Goal: Task Accomplishment & Management: Manage account settings

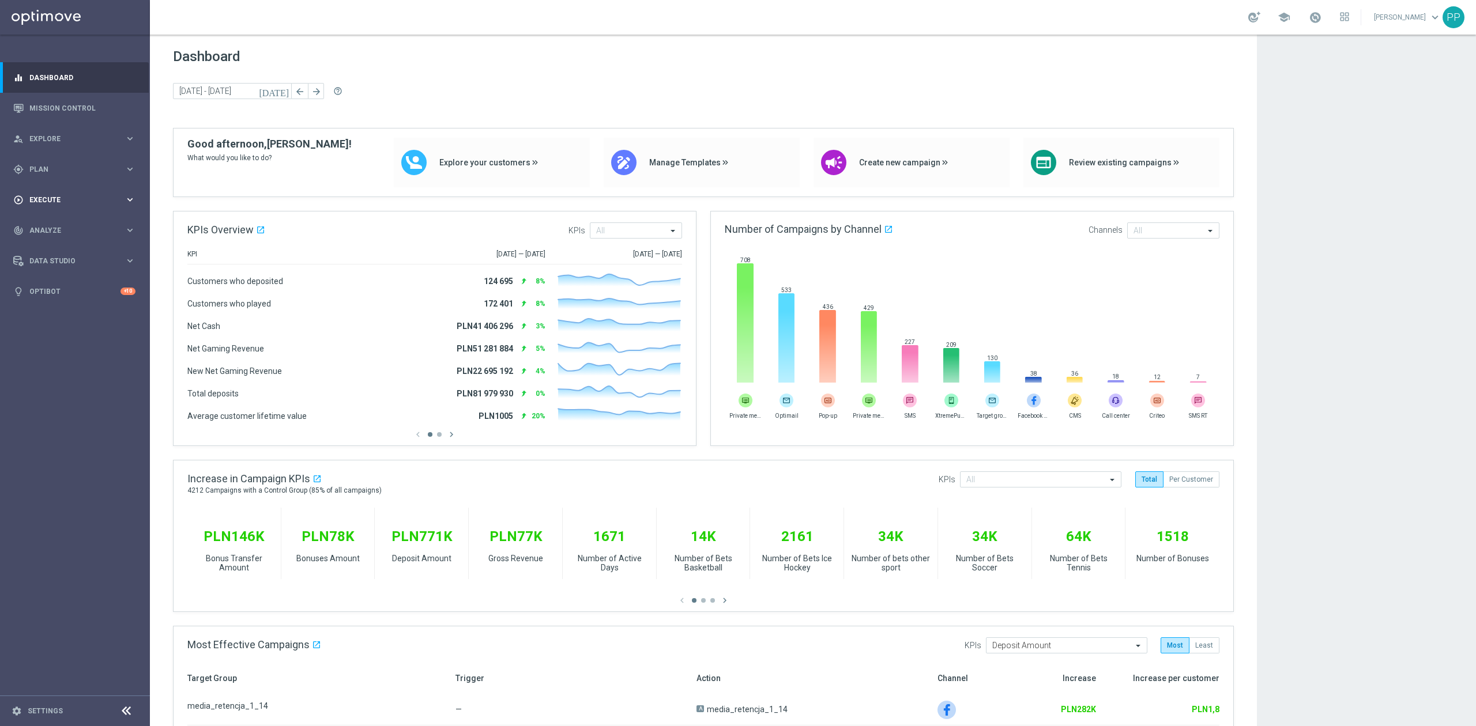
click at [66, 197] on span "Execute" at bounding box center [76, 200] width 95 height 7
click at [66, 178] on div "gps_fixed Plan keyboard_arrow_right" at bounding box center [74, 169] width 149 height 31
click at [74, 194] on link "Target Groups" at bounding box center [75, 193] width 90 height 9
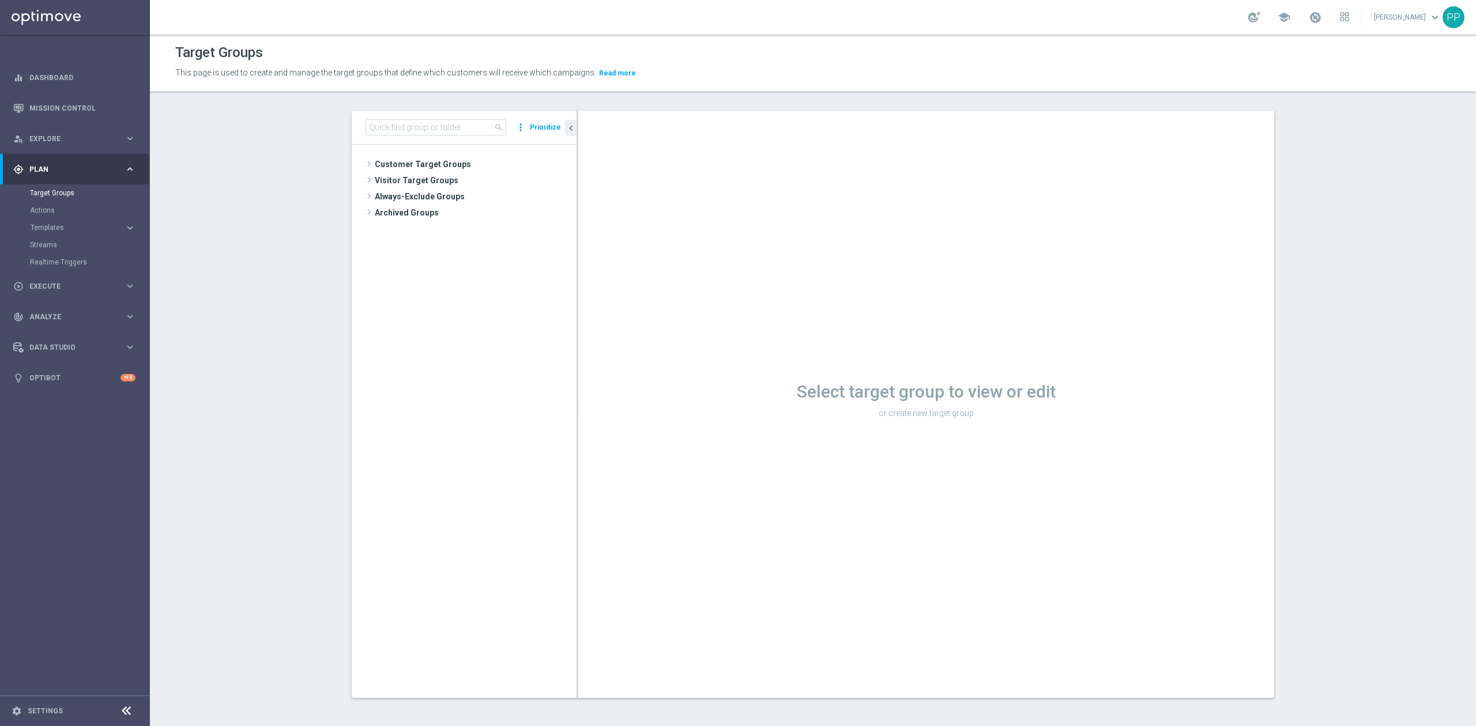
drag, startPoint x: 404, startPoint y: 163, endPoint x: 432, endPoint y: 349, distance: 188.3
click at [404, 163] on span "Customer Target Groups" at bounding box center [476, 164] width 202 height 16
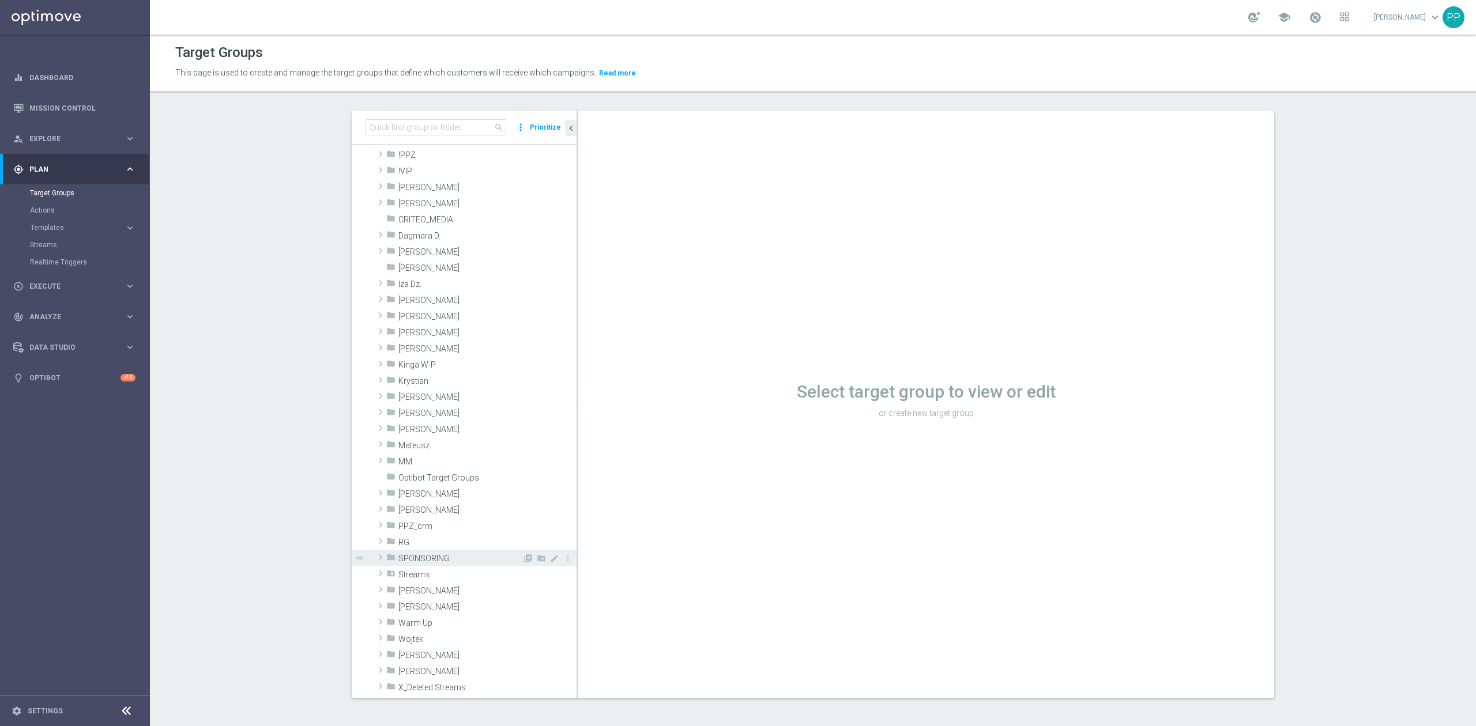
scroll to position [153, 0]
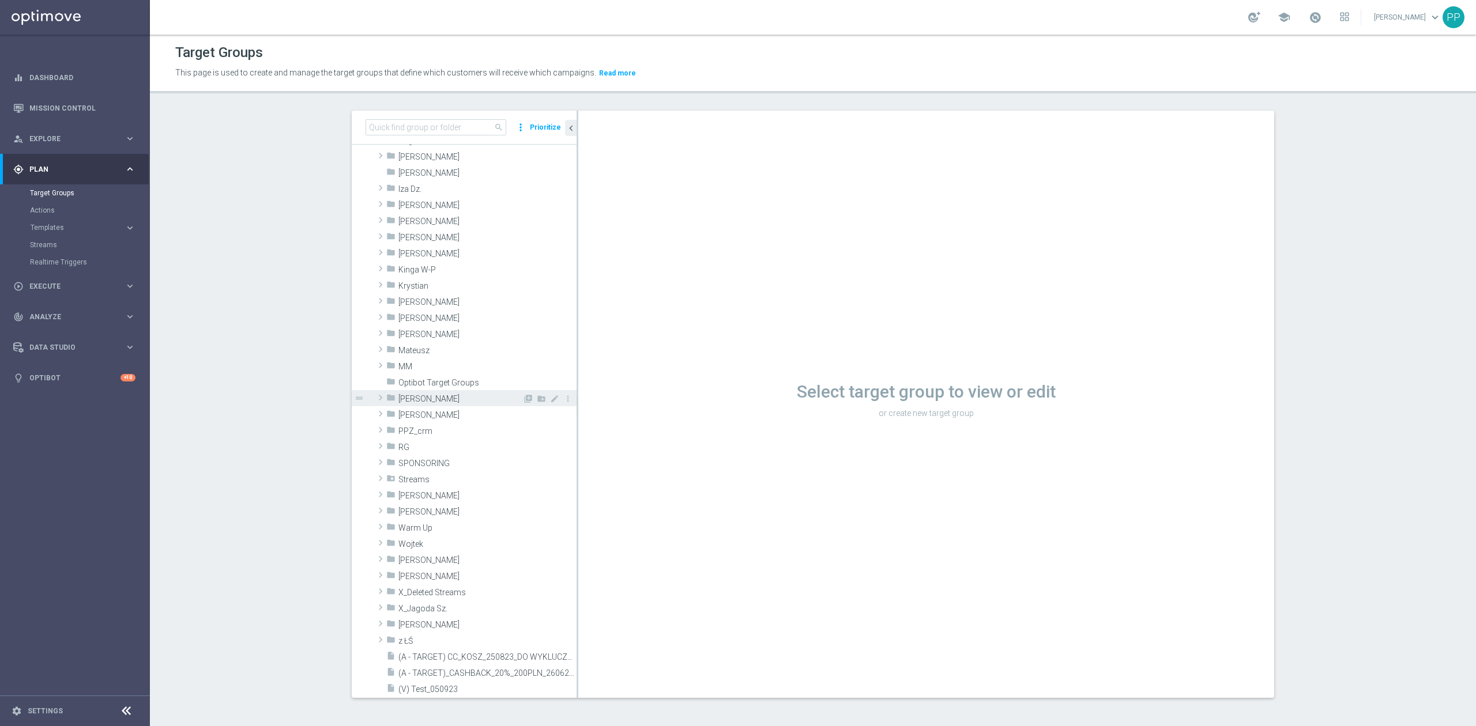
click at [428, 398] on span "[PERSON_NAME]" at bounding box center [460, 399] width 124 height 10
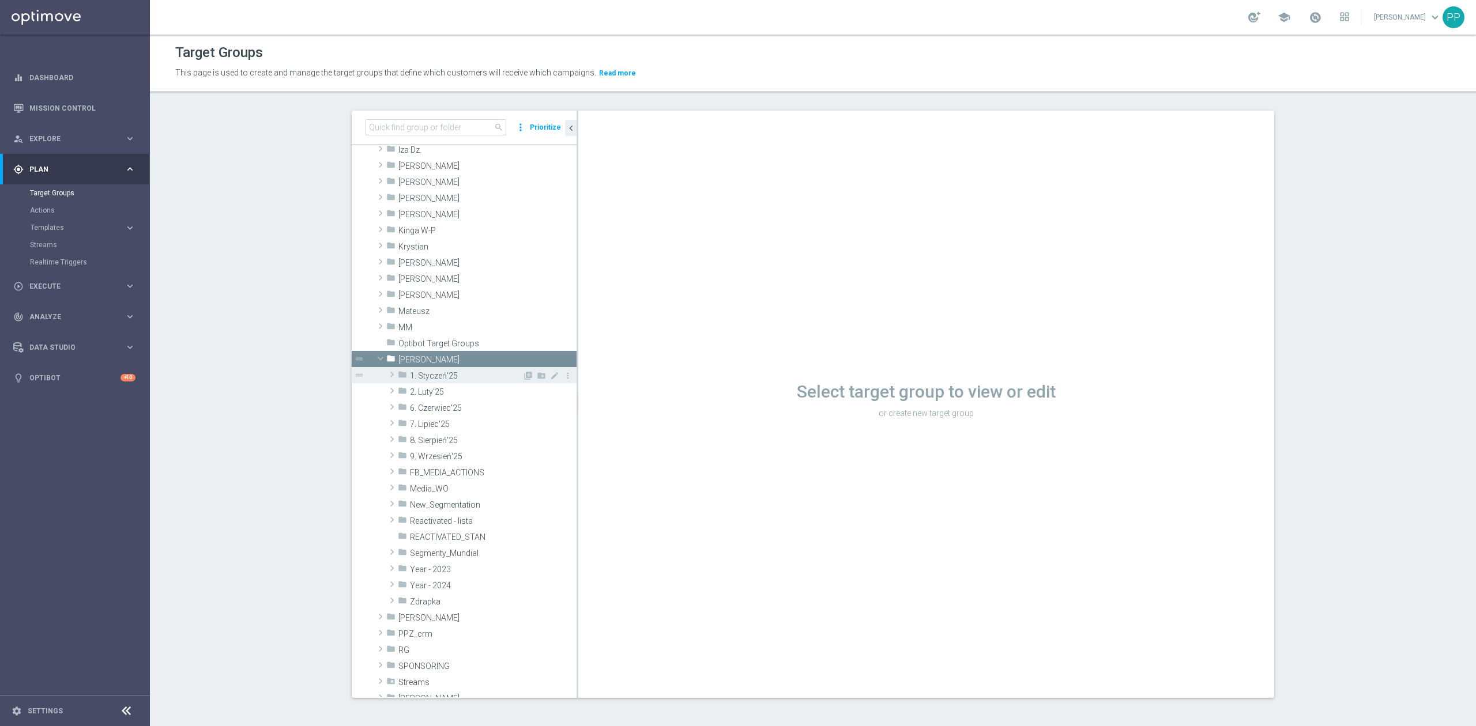
scroll to position [231, 0]
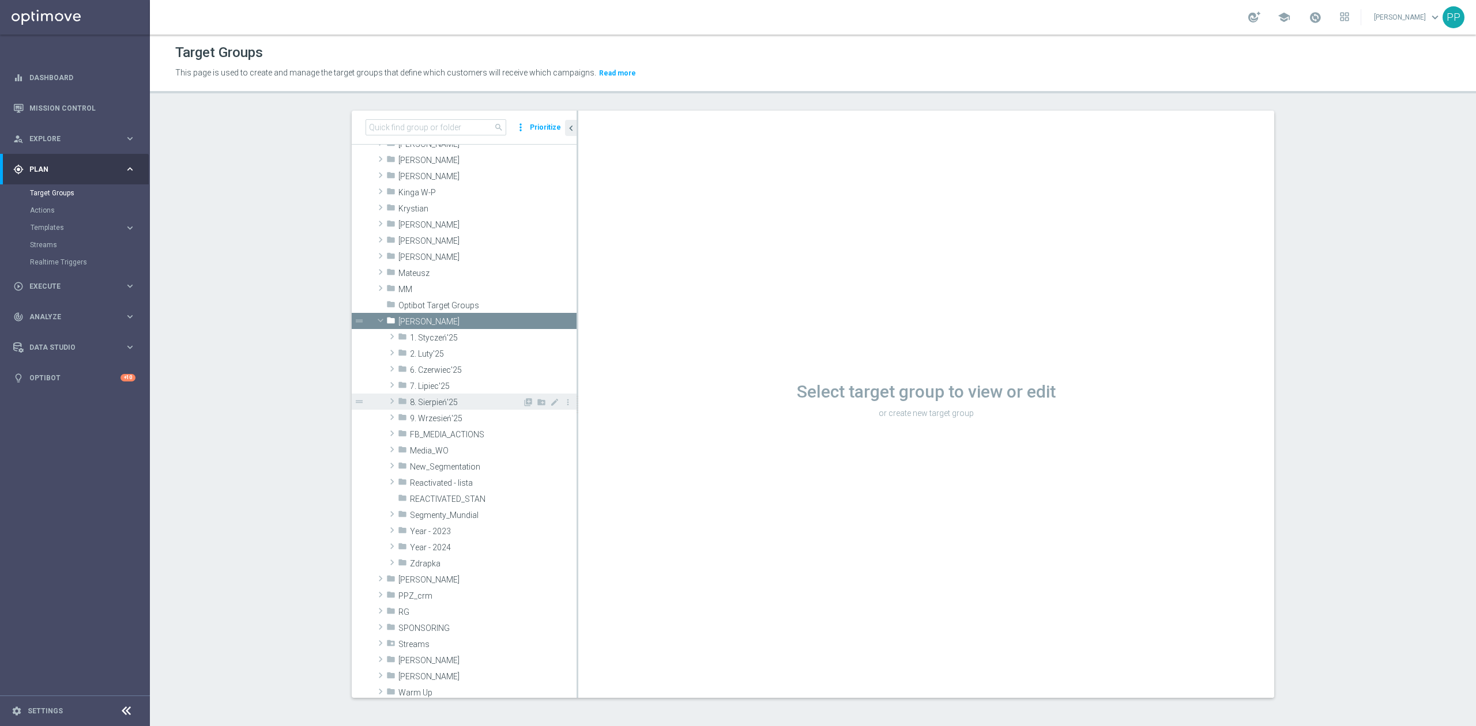
click at [453, 406] on span "8. Sierpień'25" at bounding box center [466, 403] width 112 height 10
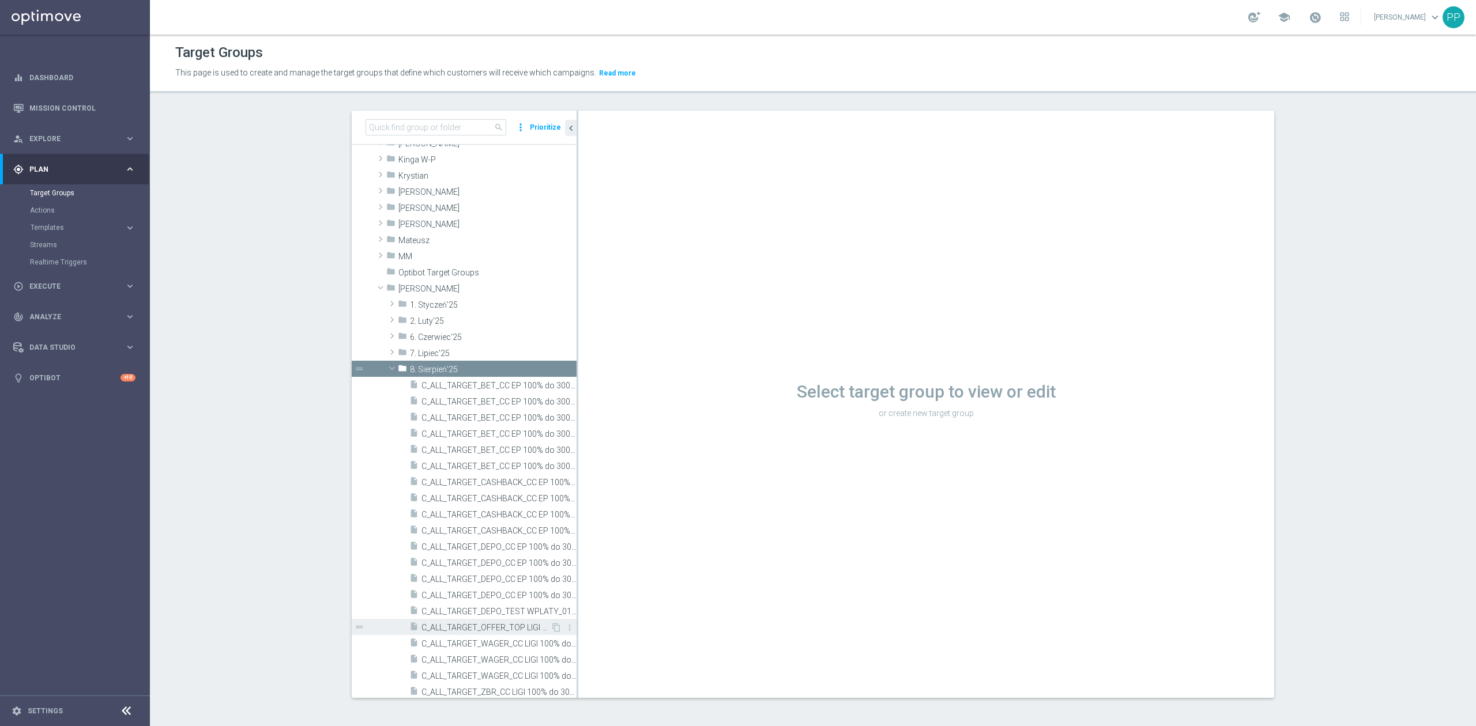
scroll to position [461, 0]
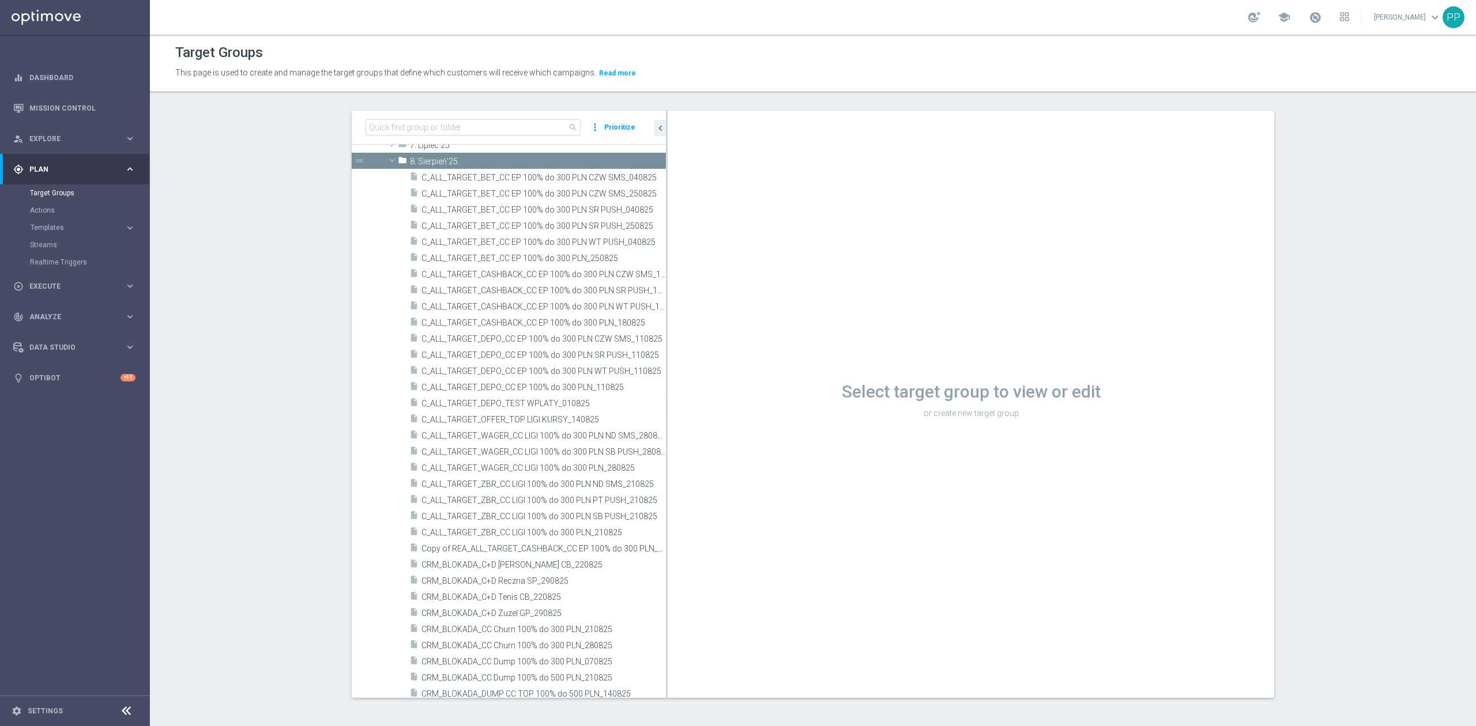
drag, startPoint x: 571, startPoint y: 409, endPoint x: 713, endPoint y: 411, distance: 142.4
click at [713, 411] on as-split "search more_vert Prioritize Customer Target Groups library_add create_new_folder" at bounding box center [813, 405] width 922 height 588
click at [591, 370] on span "C_ALL_TARGET_DEPO_CC EP 100% do 300 PLN WT PUSH_110825" at bounding box center [530, 372] width 219 height 10
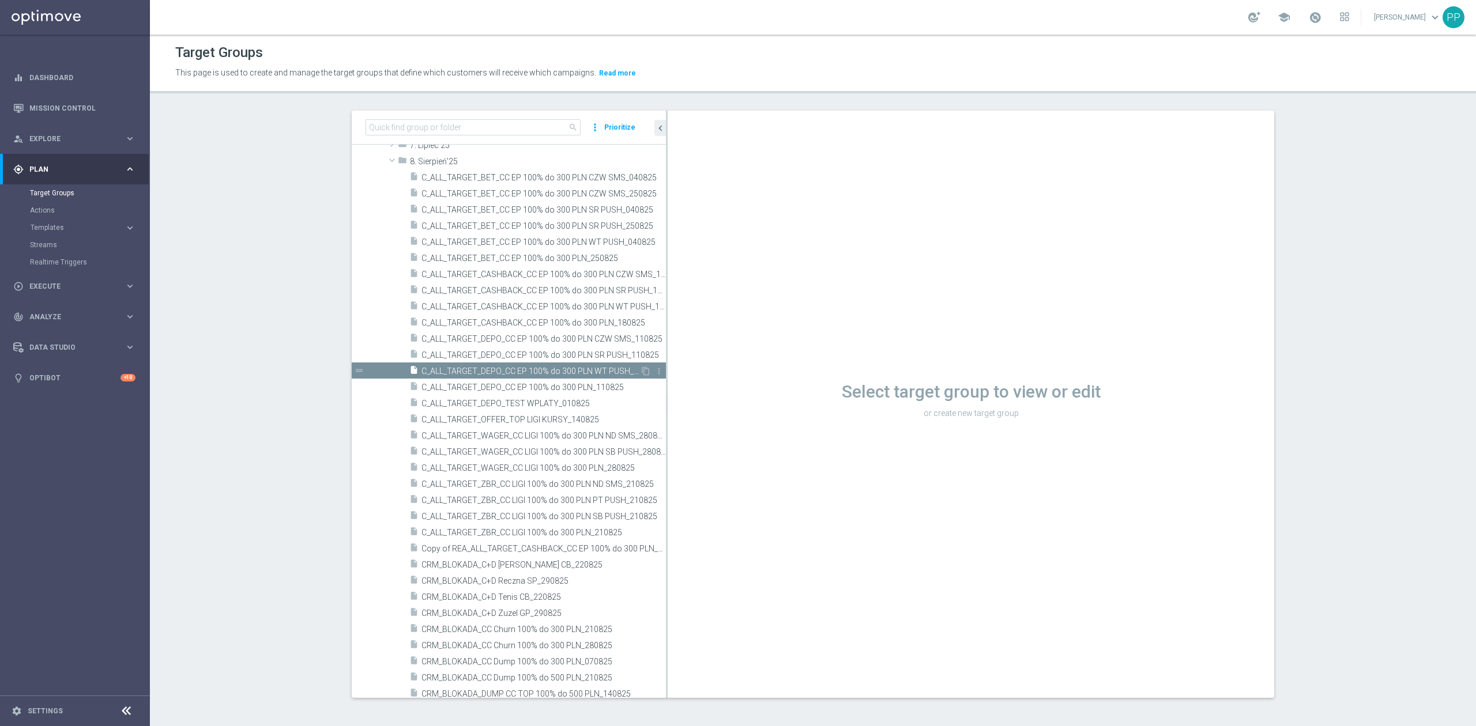
scroll to position [615, 0]
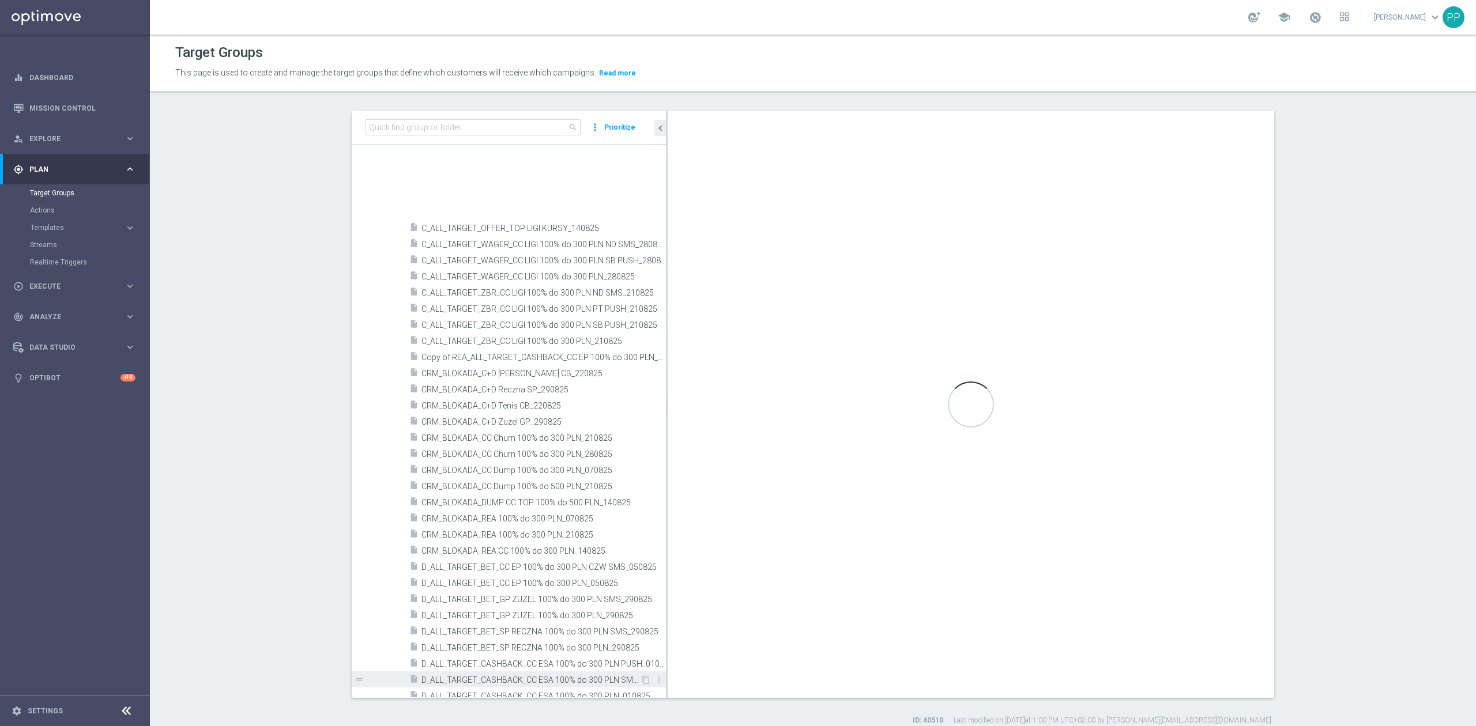
scroll to position [922, 0]
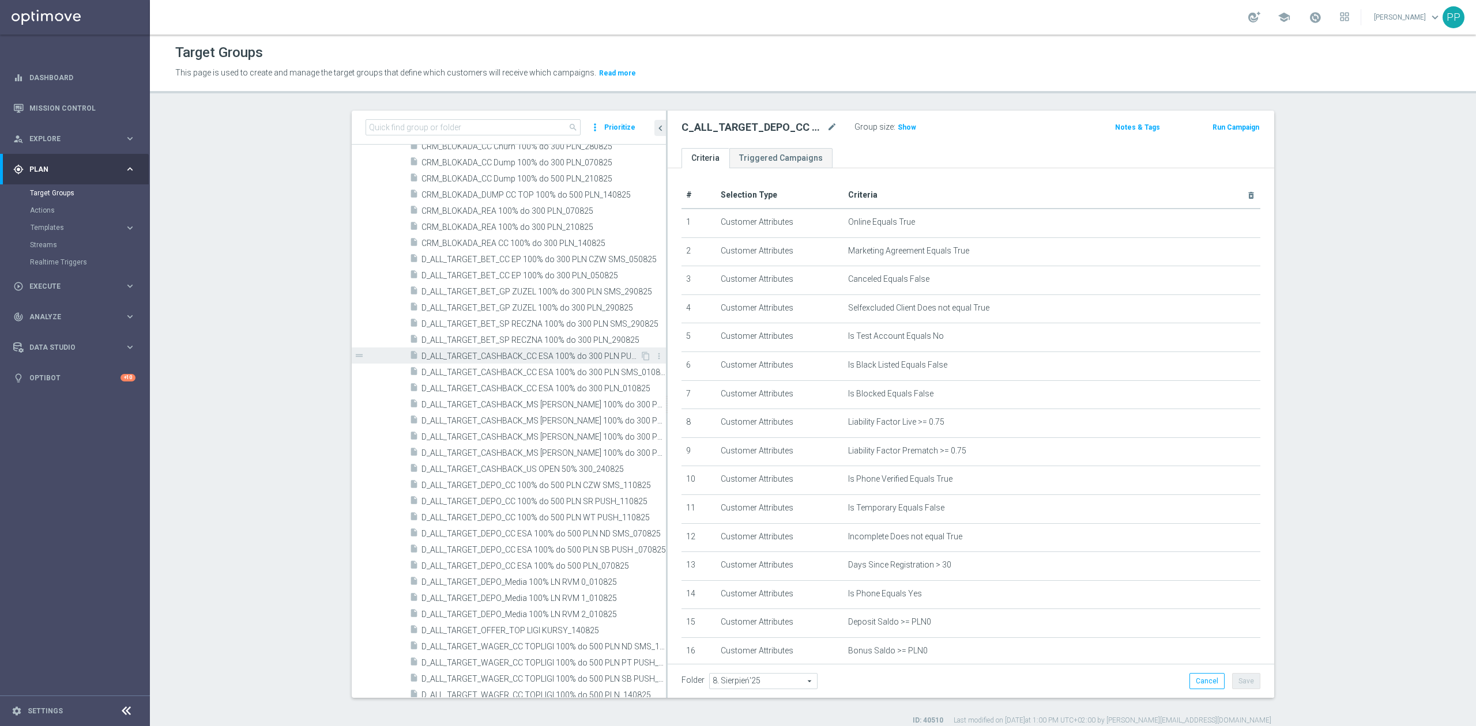
click at [593, 359] on span "D_ALL_TARGET_CASHBACK_CC ESA 100% do 300 PLN PUSH_010825" at bounding box center [530, 357] width 219 height 10
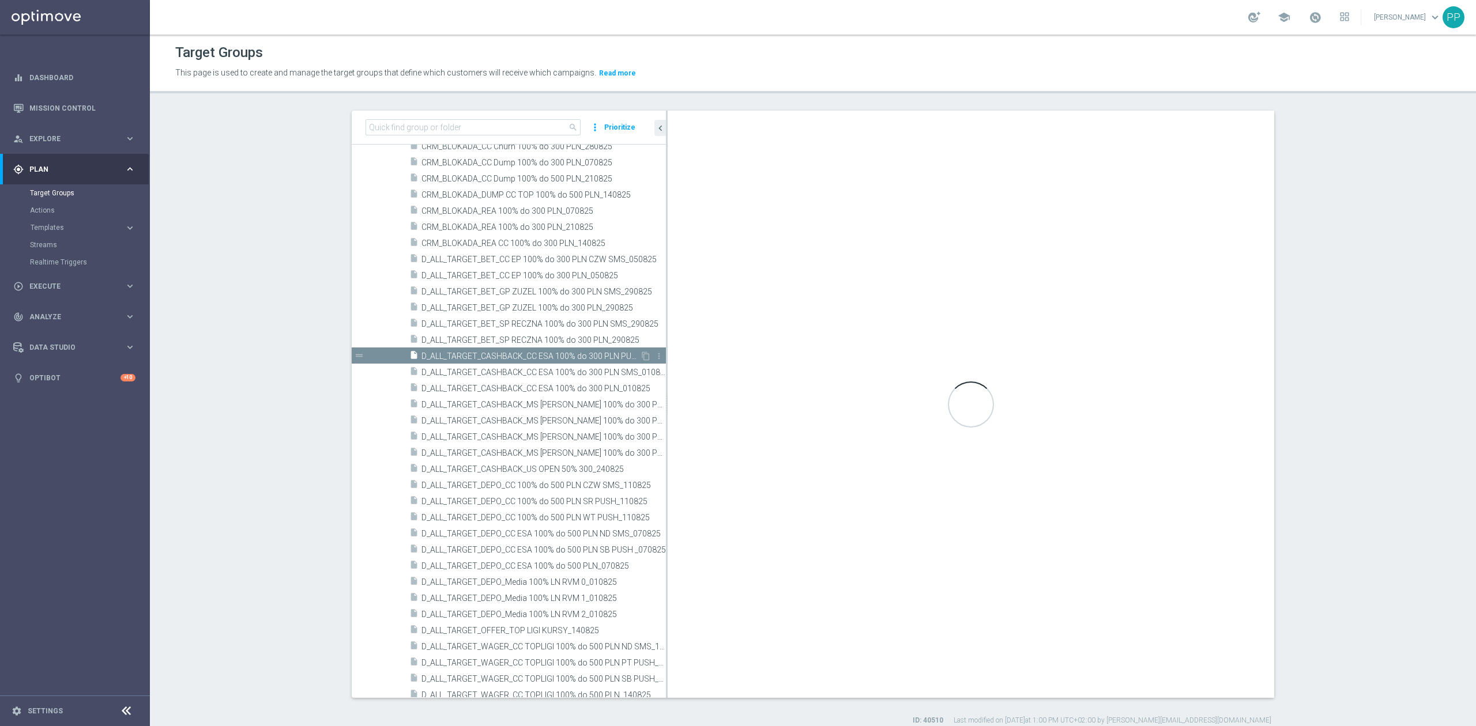
type textarea "(1 and 2 and 3 and 4 and 5 and 6 and 7 and 8 and 9 and 10 and 11 and 12 and 13 …"
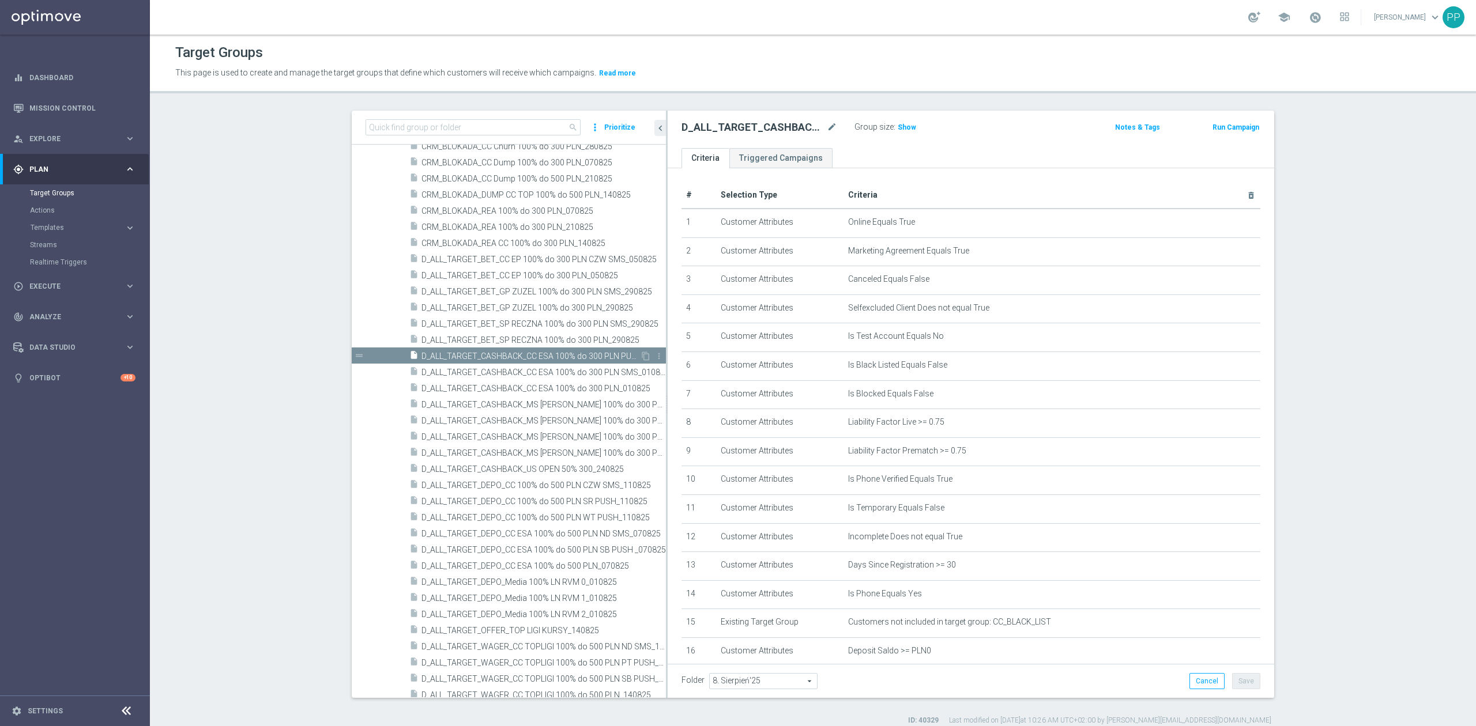
click at [593, 359] on span "D_ALL_TARGET_CASHBACK_CC ESA 100% do 300 PLN PUSH_010825" at bounding box center [530, 357] width 219 height 10
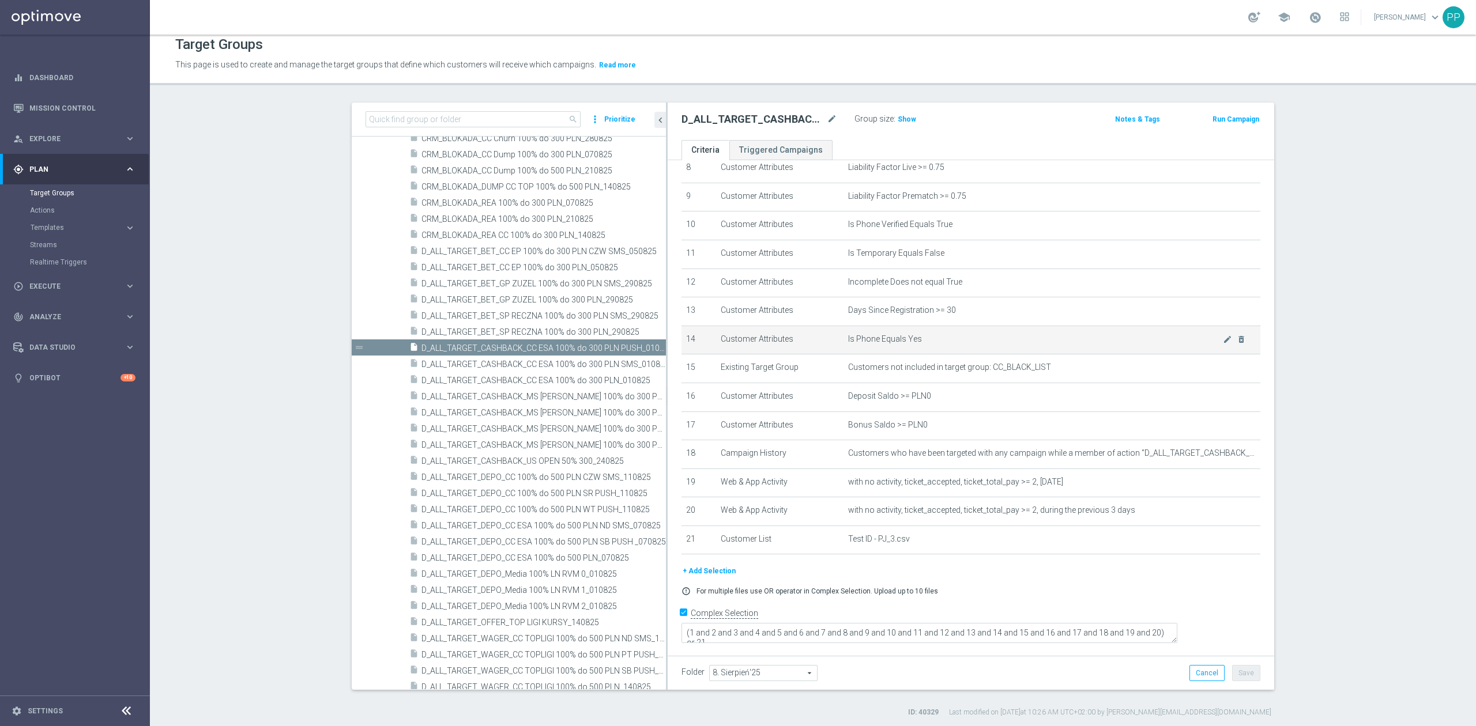
scroll to position [10, 0]
click at [641, 345] on icon "content_copy" at bounding box center [645, 345] width 9 height 9
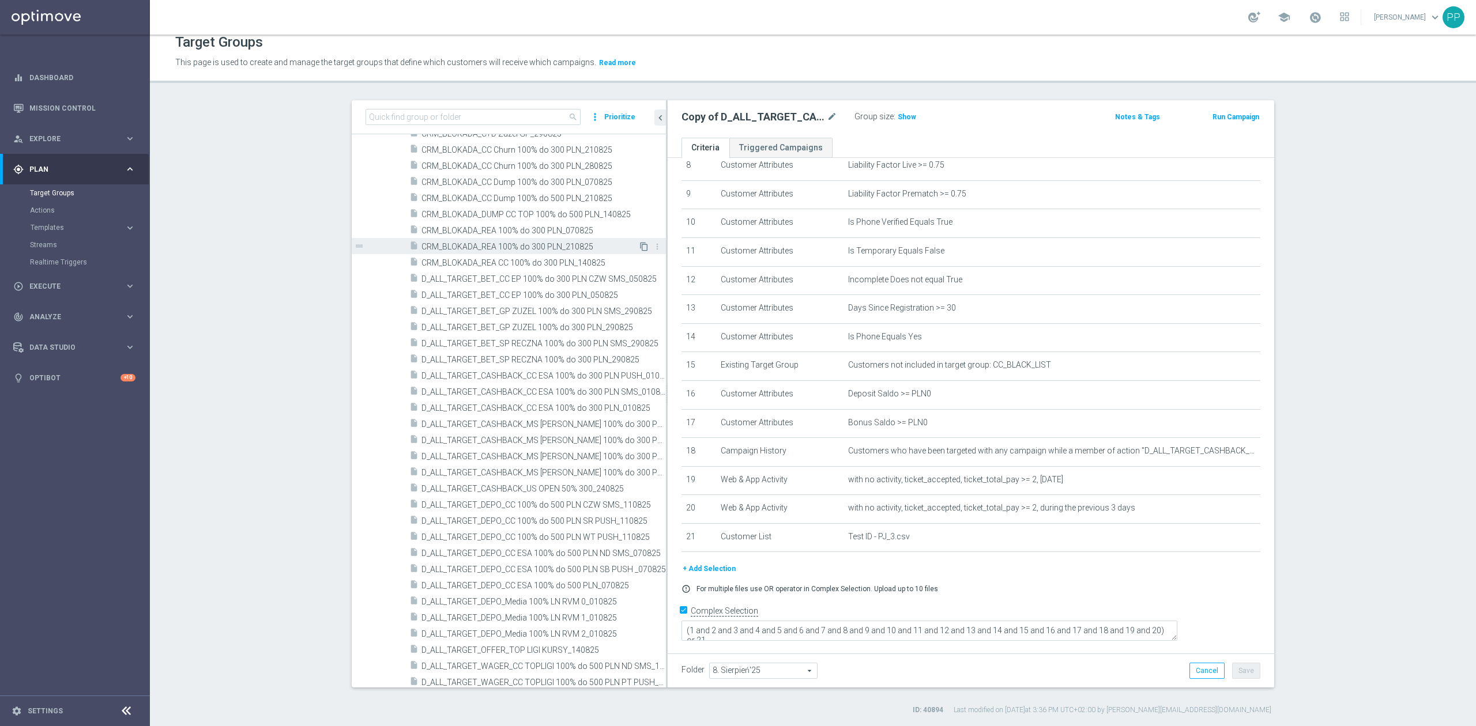
scroll to position [818, 0]
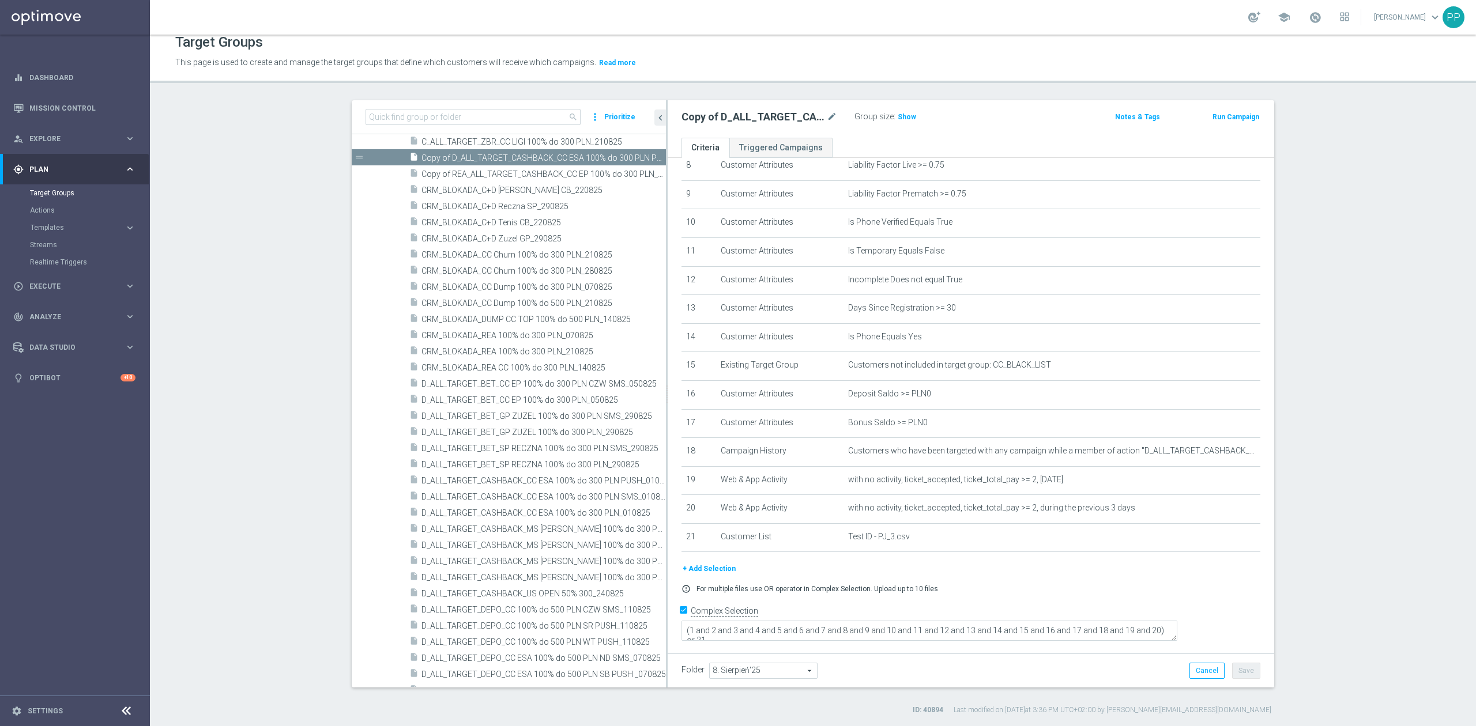
click at [726, 668] on span "8. Sierpień'25" at bounding box center [763, 671] width 107 height 15
click at [727, 670] on input "search" at bounding box center [762, 671] width 107 height 16
type input "9. wr"
click at [788, 655] on span "9. Wrzesień'25" at bounding box center [763, 655] width 96 height 9
type input "9. Wrzesień'25"
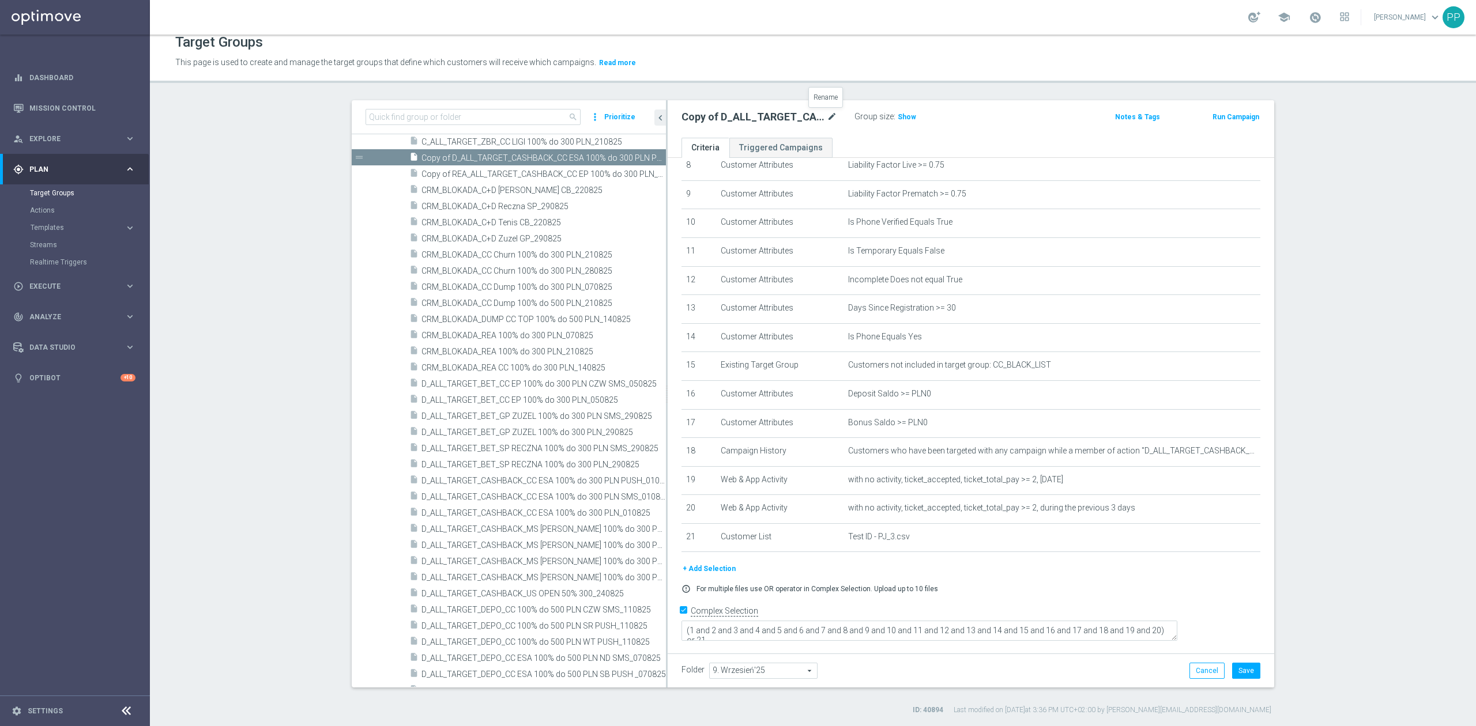
click at [828, 121] on icon "mode_edit" at bounding box center [832, 117] width 10 height 14
type input "October - Calendar"
click at [775, 116] on icon "mode_edit" at bounding box center [780, 117] width 10 height 14
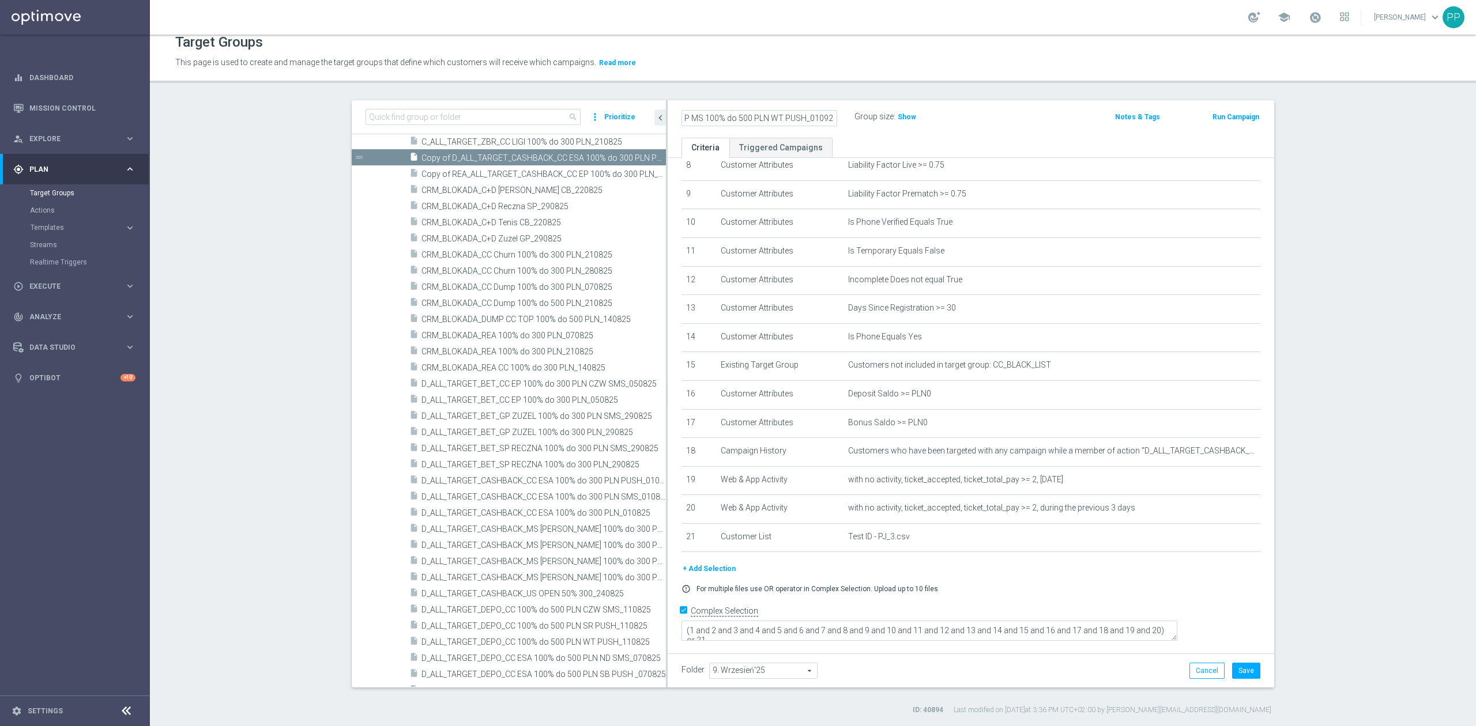
type input "D_ALL_TARGET_BET_CC RP MS 100% do 500 PLN WT PUSH_010925"
click at [771, 76] on header "Target Groups This page is used to create and manage the target groups that def…" at bounding box center [813, 53] width 1326 height 59
click at [1244, 671] on button "Save" at bounding box center [1246, 671] width 28 height 16
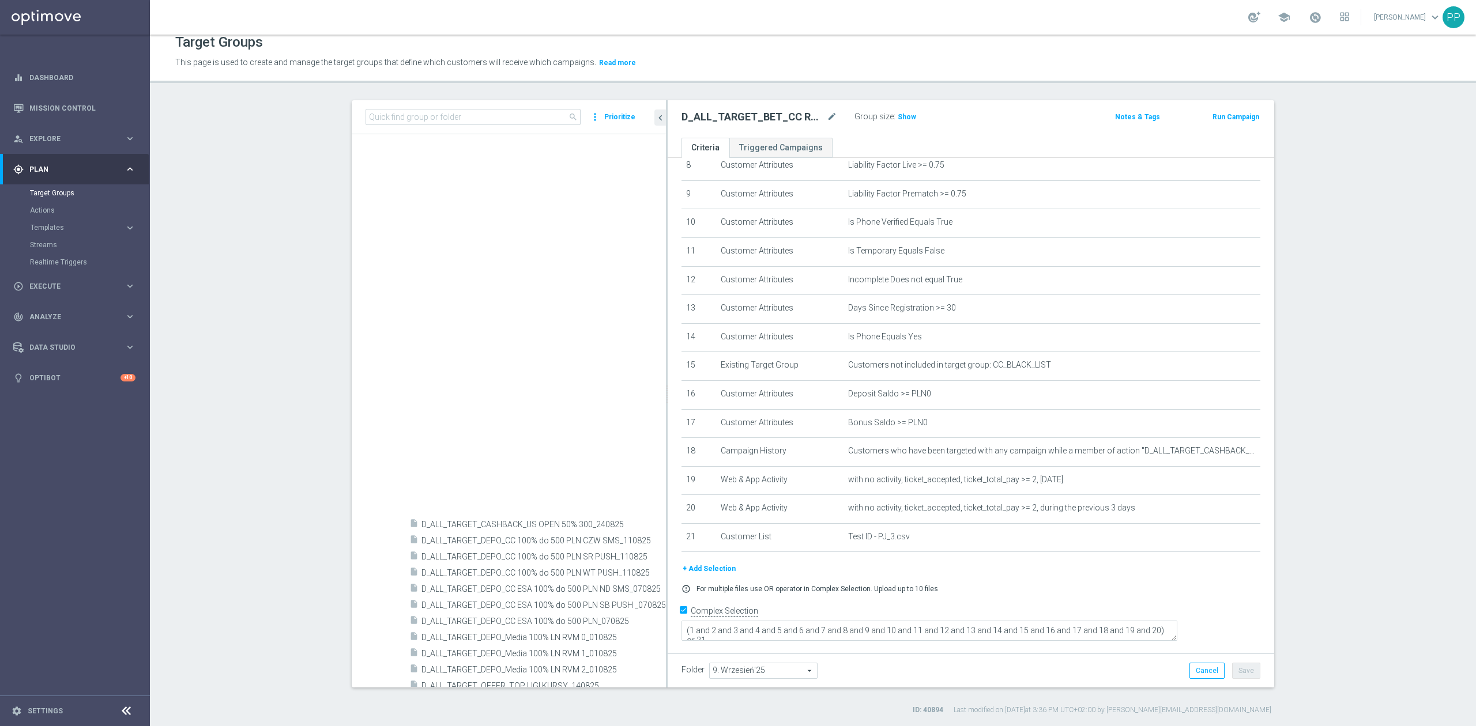
scroll to position [1432, 0]
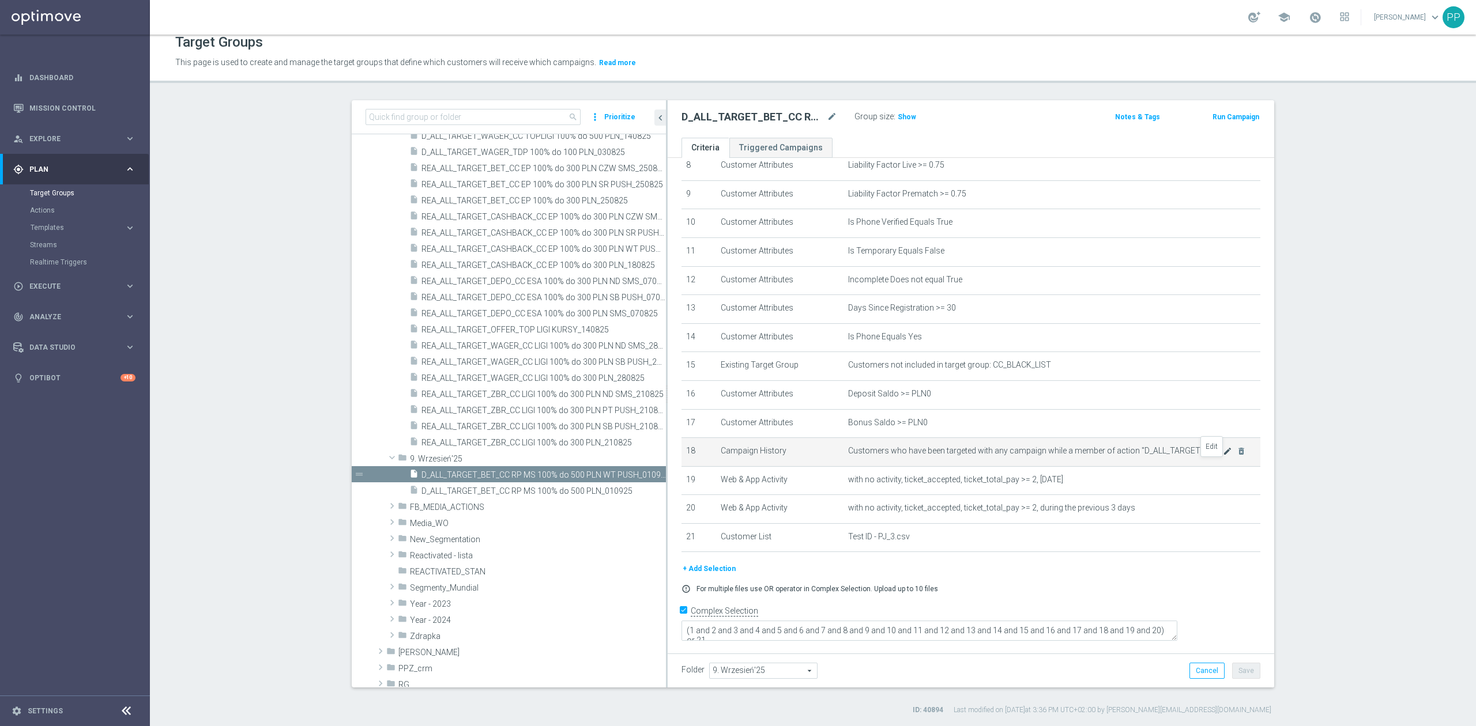
click at [1223, 456] on icon "mode_edit" at bounding box center [1227, 451] width 9 height 9
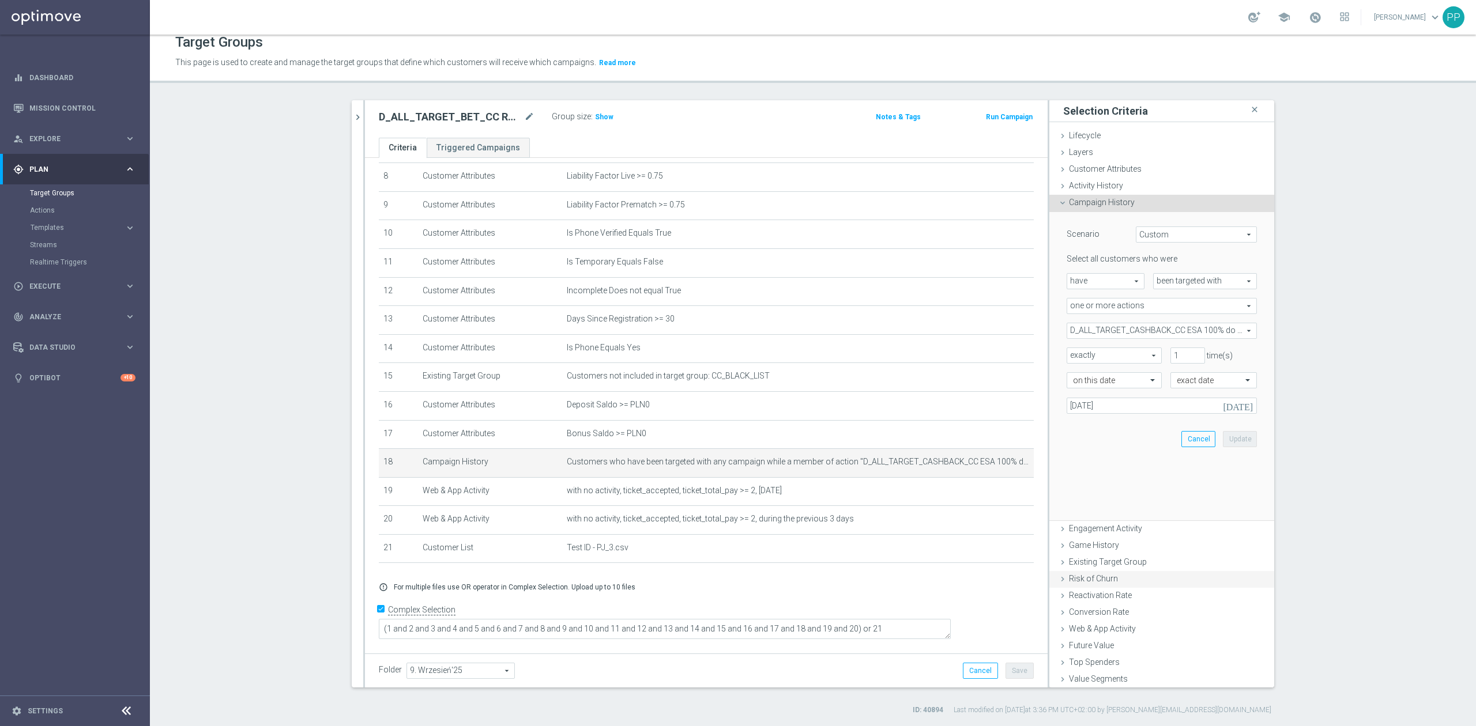
scroll to position [234, 0]
click at [1114, 327] on span "D_ALL_TARGET_CASHBACK_CC ESA 100% do 300 PLN_010825" at bounding box center [1161, 330] width 189 height 15
click at [1083, 351] on label "Show Selected" at bounding box center [1104, 355] width 43 height 10
click at [1071, 352] on input "Show Selected" at bounding box center [1074, 355] width 7 height 7
checkbox input "true"
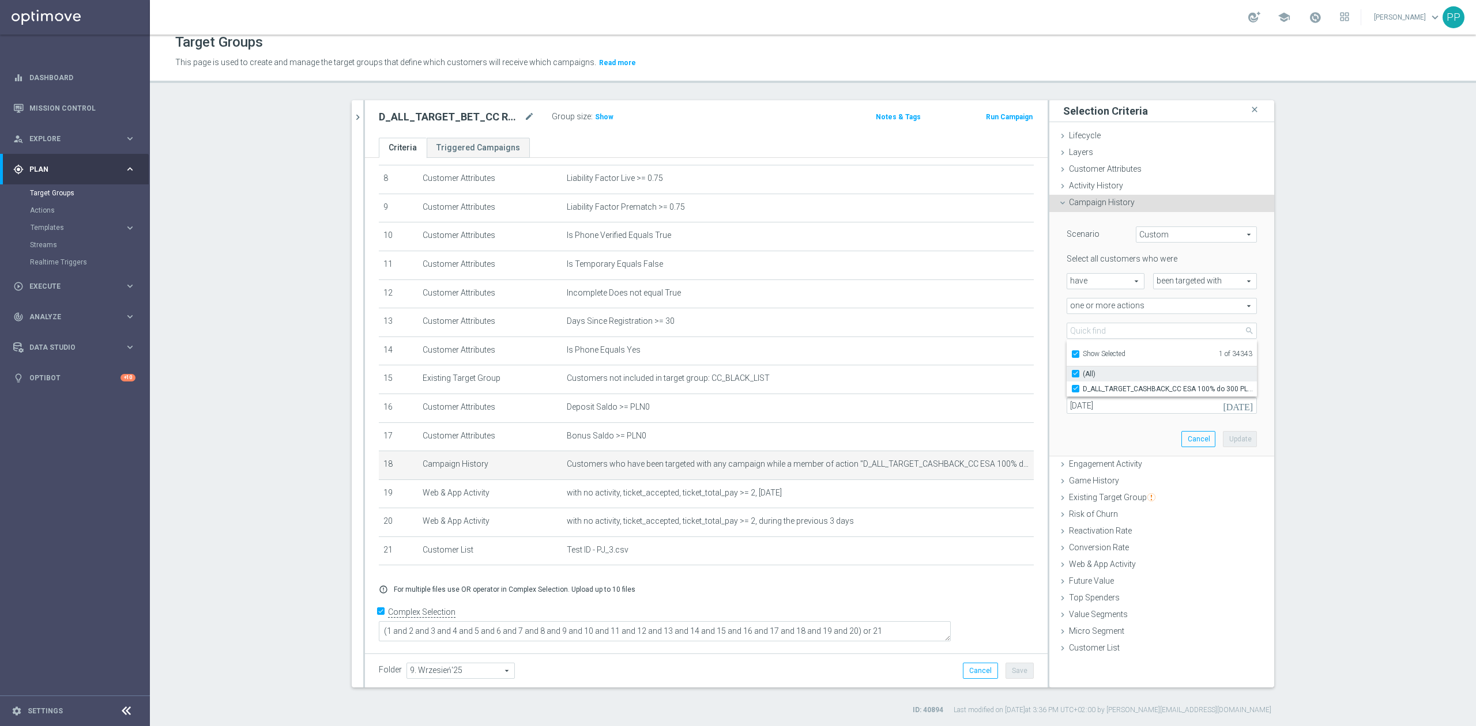
click at [1075, 376] on input "(All)" at bounding box center [1078, 373] width 7 height 7
checkbox input "false"
type input "Select Action"
checkbox input "false"
click at [1071, 355] on input "Show Selected" at bounding box center [1074, 355] width 7 height 7
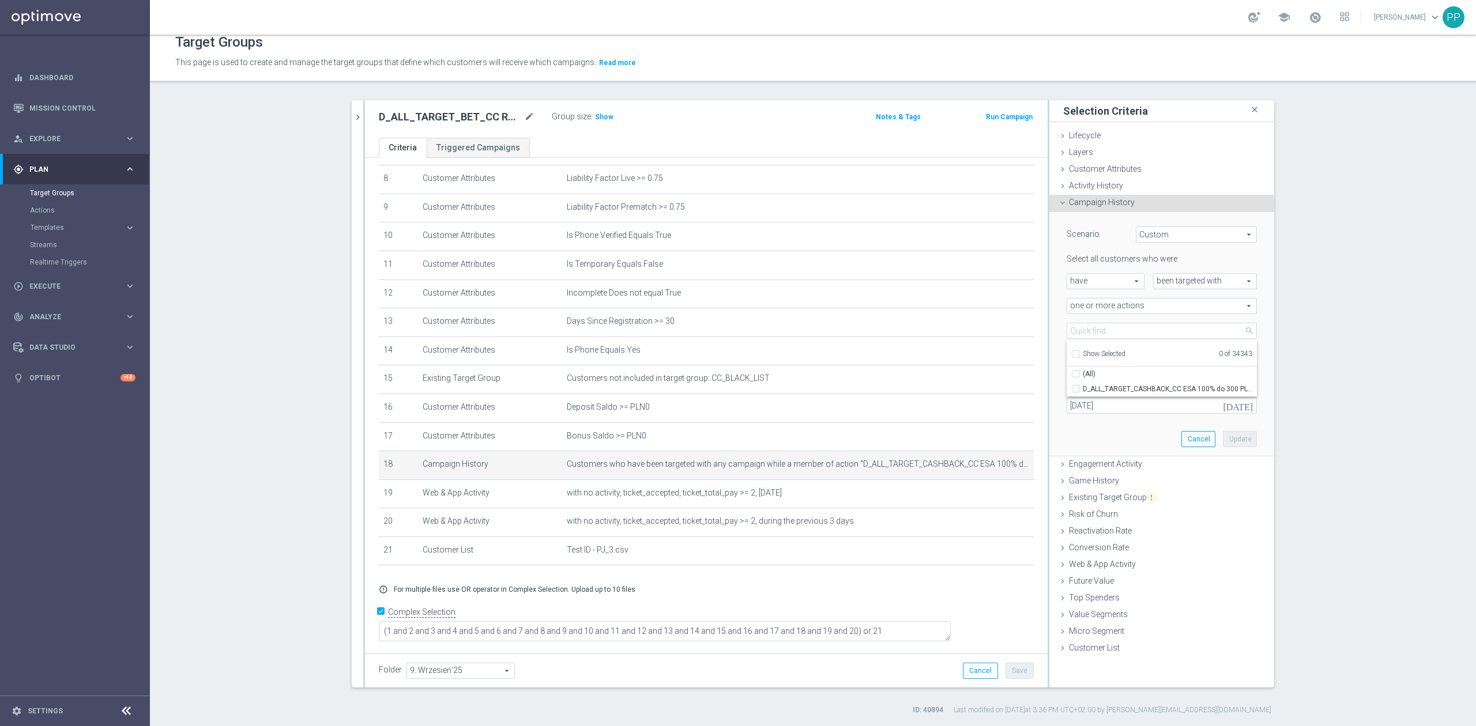
checkbox input "false"
click at [1072, 334] on input "search" at bounding box center [1162, 331] width 190 height 16
paste input "D_ALL_TARGET_BET_CC RP MS 100% do 500 PLN WT PUSH_010925"
click at [1208, 328] on input "D_ALL_TARGET_BET_CC RP MS 100% do 500 PLN WT PUSH_010925" at bounding box center [1162, 331] width 190 height 16
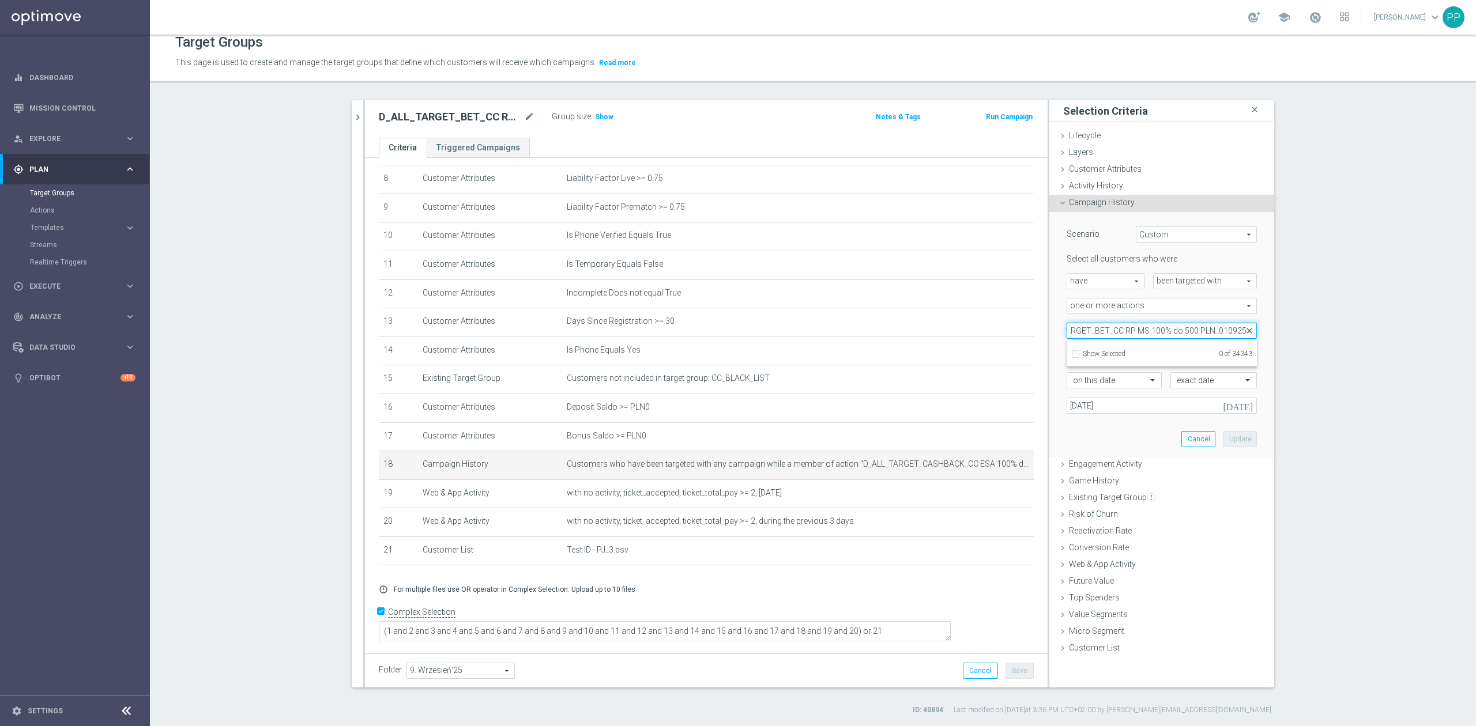
scroll to position [0, 33]
type input "D_ALL_TARGET_BET_CC RP MS 100% do 500 PLN_010925"
click at [1075, 388] on input "D_ALL_TARGET_BET_CC RP MS 100% do 500 PLN_010925" at bounding box center [1078, 388] width 7 height 7
checkbox input "true"
type input "D_ALL_TARGET_BET_CC RP MS 100% do 500 PLN_010925"
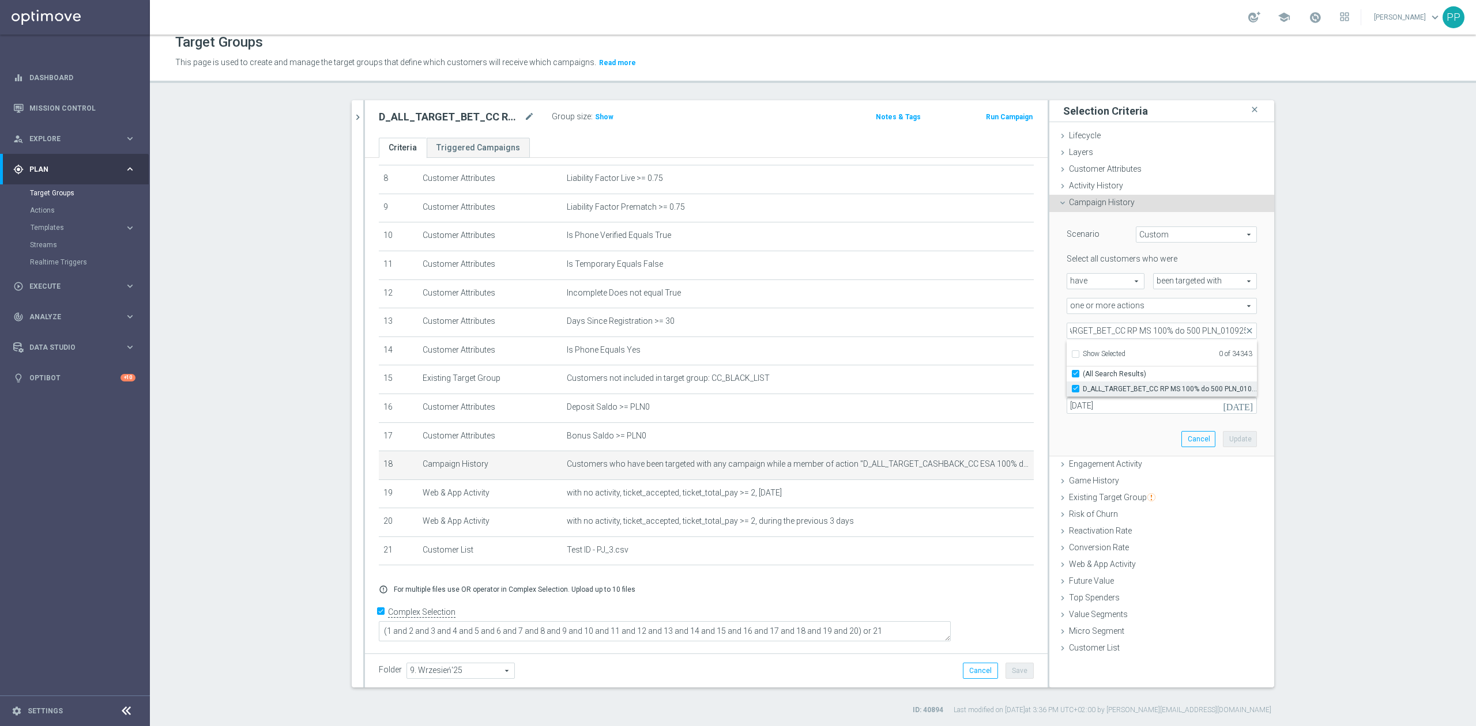
checkbox input "true"
click at [1058, 342] on div "Scenario Custom Custom arrow_drop_down search Select all customers who were hav…" at bounding box center [1162, 334] width 208 height 244
click at [1168, 404] on input "[DATE]" at bounding box center [1162, 406] width 190 height 16
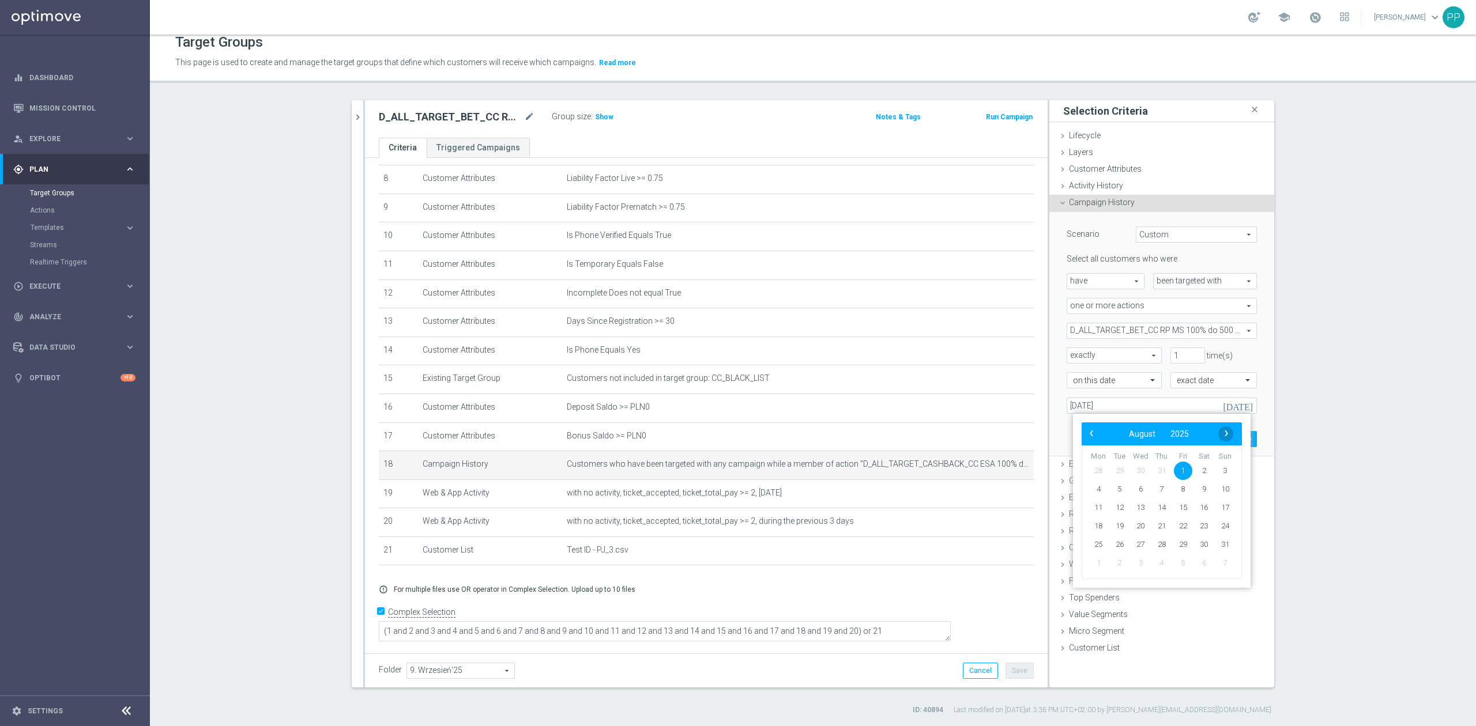
click at [1222, 437] on span "›" at bounding box center [1226, 433] width 15 height 15
click at [1101, 473] on span "1" at bounding box center [1098, 471] width 18 height 18
type input "[DATE]"
click at [1229, 443] on button "Update" at bounding box center [1240, 439] width 34 height 16
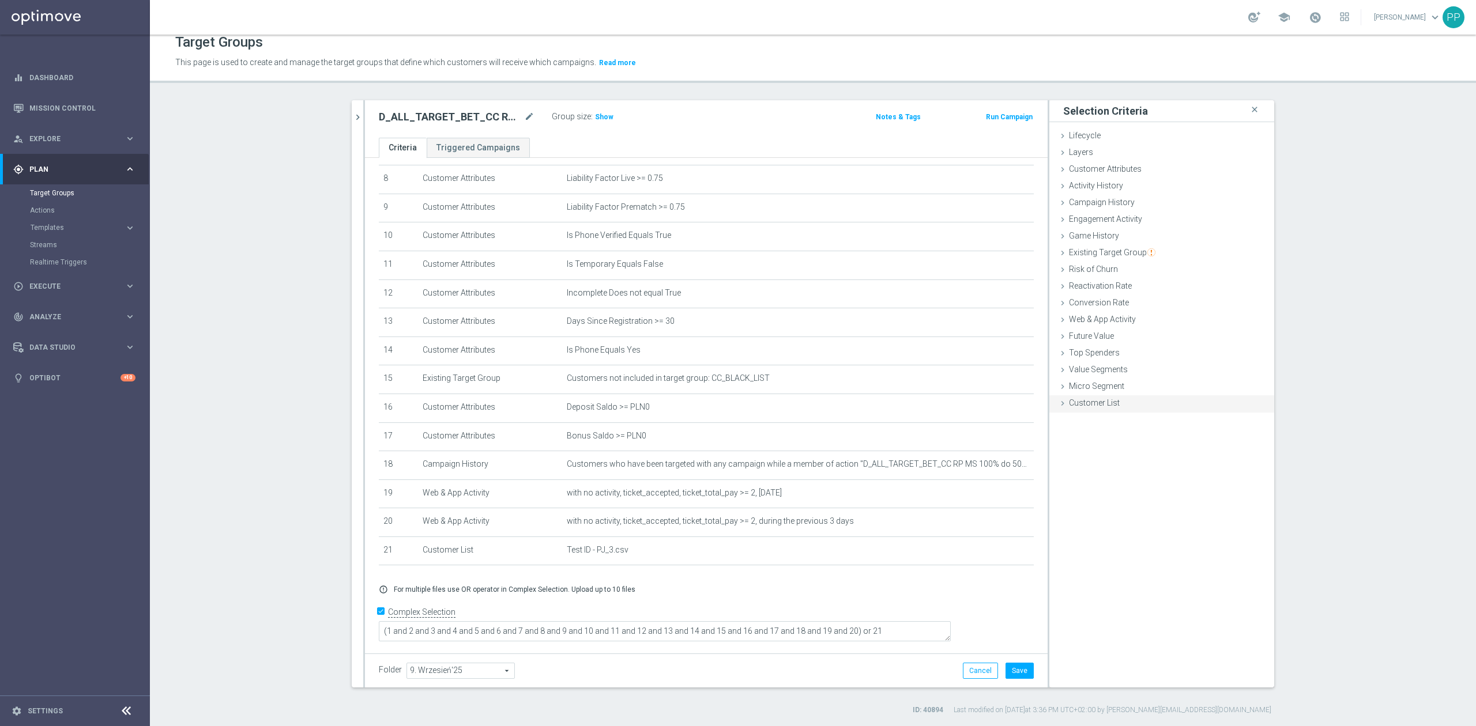
click at [1093, 405] on span "Customer List" at bounding box center [1094, 402] width 51 height 9
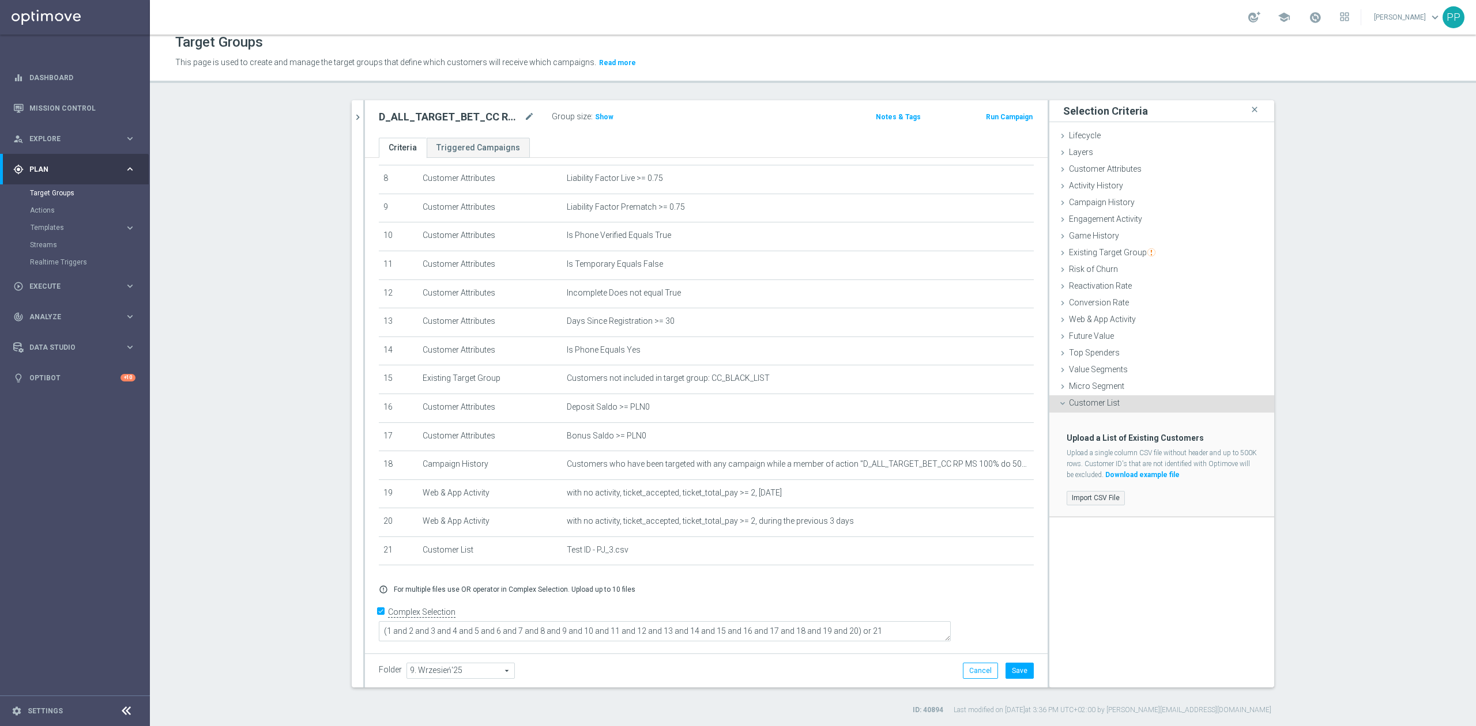
click at [1098, 499] on label "Import CSV File" at bounding box center [1096, 498] width 58 height 14
click at [0, 0] on input "Import CSV File" at bounding box center [0, 0] width 0 height 0
drag, startPoint x: 257, startPoint y: 367, endPoint x: 562, endPoint y: 360, distance: 305.1
click at [257, 367] on section "search more_vert Prioritize Customer Target Groups library_add create_new_folder" at bounding box center [813, 407] width 1326 height 615
click at [1098, 496] on label "Import CSV File" at bounding box center [1096, 498] width 58 height 14
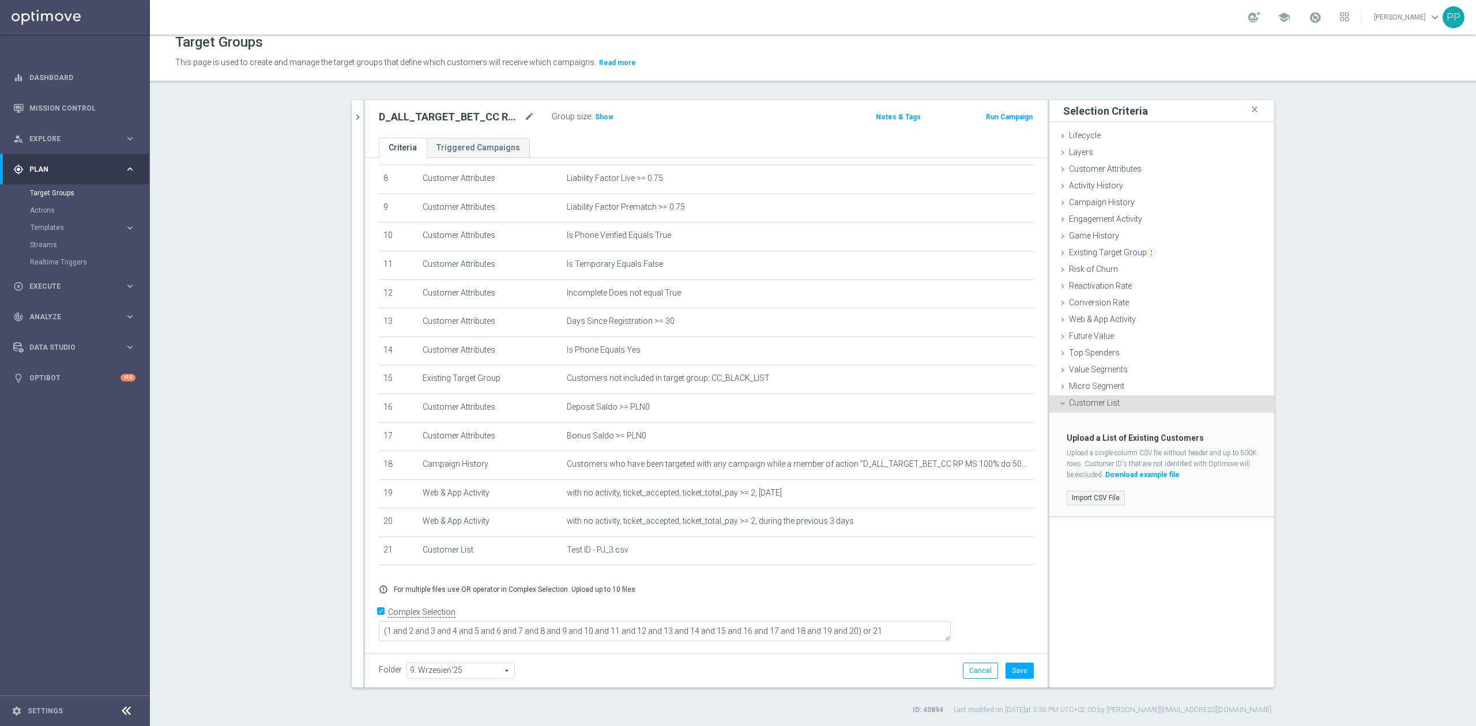
click at [0, 0] on input "Import CSV File" at bounding box center [0, 0] width 0 height 0
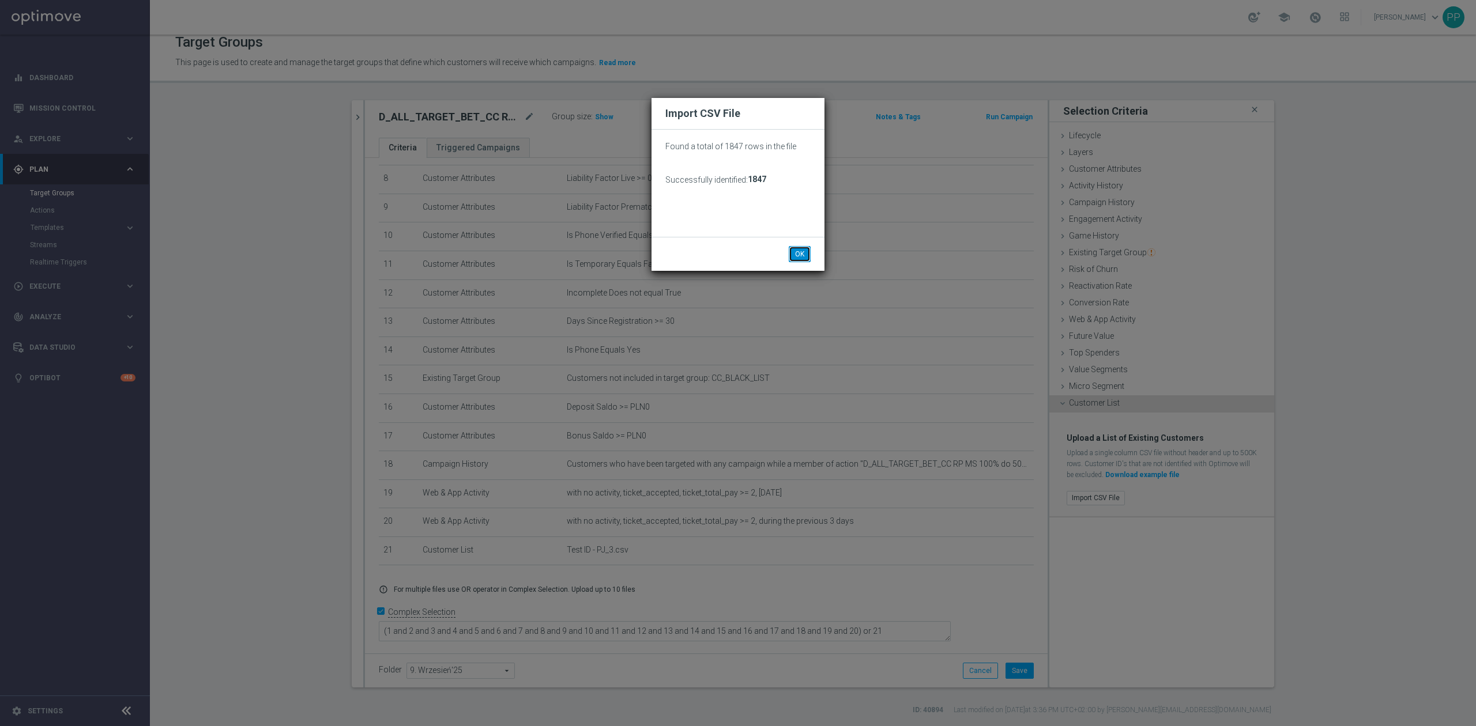
click at [804, 252] on button "OK" at bounding box center [800, 254] width 22 height 16
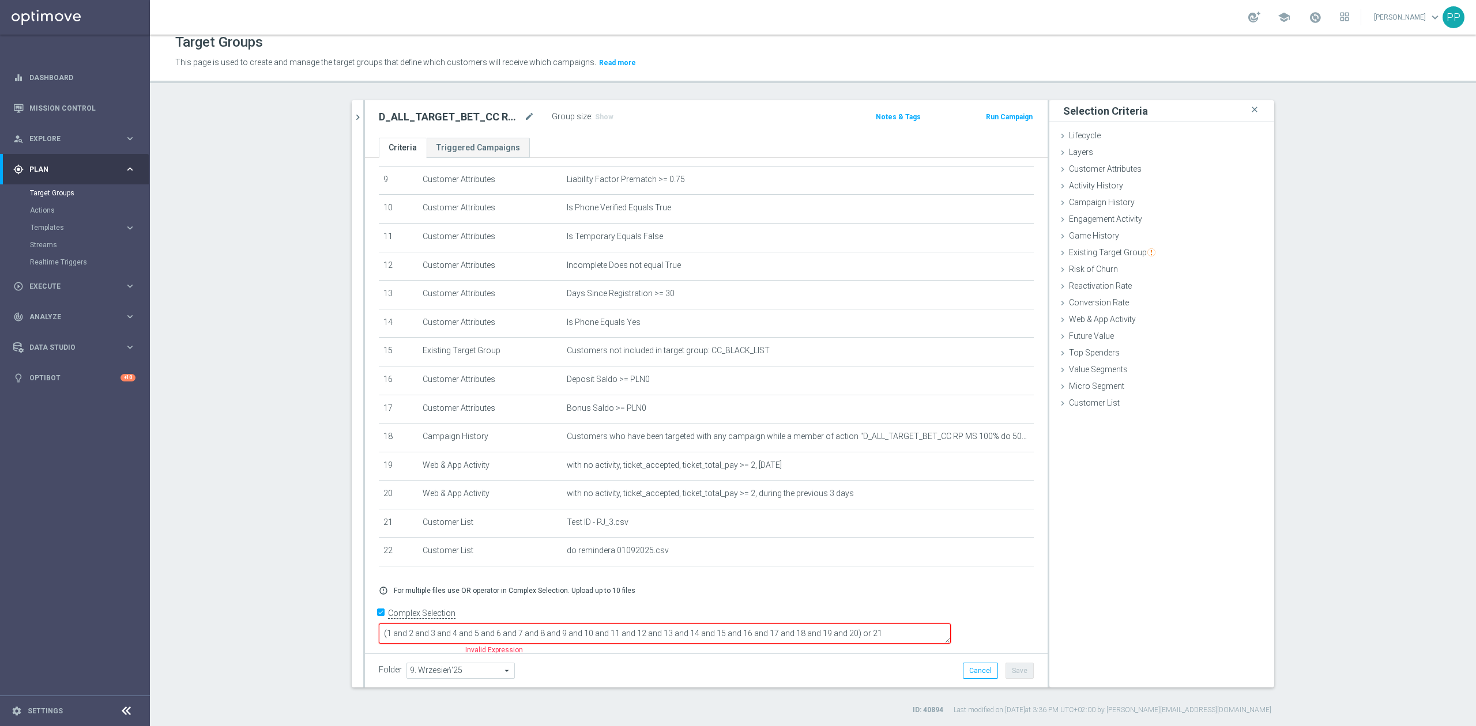
scroll to position [264, 0]
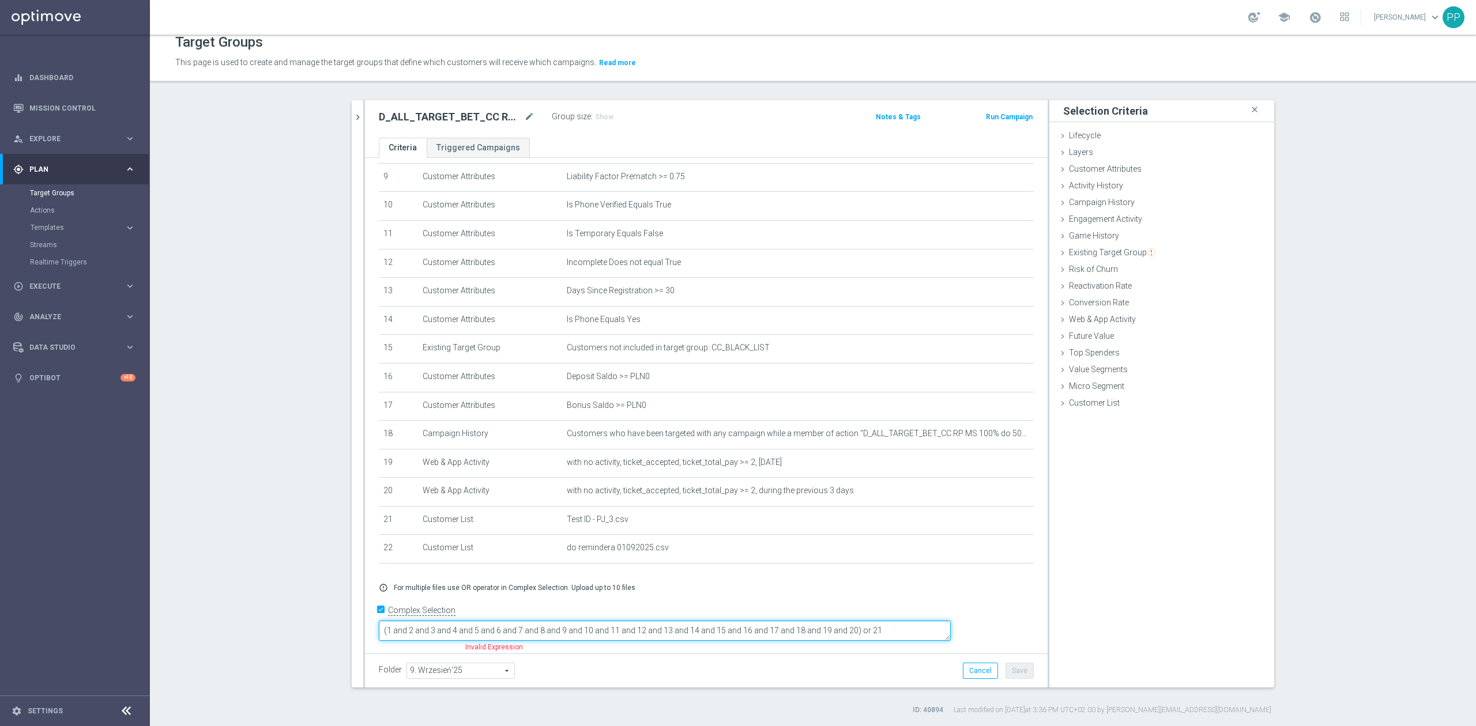
click at [928, 627] on textarea "(1 and 2 and 3 and 4 and 5 and 6 and 7 and 8 and 9 and 10 and 11 and 12 and 13 …" at bounding box center [665, 631] width 572 height 20
type textarea "(1 and 2 and 3 and 4 and 5 and 6 and 7 and 8 and 9 and 10 and 11 and 12 and 13 …"
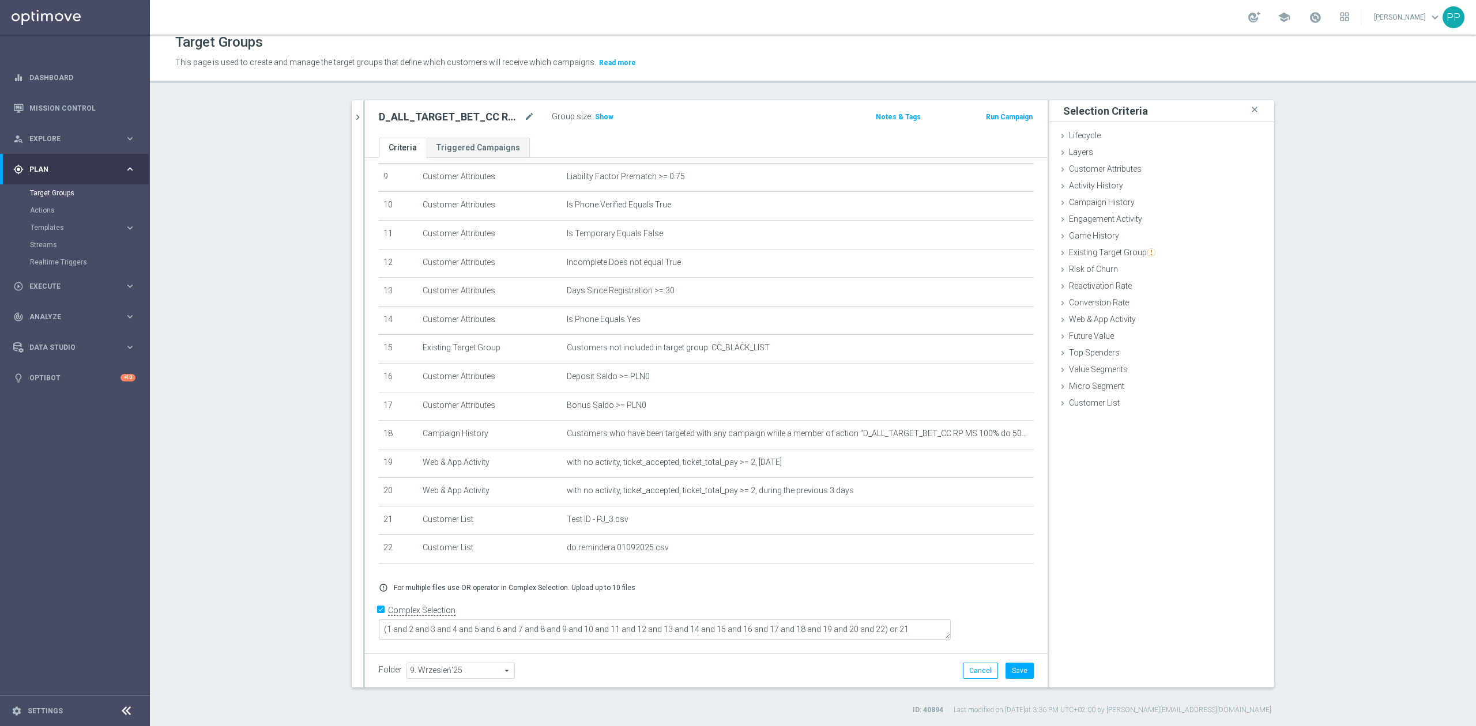
click at [853, 669] on div "Folder 9. Wrzesień'25 9. Wrzesień'25 arrow_drop_down search Cancel Save Saving.…" at bounding box center [706, 671] width 655 height 16
click at [1011, 672] on button "Save" at bounding box center [1020, 671] width 28 height 16
click at [603, 116] on span "Show" at bounding box center [604, 117] width 18 height 8
click at [58, 280] on div "play_circle_outline Execute keyboard_arrow_right" at bounding box center [74, 286] width 149 height 31
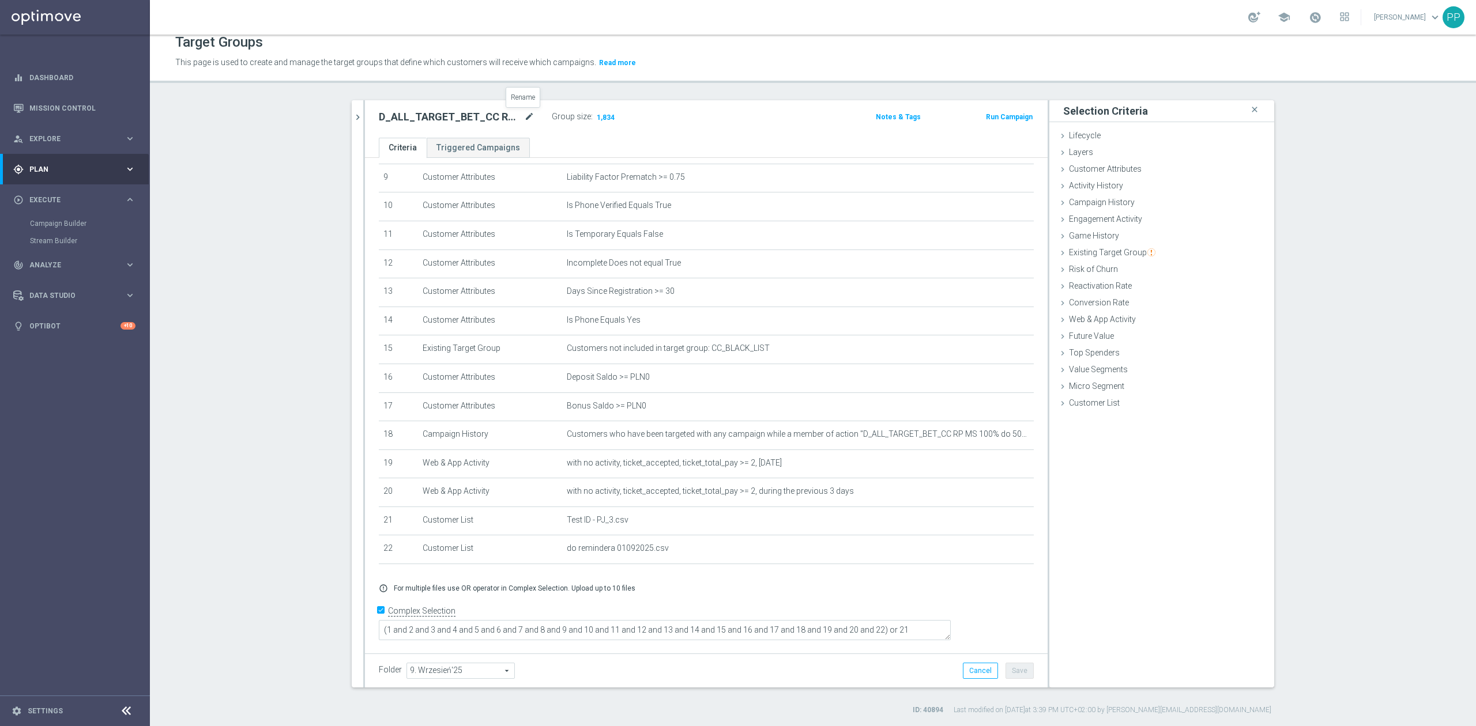
click at [526, 119] on icon "mode_edit" at bounding box center [529, 117] width 10 height 14
click at [485, 93] on div "Target Groups This page is used to create and manage the target groups that def…" at bounding box center [813, 381] width 1326 height 692
drag, startPoint x: 67, startPoint y: 108, endPoint x: 506, endPoint y: 7, distance: 450.3
click at [69, 108] on link "Mission Control" at bounding box center [82, 108] width 106 height 31
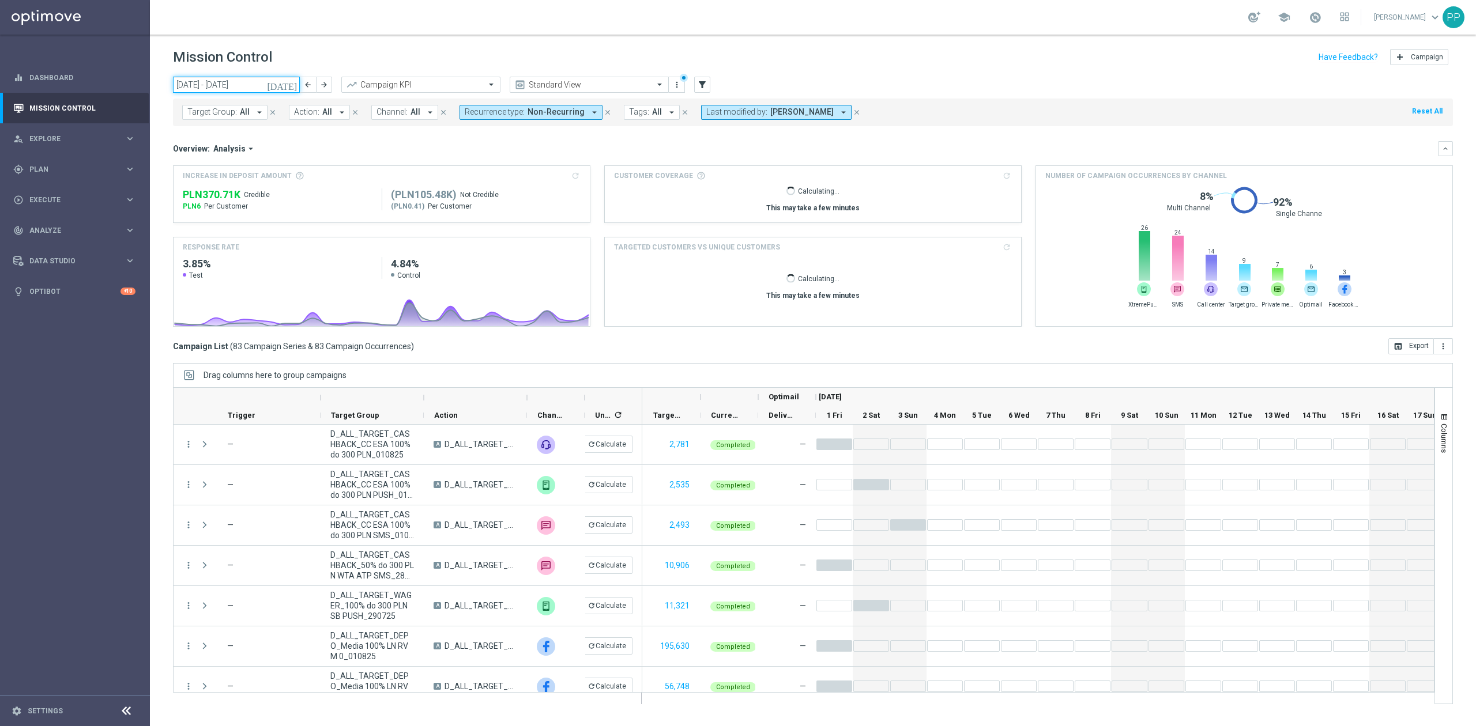
click at [266, 81] on input "[DATE] - [DATE]" at bounding box center [236, 85] width 127 height 16
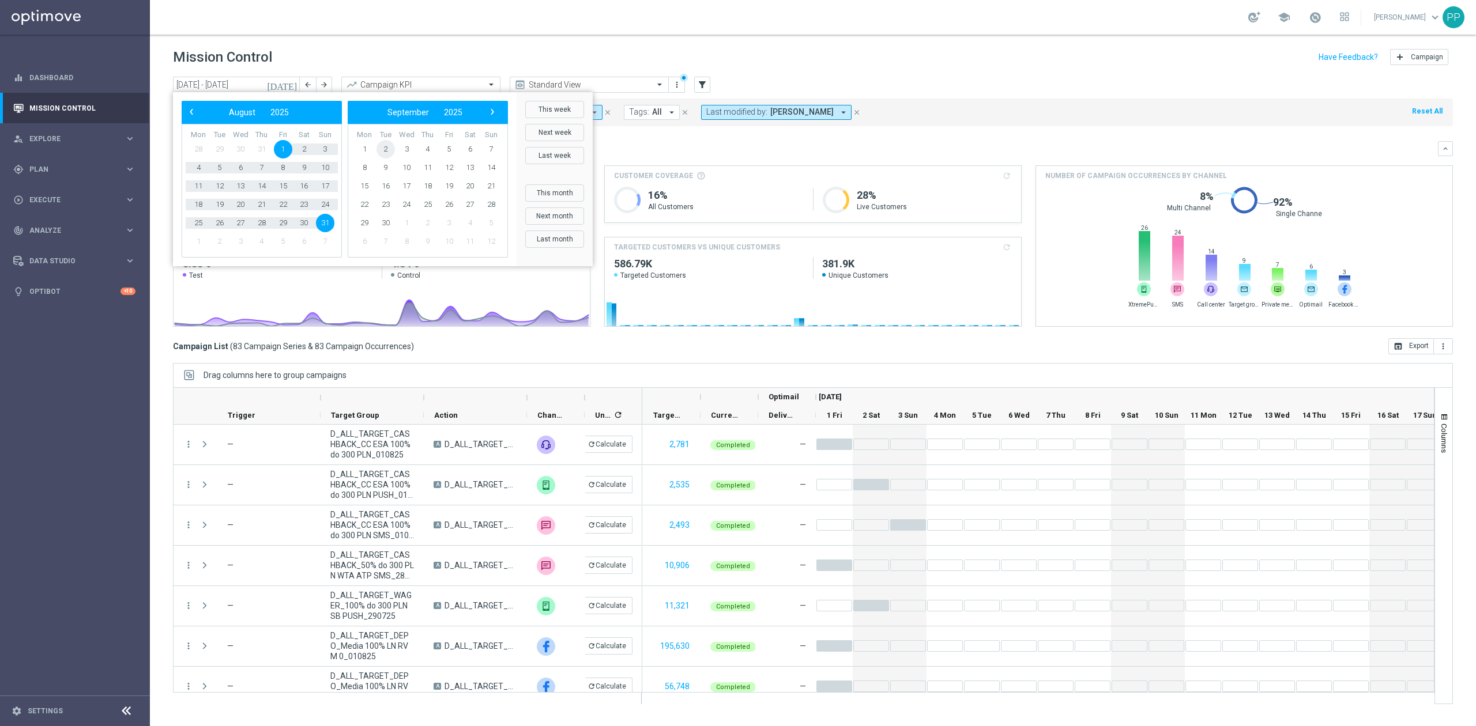
click at [385, 149] on span "2" at bounding box center [385, 149] width 18 height 18
drag, startPoint x: 375, startPoint y: 149, endPoint x: 222, endPoint y: 146, distance: 152.8
click at [222, 146] on div "‹ ​ September ​ 2025 ​ › Mon Tue Wed Thu Fri Sat Sun 1 2 3 4 5" at bounding box center [345, 179] width 326 height 157
click at [222, 146] on span "2" at bounding box center [219, 149] width 18 height 18
type input "[DATE] - [DATE]"
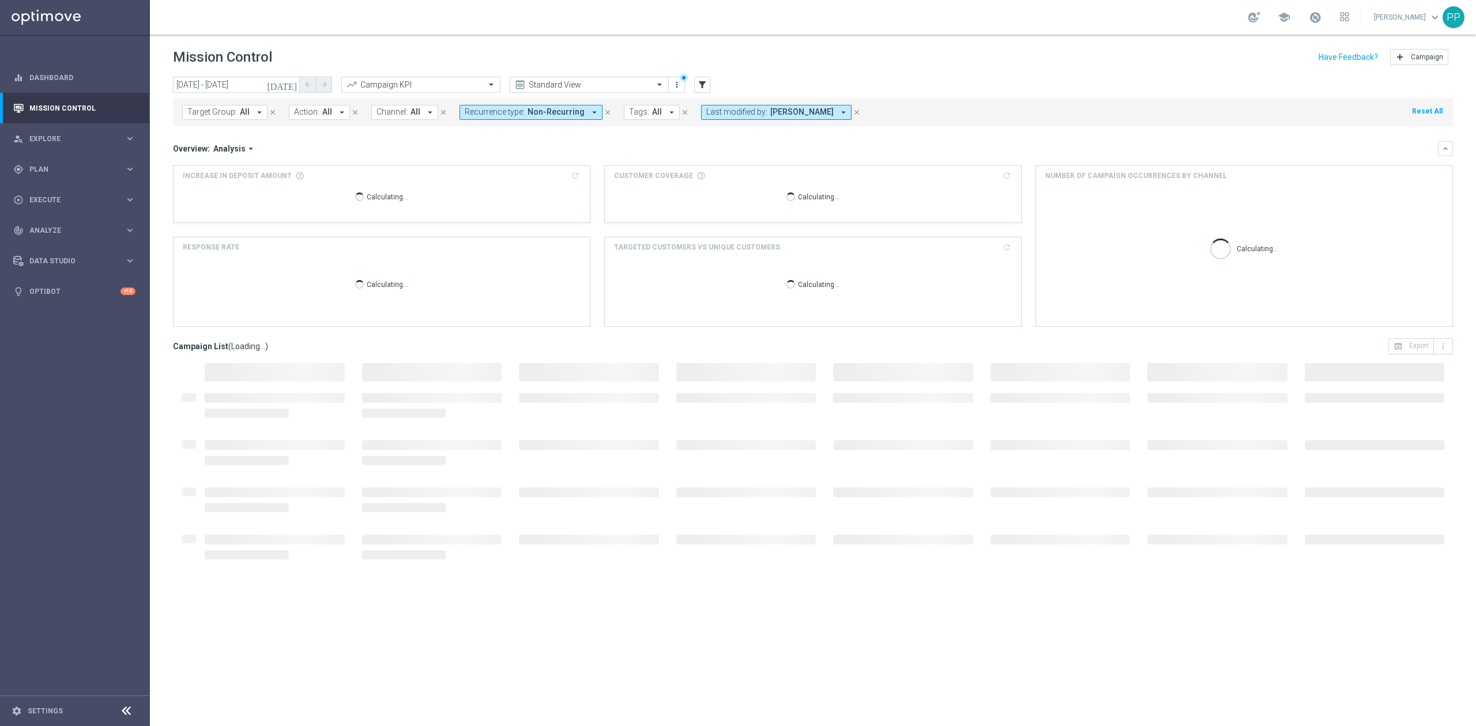
click at [222, 146] on span "Analysis" at bounding box center [229, 149] width 32 height 10
click at [307, 137] on mini-dashboard "Overview: Analysis arrow_drop_down Drag here to set row groups Drag here to set…" at bounding box center [813, 232] width 1280 height 212
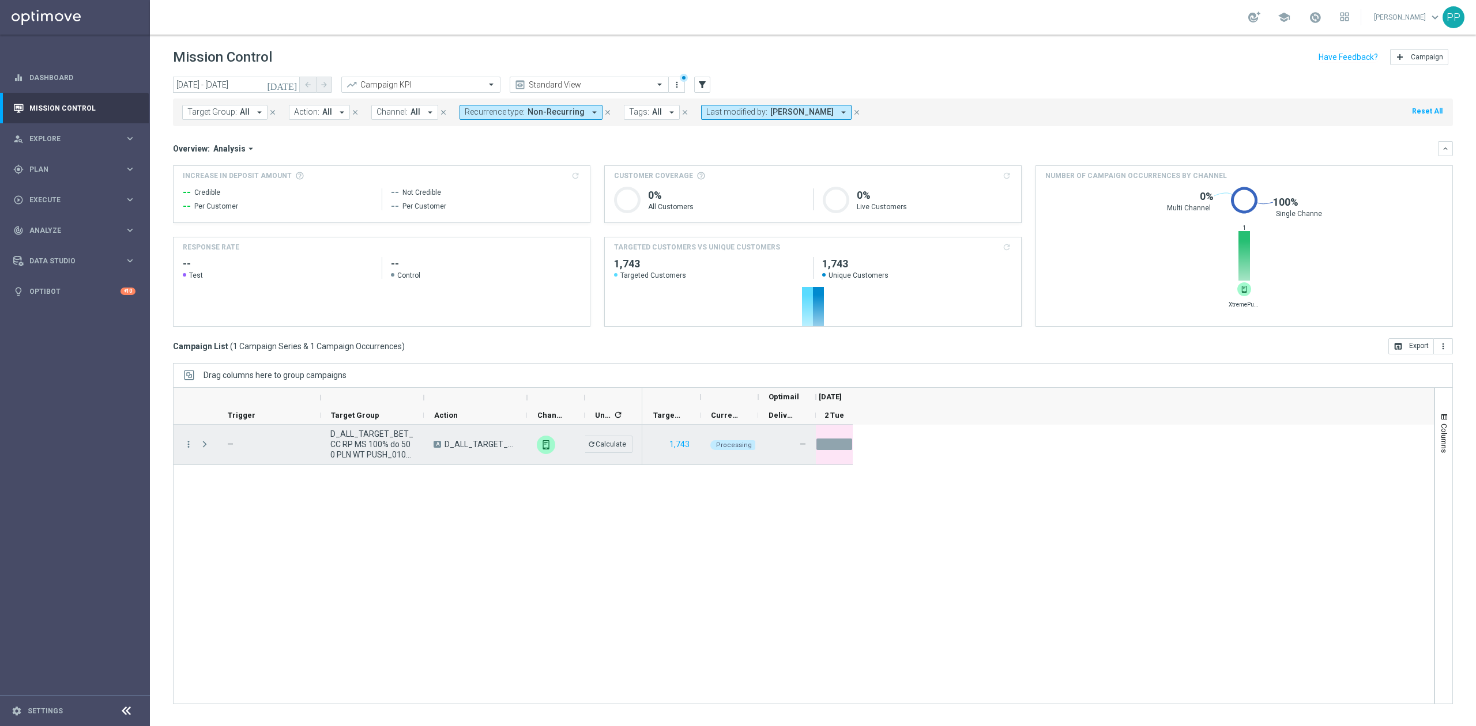
click at [388, 454] on span "D_ALL_TARGET_BET_CC RP MS 100% do 500 PLN WT PUSH_010925" at bounding box center [372, 444] width 84 height 31
click at [386, 453] on span "D_ALL_TARGET_BET_CC RP MS 100% do 500 PLN WT PUSH_010925" at bounding box center [372, 444] width 84 height 31
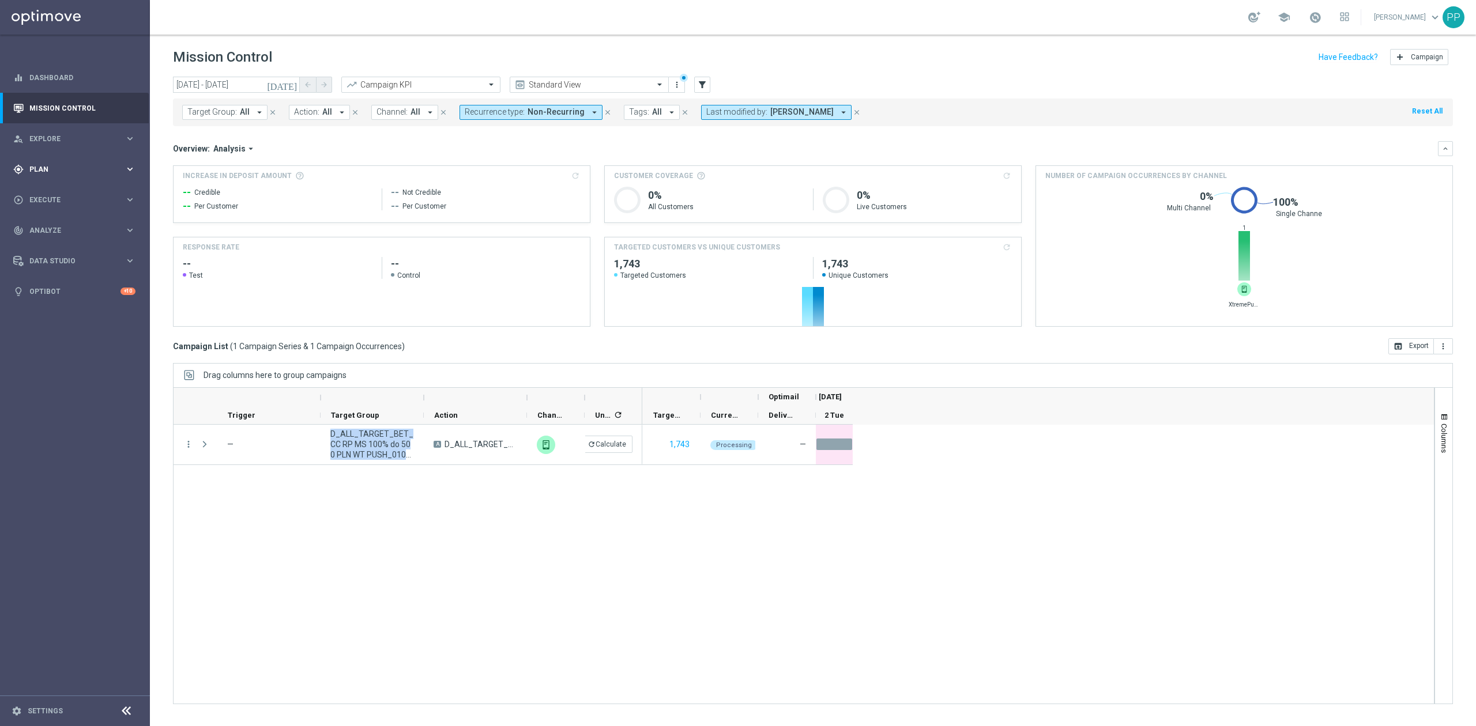
click at [60, 170] on span "Plan" at bounding box center [76, 169] width 95 height 7
click at [63, 194] on link "Target Groups" at bounding box center [75, 193] width 90 height 9
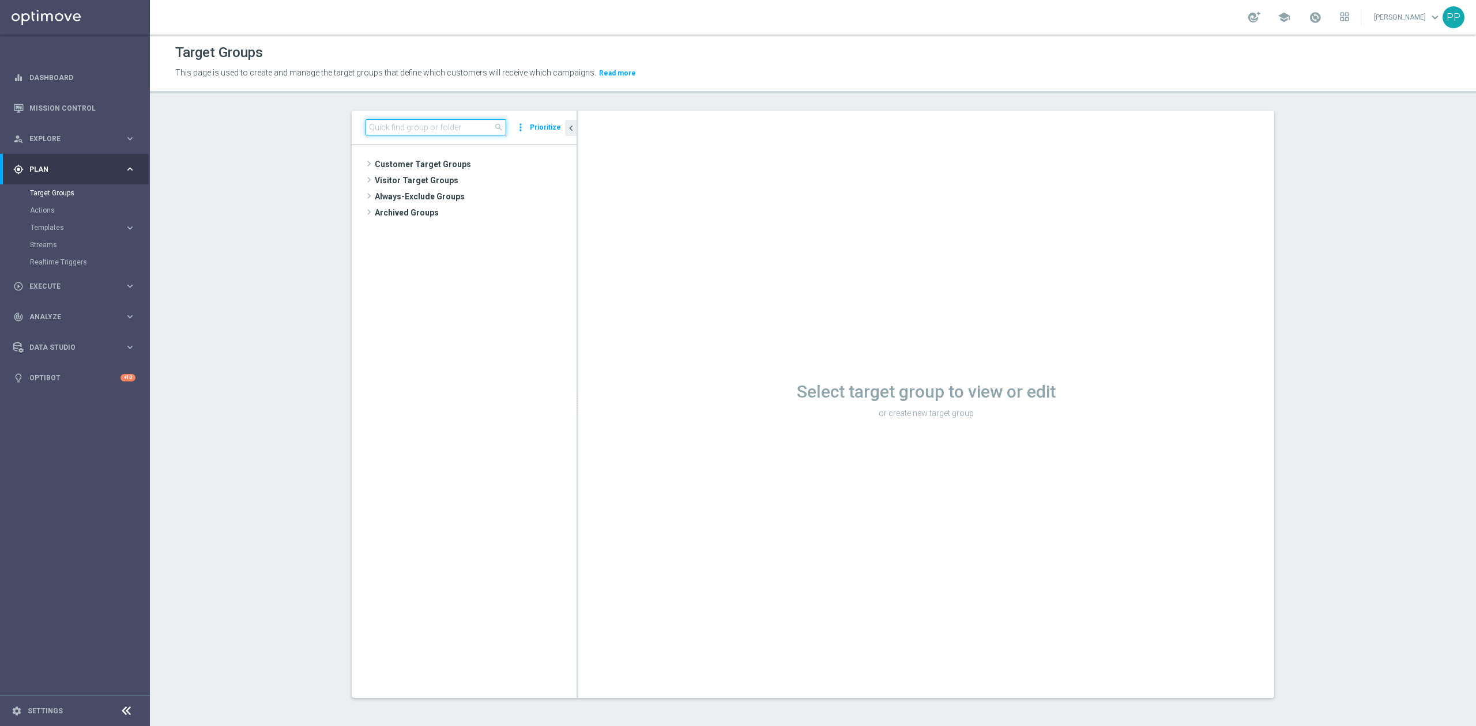
click at [397, 125] on input at bounding box center [436, 127] width 141 height 16
paste input "D_ALL_TARGET_BET_CC RP MS 100% do 500 PLN WT PUSH_010925"
type input "D_ALL_TARGET_BET_CC RP MS 100% do 500 PLN WT PUSH_010925"
click at [446, 215] on span "D_ALL_TARGET_BET_CC RP MS 100% do 500 PLN WT PUSH_010925" at bounding box center [485, 214] width 129 height 10
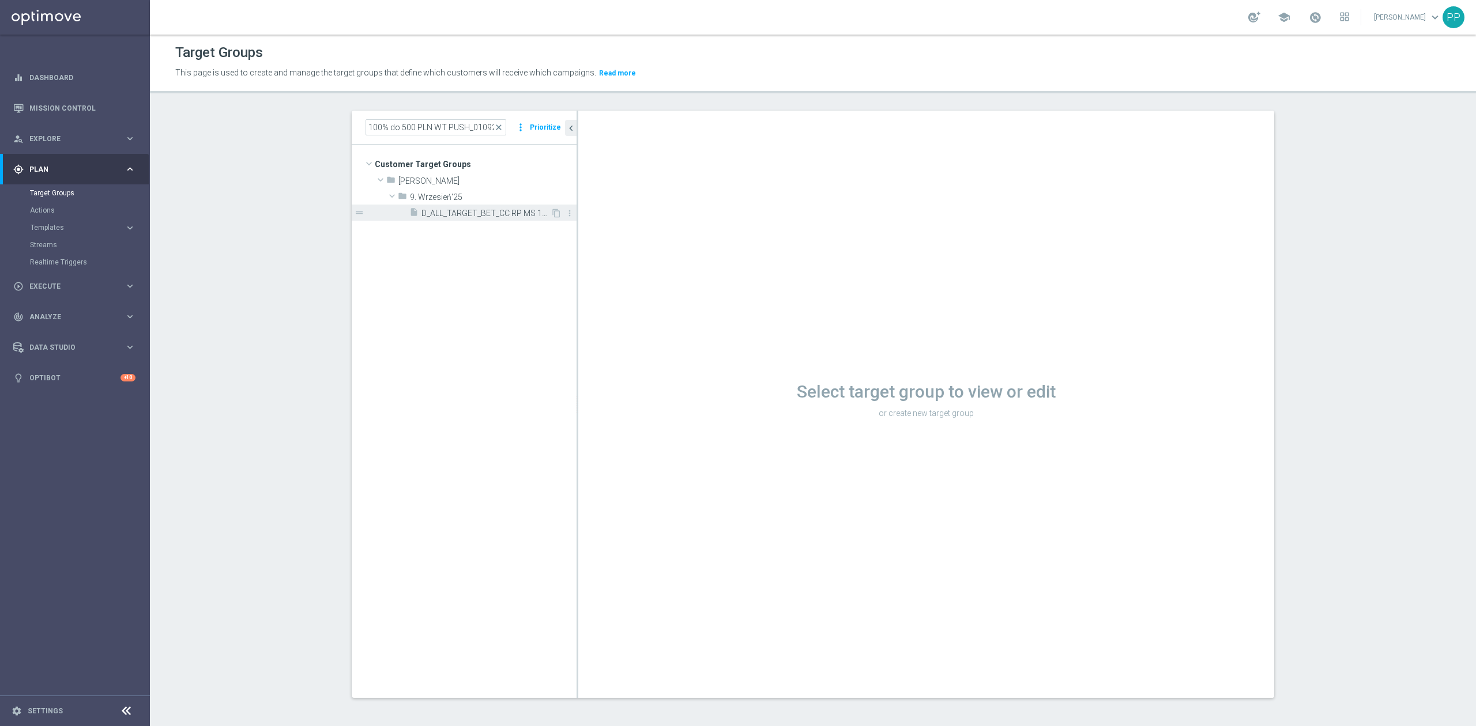
scroll to position [0, 0]
click at [439, 211] on span "D_ALL_TARGET_BET_CC RP MS 100% do 500 PLN WT PUSH_010925" at bounding box center [485, 214] width 129 height 10
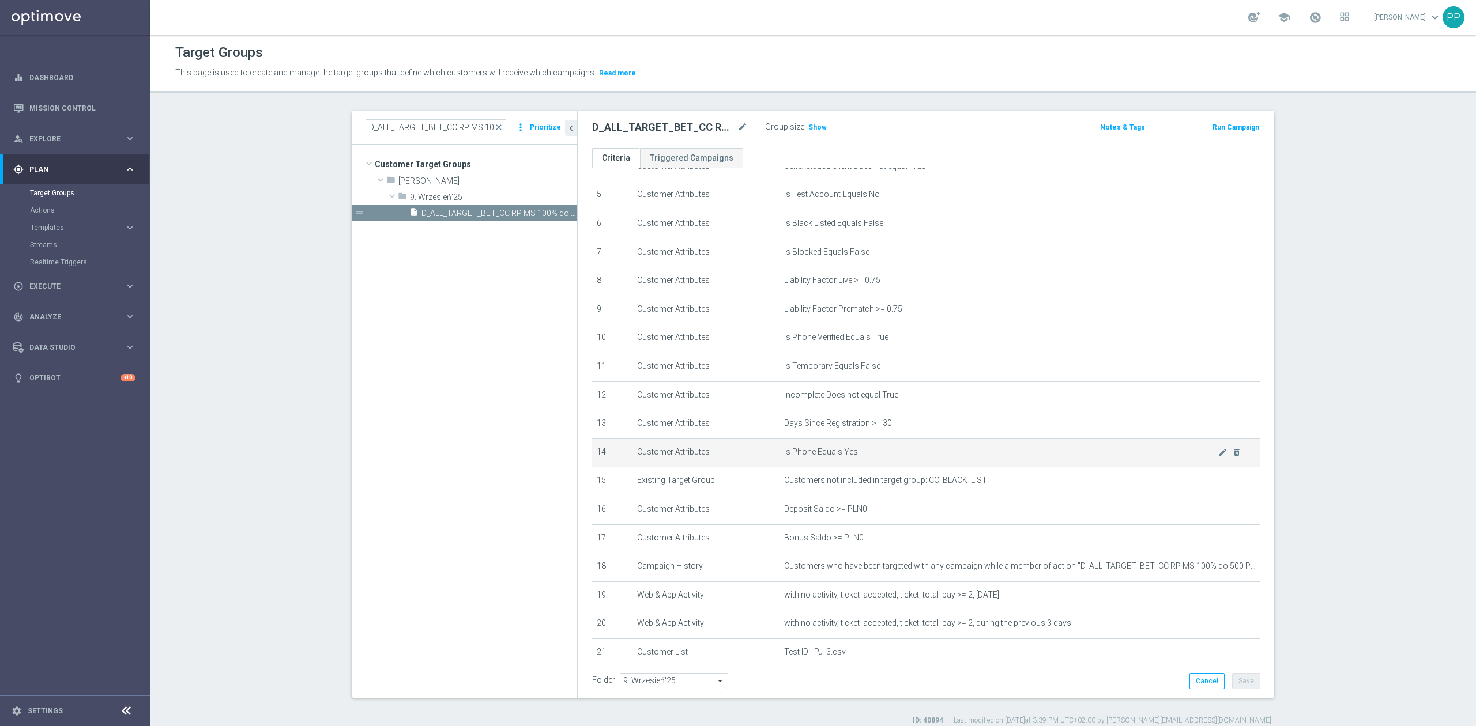
scroll to position [276, 0]
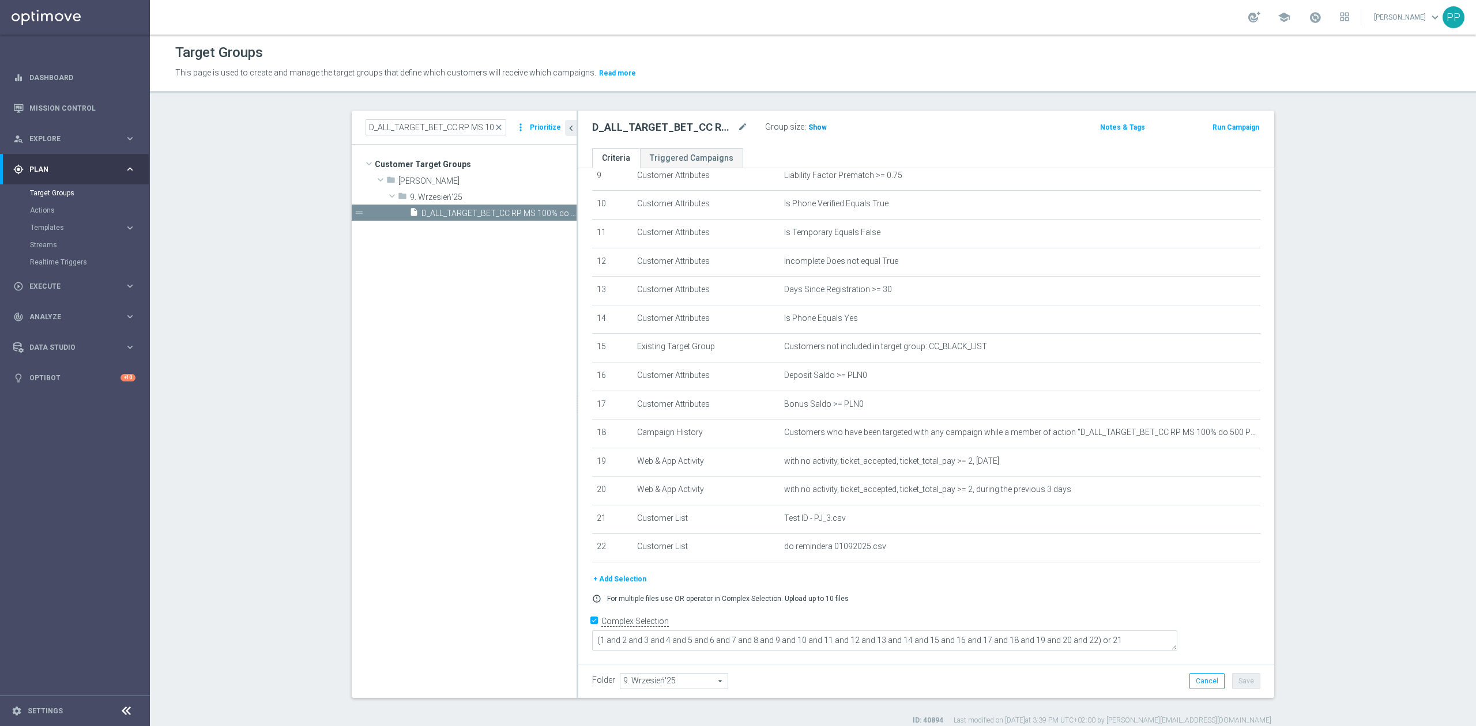
click at [811, 125] on span "Show" at bounding box center [817, 127] width 18 height 8
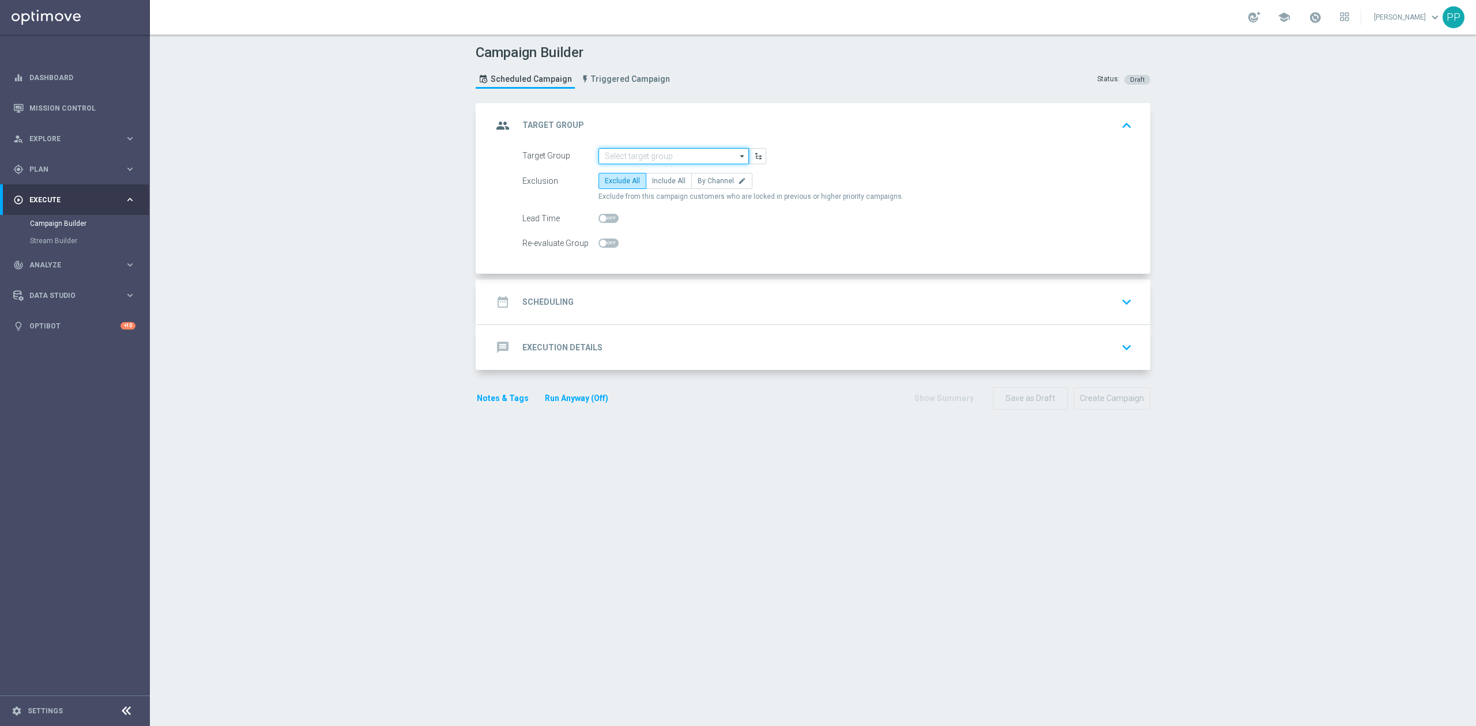
click at [634, 152] on input at bounding box center [673, 156] width 150 height 16
paste input "D_ALL_TARGET_BET_CC RP MS 100% do 500 PLN WT PUSH_010925"
click at [627, 171] on div "D_ALL_TARGET_BET_CC RP MS 100% do 500 PLN WT PUSH_010925" at bounding box center [674, 178] width 140 height 21
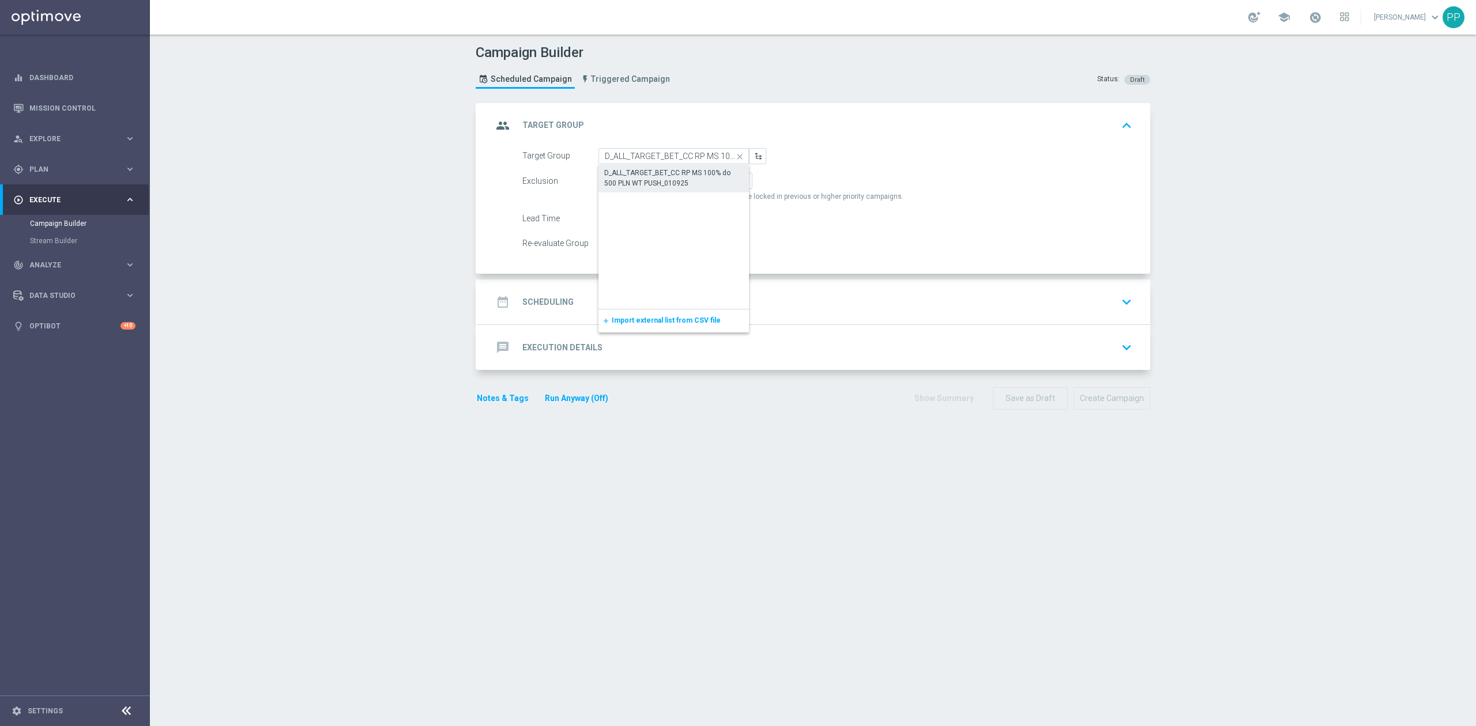
type input "D_ALL_TARGET_BET_CC RP MS 100% do 500 PLN WT PUSH_010925"
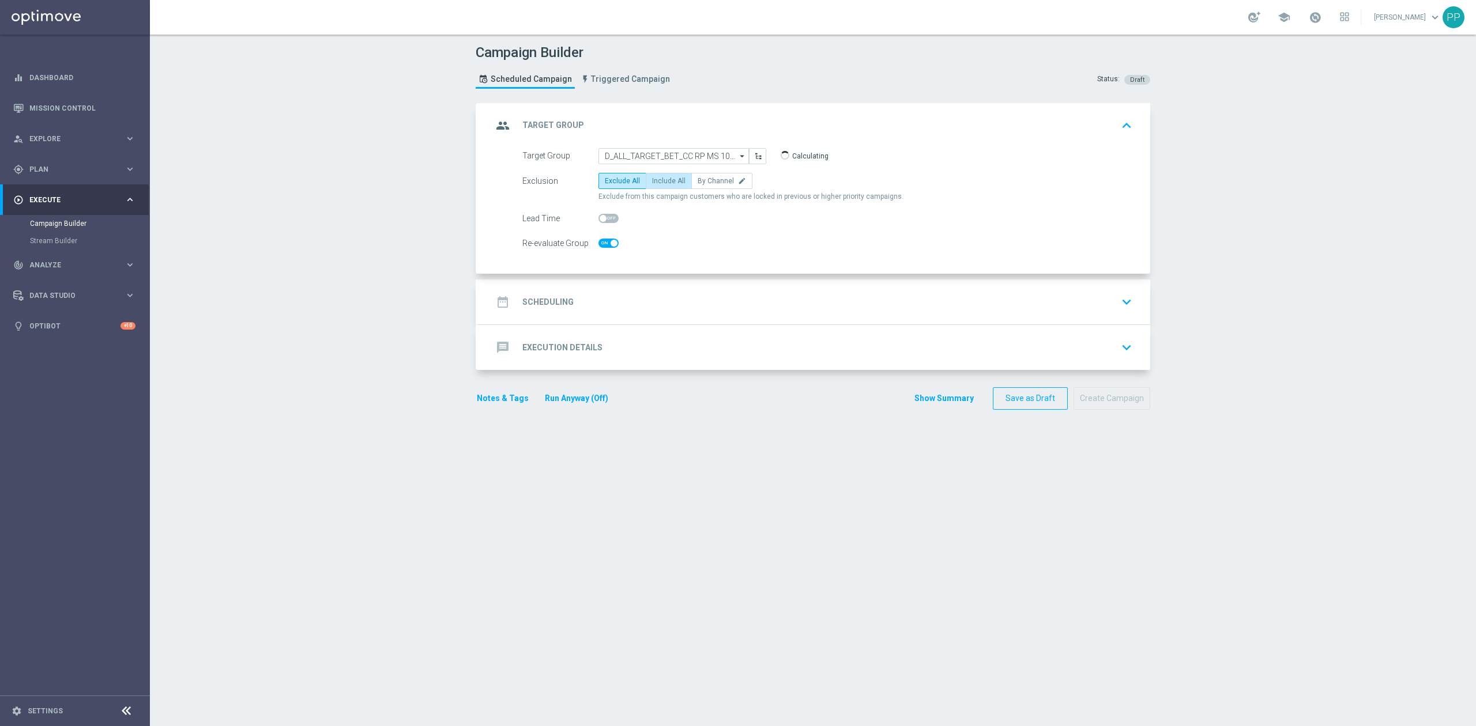
checkbox input "true"
click at [665, 183] on span "Include All" at bounding box center [668, 181] width 33 height 8
click at [660, 183] on input "Include All" at bounding box center [655, 182] width 7 height 7
radio input "true"
click at [665, 183] on span "Include All" at bounding box center [668, 181] width 33 height 8
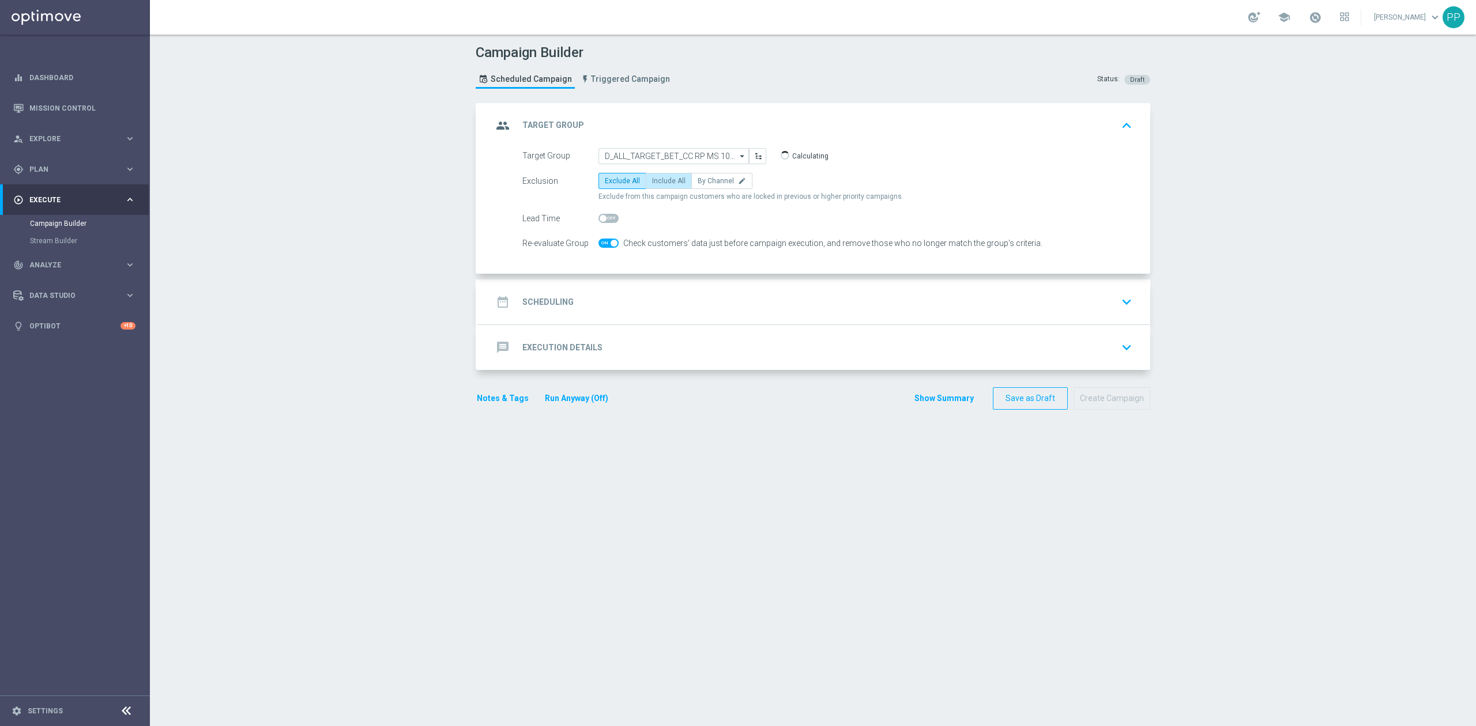
click at [660, 183] on input "Include All" at bounding box center [655, 182] width 7 height 7
drag, startPoint x: 665, startPoint y: 183, endPoint x: 400, endPoint y: 179, distance: 265.3
click at [400, 179] on div "Campaign Builder Scheduled Campaign Triggered Campaign Status: Draft group Targ…" at bounding box center [813, 381] width 1326 height 692
click at [592, 296] on div "date_range Scheduling keyboard_arrow_down" at bounding box center [814, 302] width 644 height 22
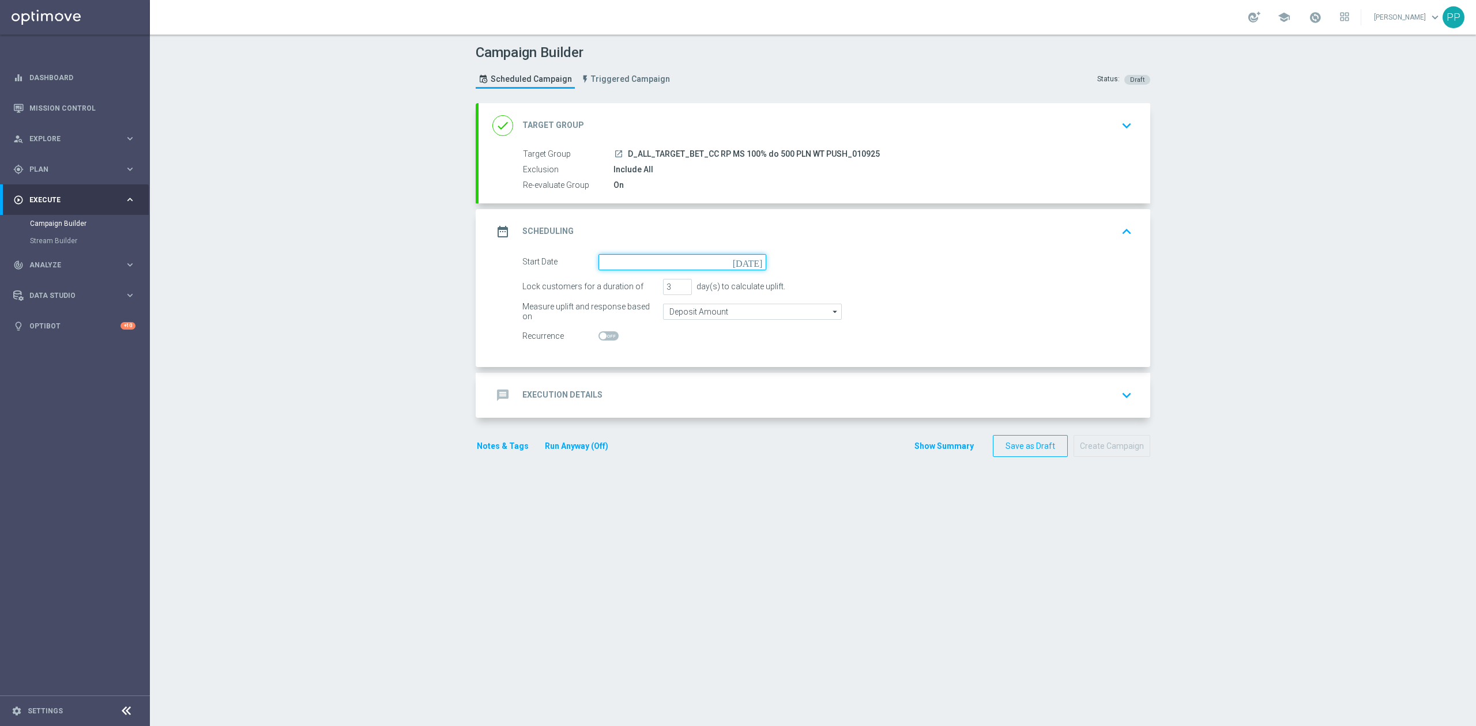
click at [598, 261] on input at bounding box center [682, 262] width 168 height 16
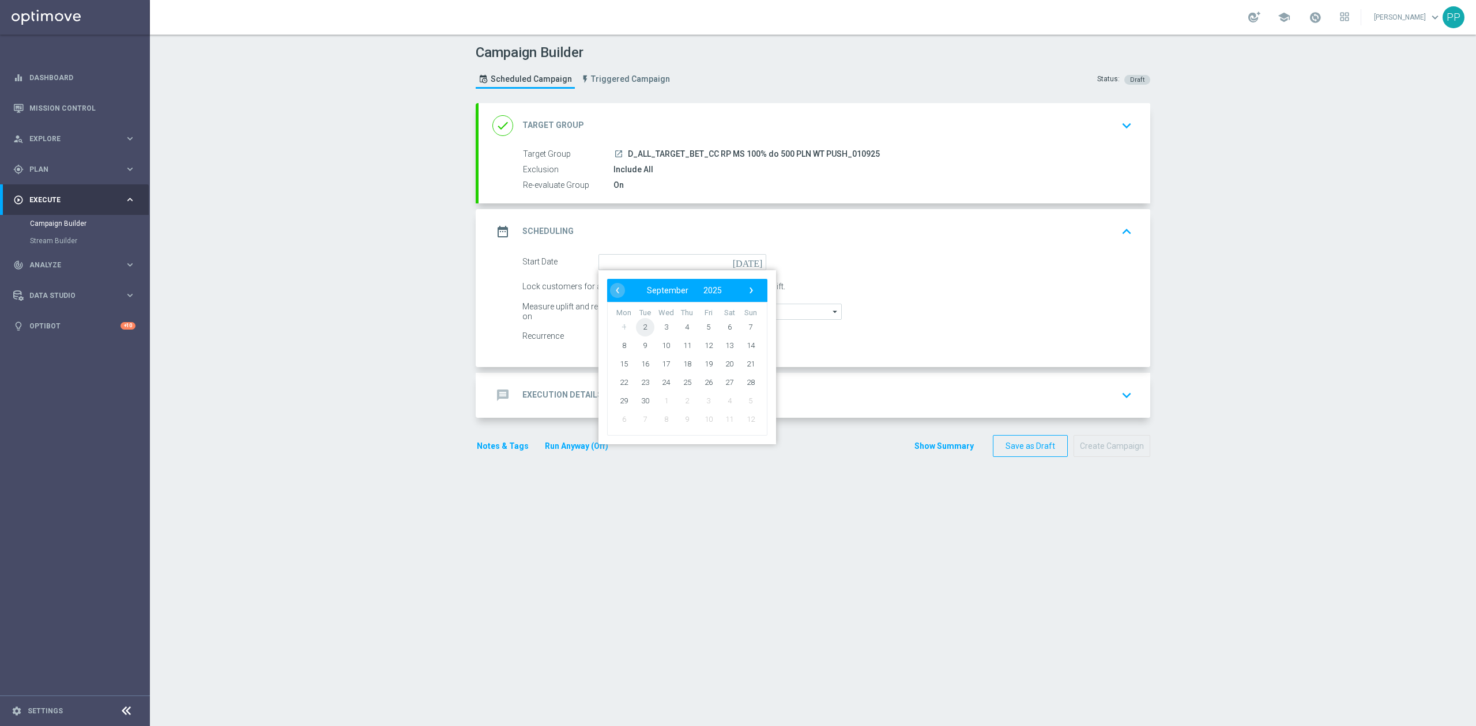
click at [642, 330] on span "2" at bounding box center [645, 327] width 18 height 18
type input "02 Sep 2025"
drag, startPoint x: 667, startPoint y: 289, endPoint x: 653, endPoint y: 291, distance: 14.5
click at [653, 291] on div "Lock customers for a duration of 3 day(s) to calculate uplift." at bounding box center [827, 287] width 627 height 16
type input "1"
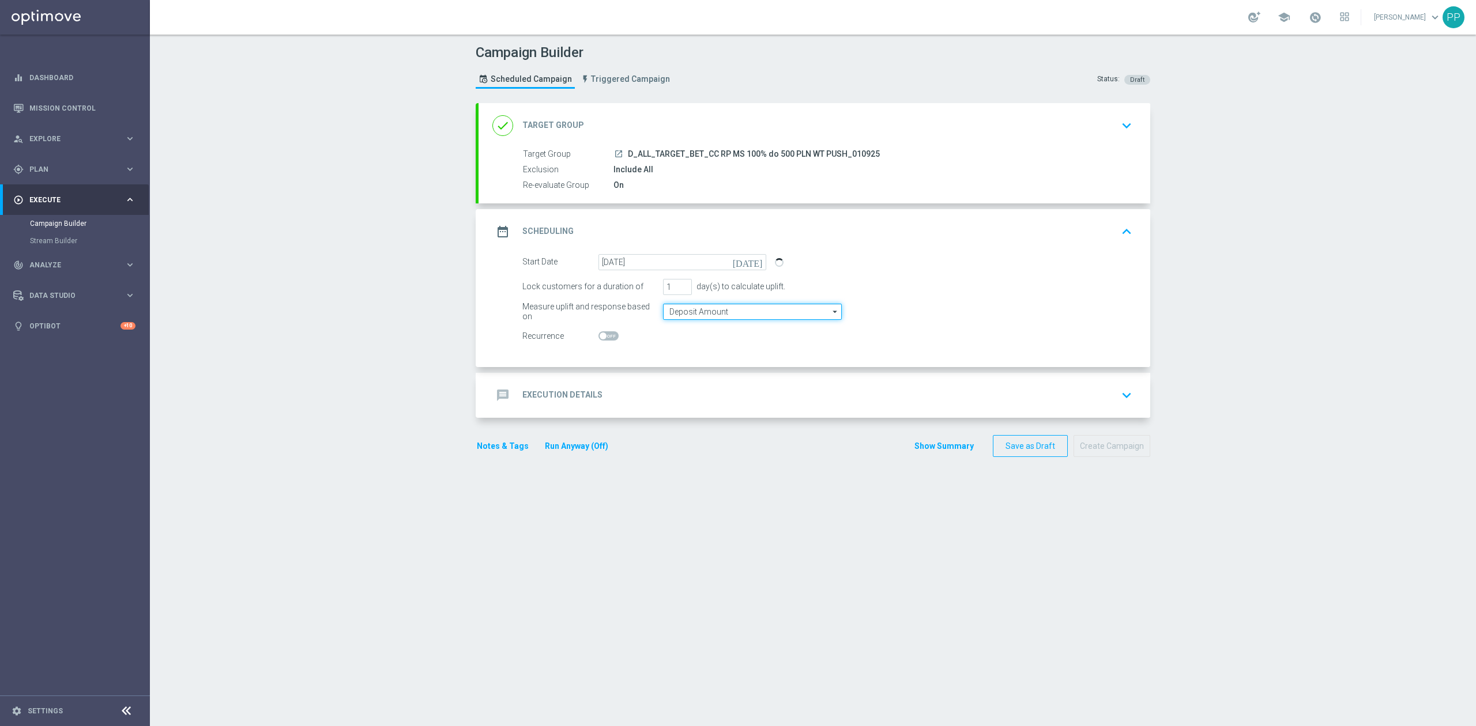
click at [679, 310] on input "Deposit Amount" at bounding box center [752, 312] width 179 height 16
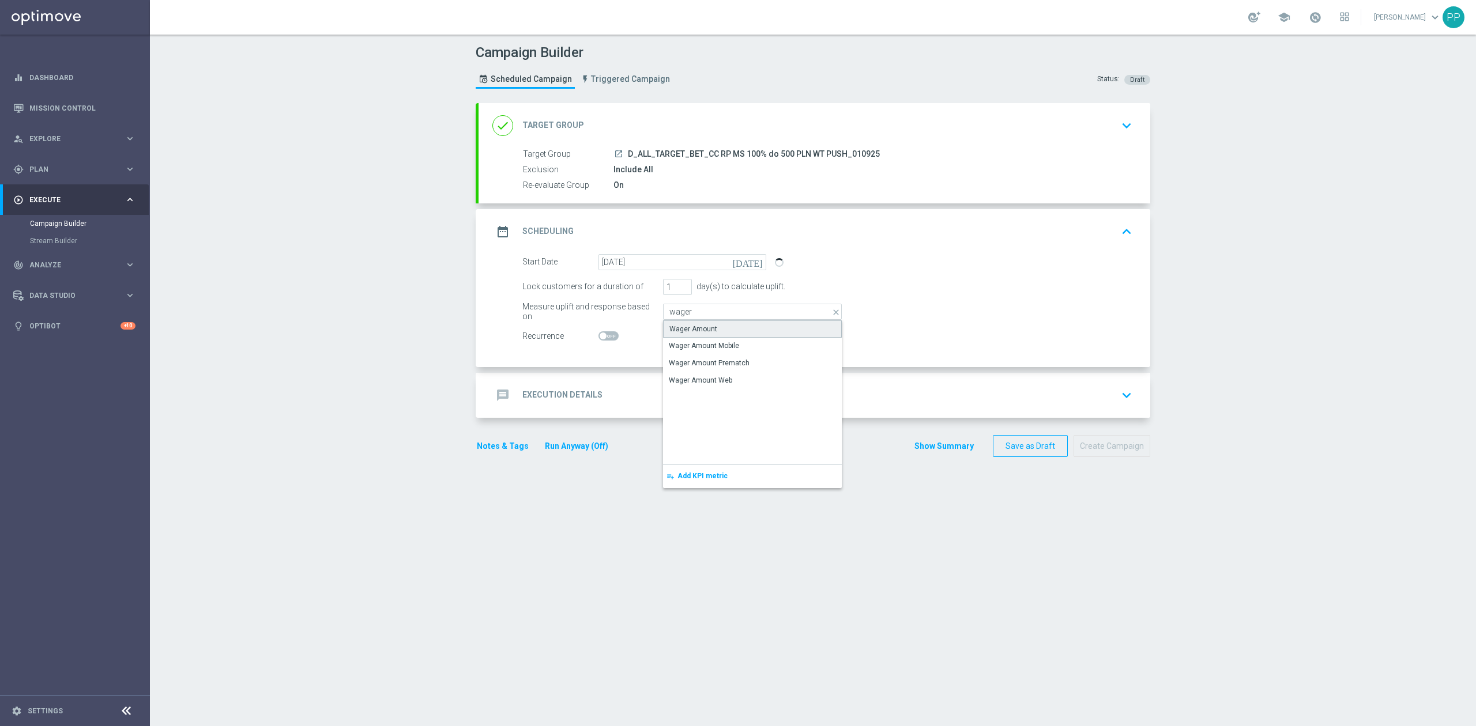
click at [679, 329] on div "Wager Amount" at bounding box center [693, 329] width 48 height 10
type input "Wager Amount"
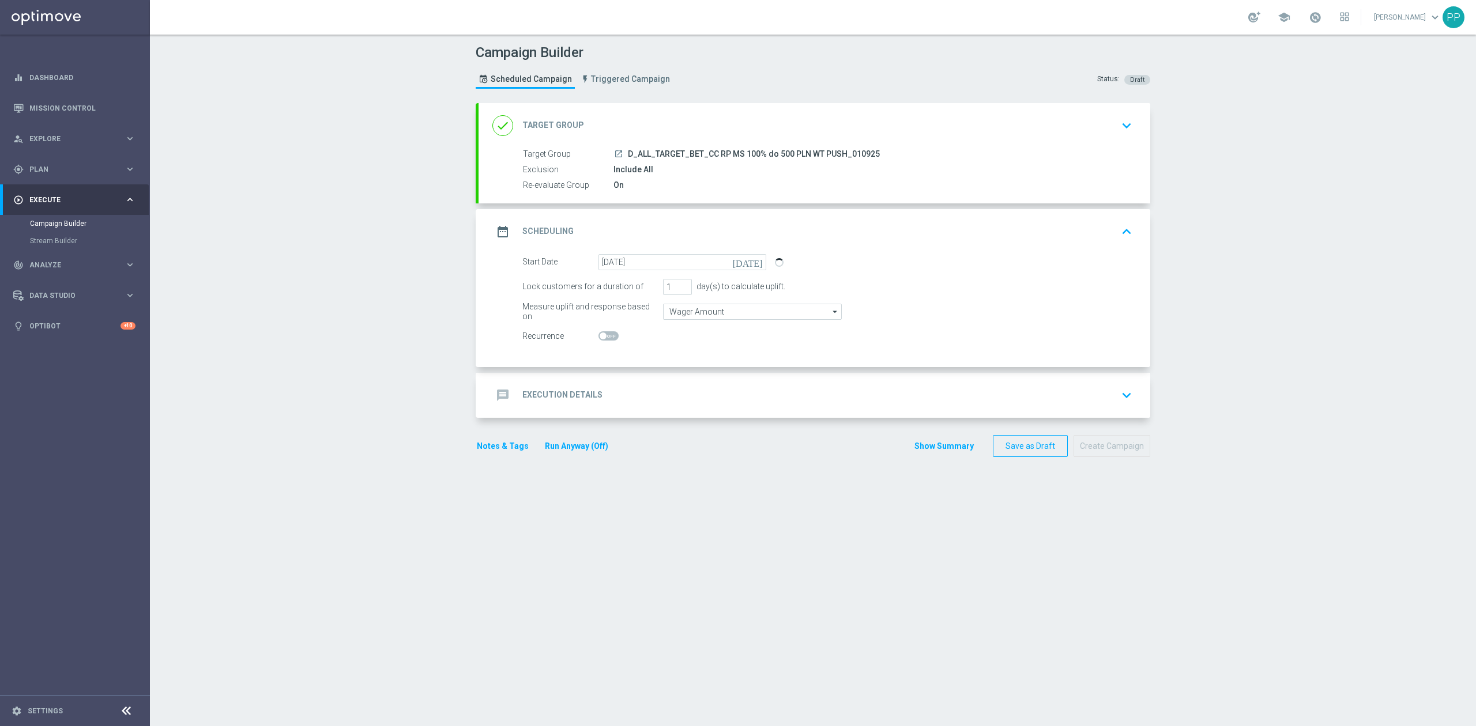
click at [644, 383] on div "message Execution Details keyboard_arrow_down" at bounding box center [815, 395] width 672 height 45
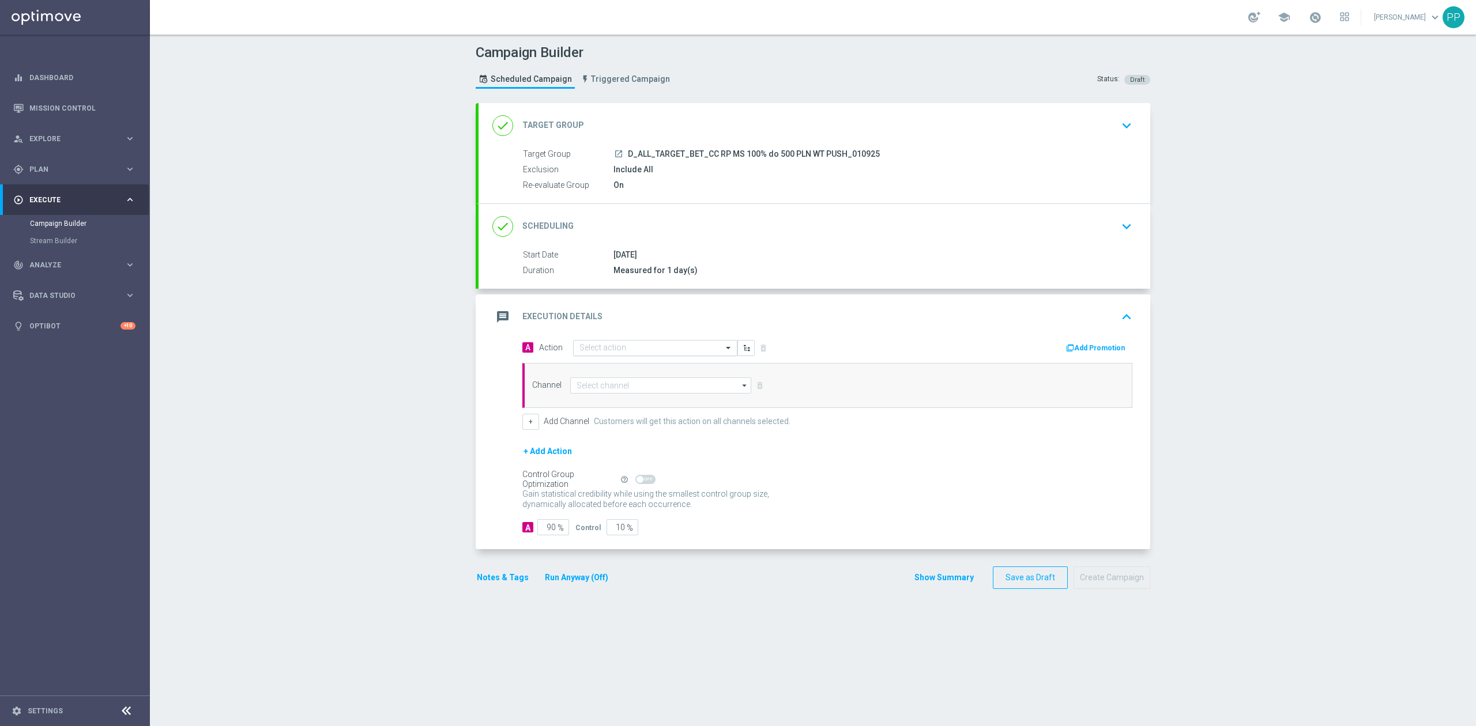
click at [630, 342] on div "Select action" at bounding box center [655, 348] width 164 height 16
click at [617, 500] on span "Create new action" at bounding box center [620, 504] width 61 height 8
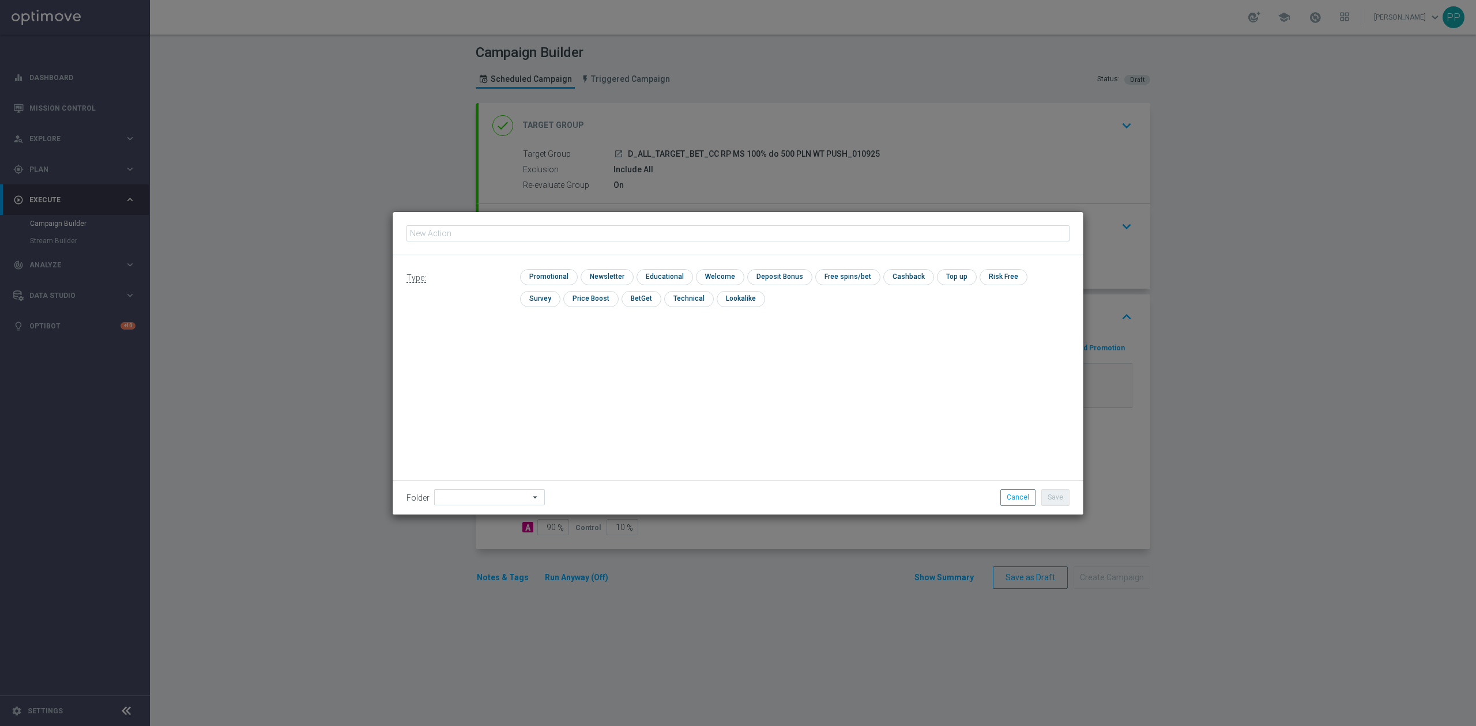
type input "D_ALL_TARGET_BET_CC RP MS 100% do 500 PLN WT PUSH_010925"
click at [496, 494] on input at bounding box center [489, 497] width 111 height 16
click at [487, 353] on div "9. Wrzesień 2025" at bounding box center [468, 353] width 56 height 10
type input "9. Wrzesień 2025"
click at [577, 337] on div "Type: check Promotional check Newsletter check Educational check Welcome check …" at bounding box center [738, 384] width 691 height 259
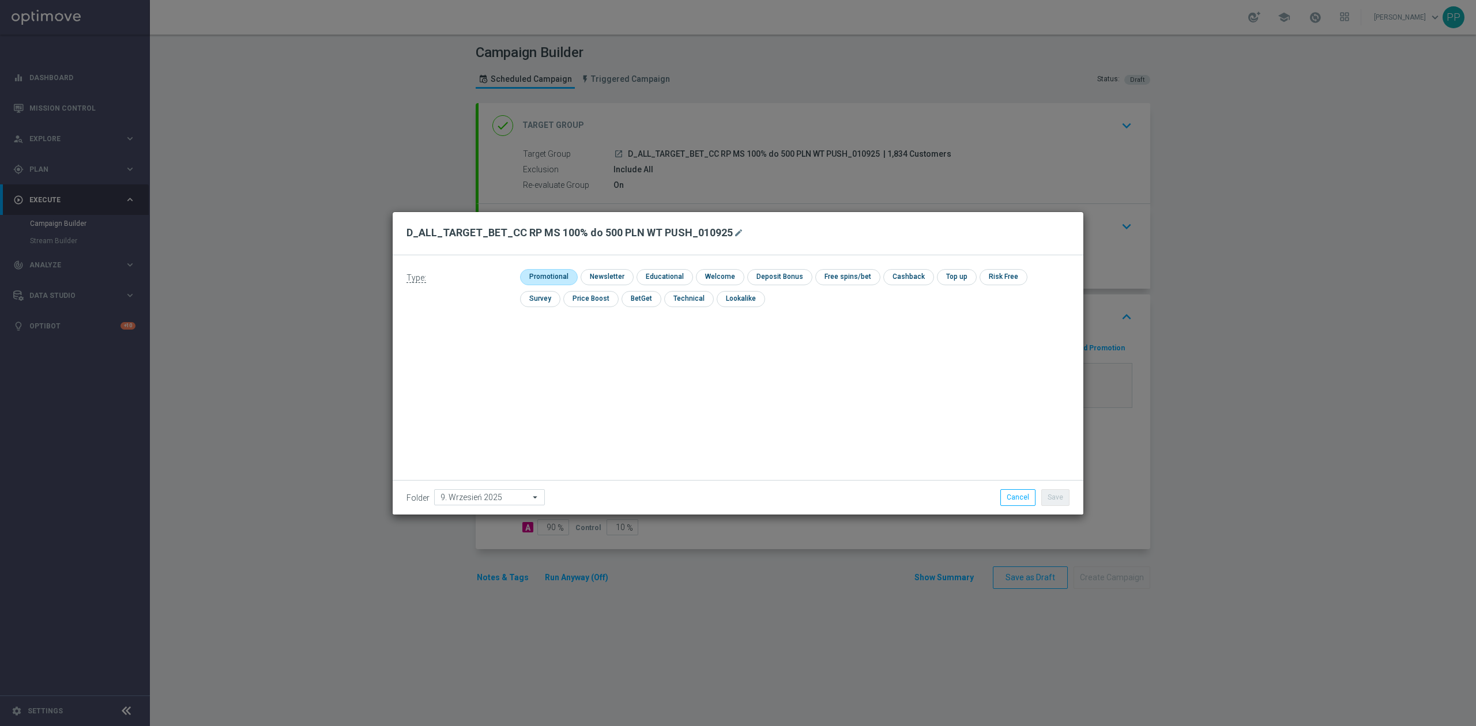
click at [547, 274] on input "checkbox" at bounding box center [547, 277] width 55 height 16
checkbox input "true"
click at [868, 420] on div "Type: check Promotional check Newsletter check Educational check Welcome check …" at bounding box center [738, 384] width 691 height 259
click at [1050, 503] on button "Save" at bounding box center [1055, 497] width 28 height 16
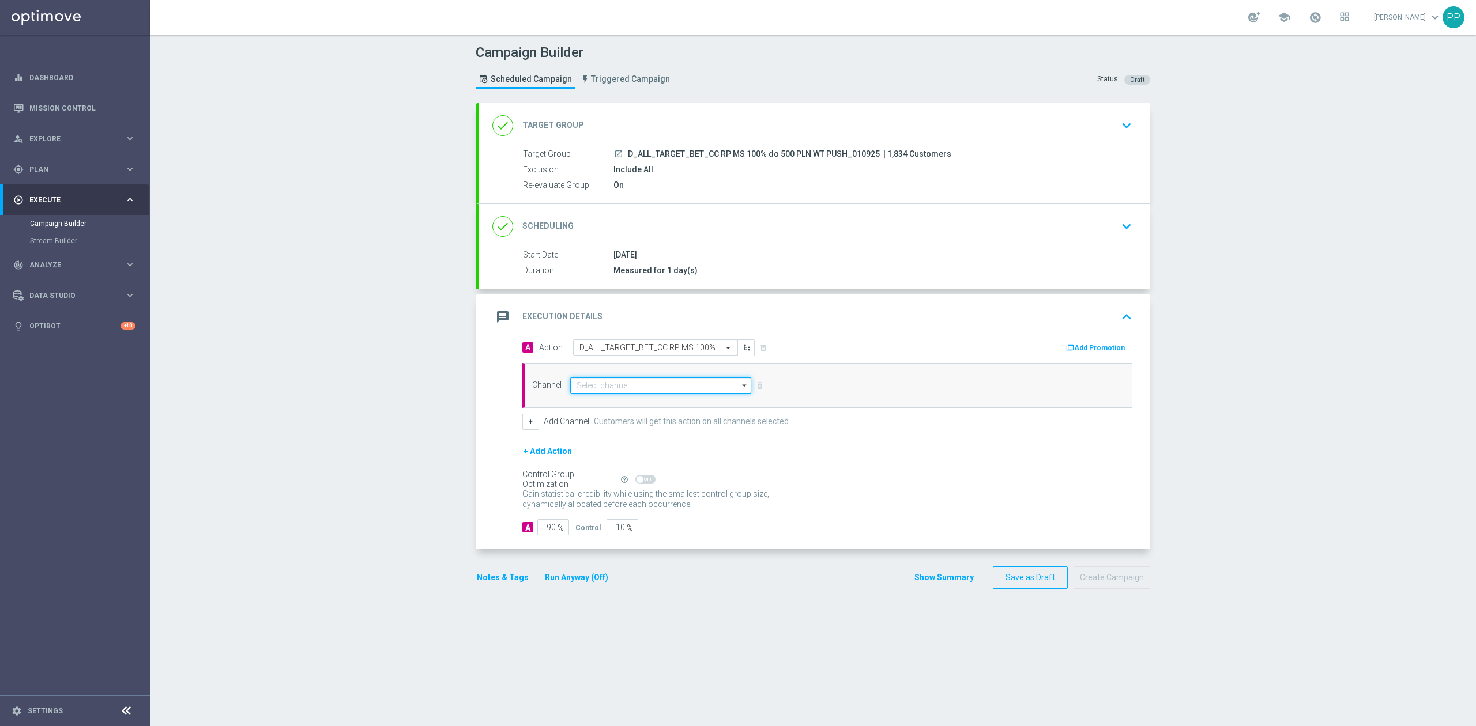
click at [626, 390] on input at bounding box center [660, 386] width 181 height 16
click at [621, 512] on div "Call center" at bounding box center [655, 506] width 171 height 16
type input "Call center"
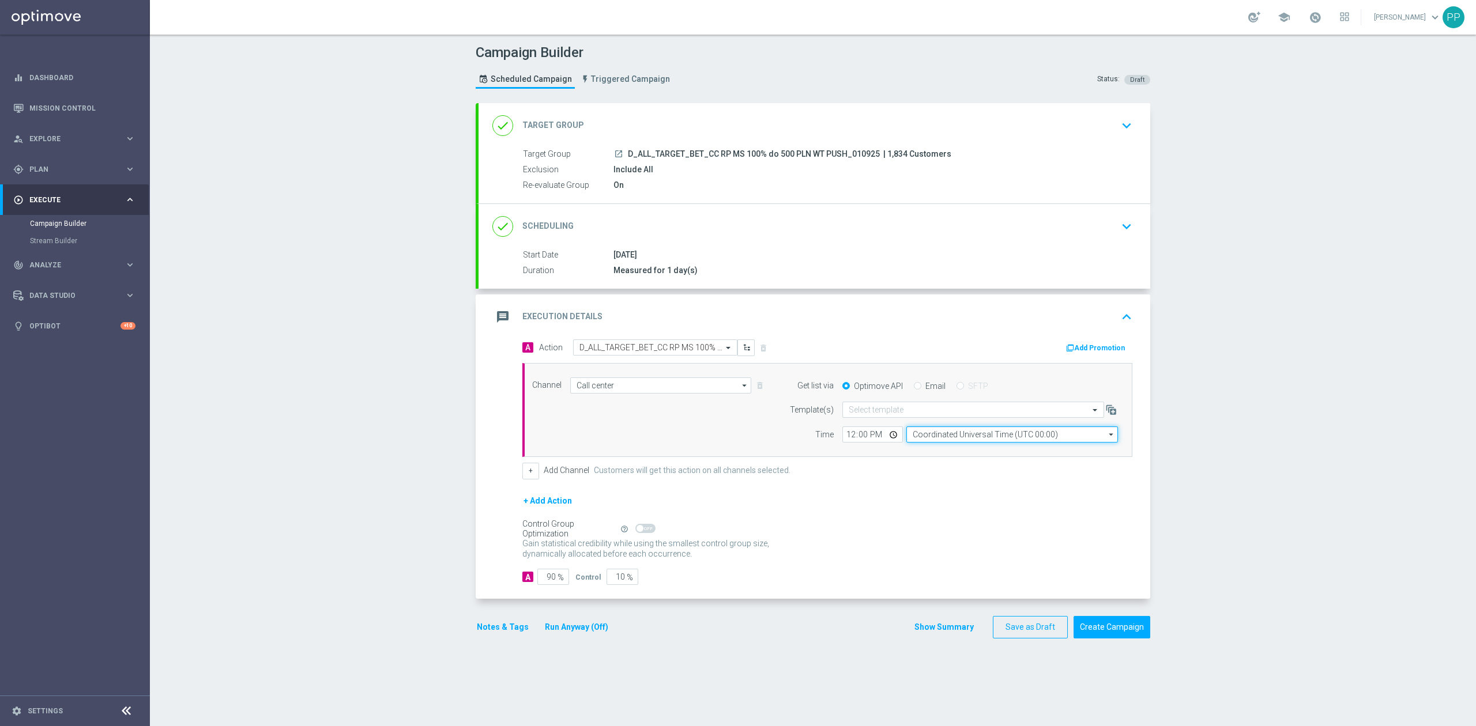
click at [964, 438] on input "Coordinated Universal Time (UTC 00:00)" at bounding box center [1012, 435] width 212 height 16
click at [962, 455] on div "Central European Time (Warsaw) (UTC +02:00)" at bounding box center [1007, 452] width 189 height 10
type input "Central European Time (Warsaw) (UTC +02:00)"
click at [652, 385] on input "Call center" at bounding box center [660, 386] width 181 height 16
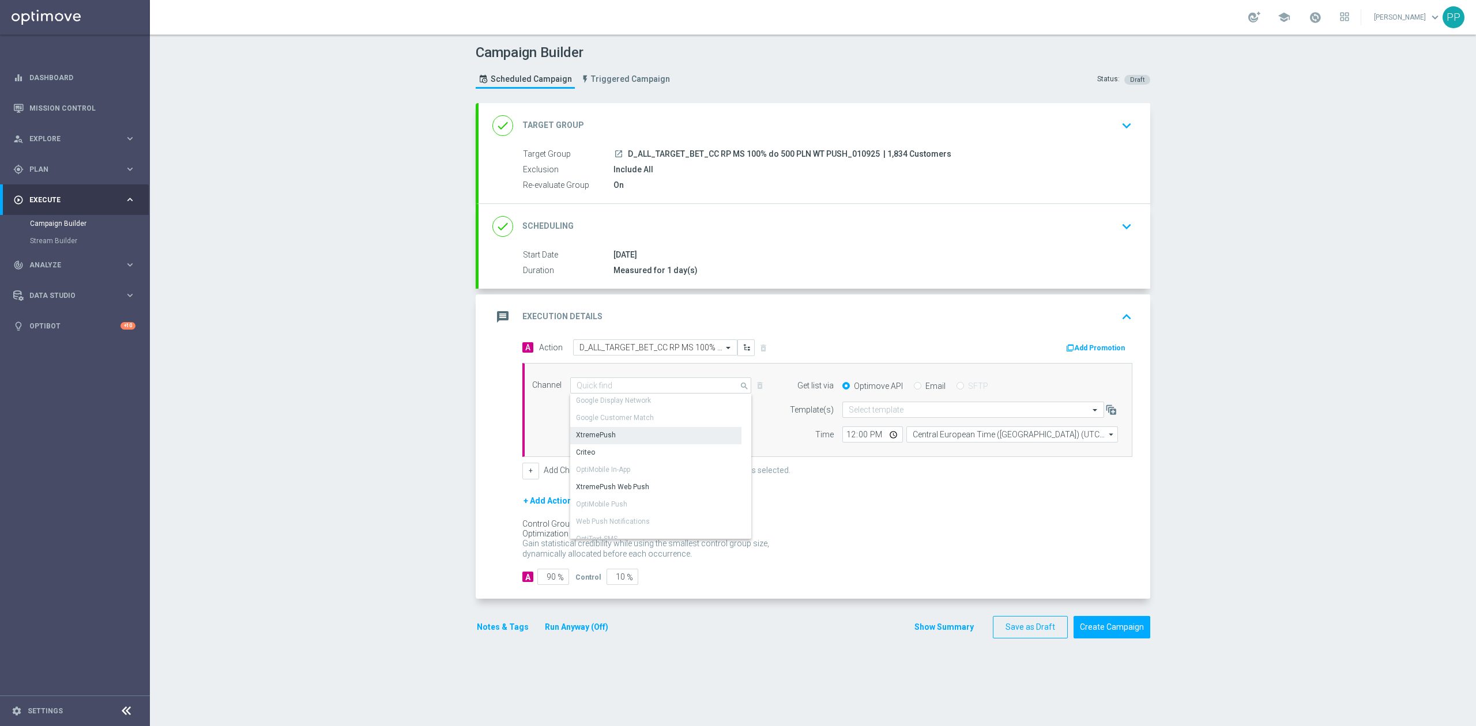
click at [613, 428] on div "XtremePush" at bounding box center [655, 435] width 171 height 16
type input "XtremePush"
click at [923, 438] on input "Coordinated Universal Time (UTC 00:00)" at bounding box center [1012, 435] width 212 height 16
drag, startPoint x: 925, startPoint y: 450, endPoint x: 913, endPoint y: 439, distance: 15.5
click at [925, 449] on div "Central European Time (Warsaw) (UTC +02:00)" at bounding box center [1006, 452] width 189 height 10
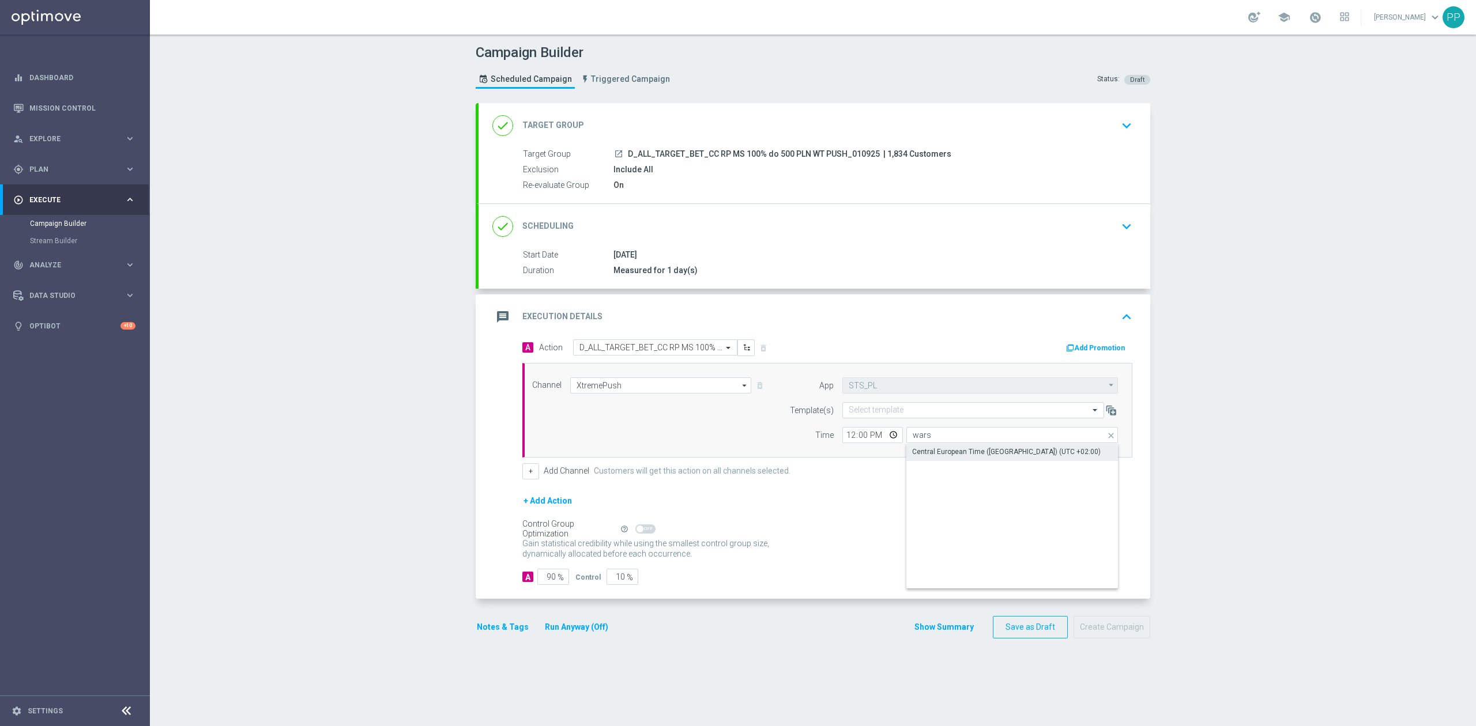
type input "Central European Time (Warsaw) (UTC +02:00)"
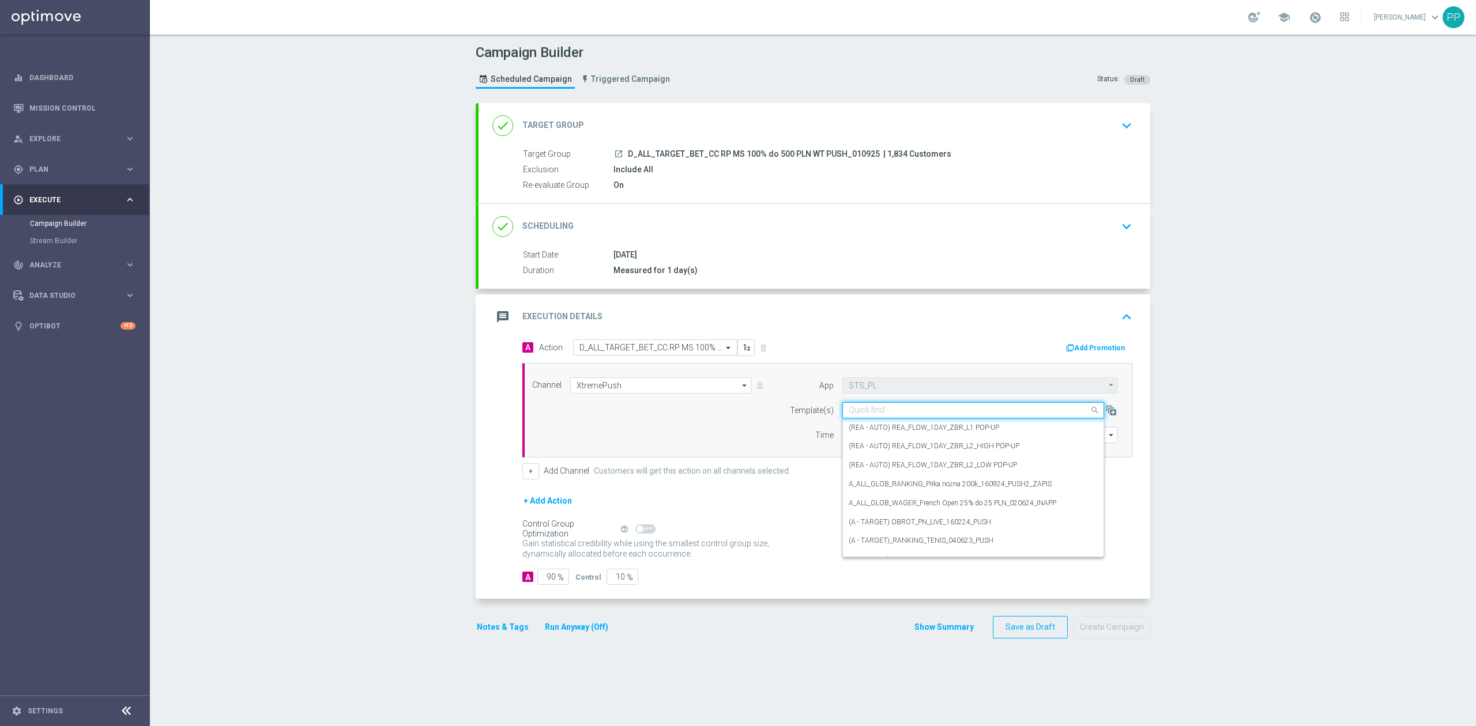
click at [866, 416] on input "text" at bounding box center [962, 411] width 226 height 10
paste input "D_ALL_TARGET_BET_CC RP MS 100% do 500 PLN WT PUSH_010925"
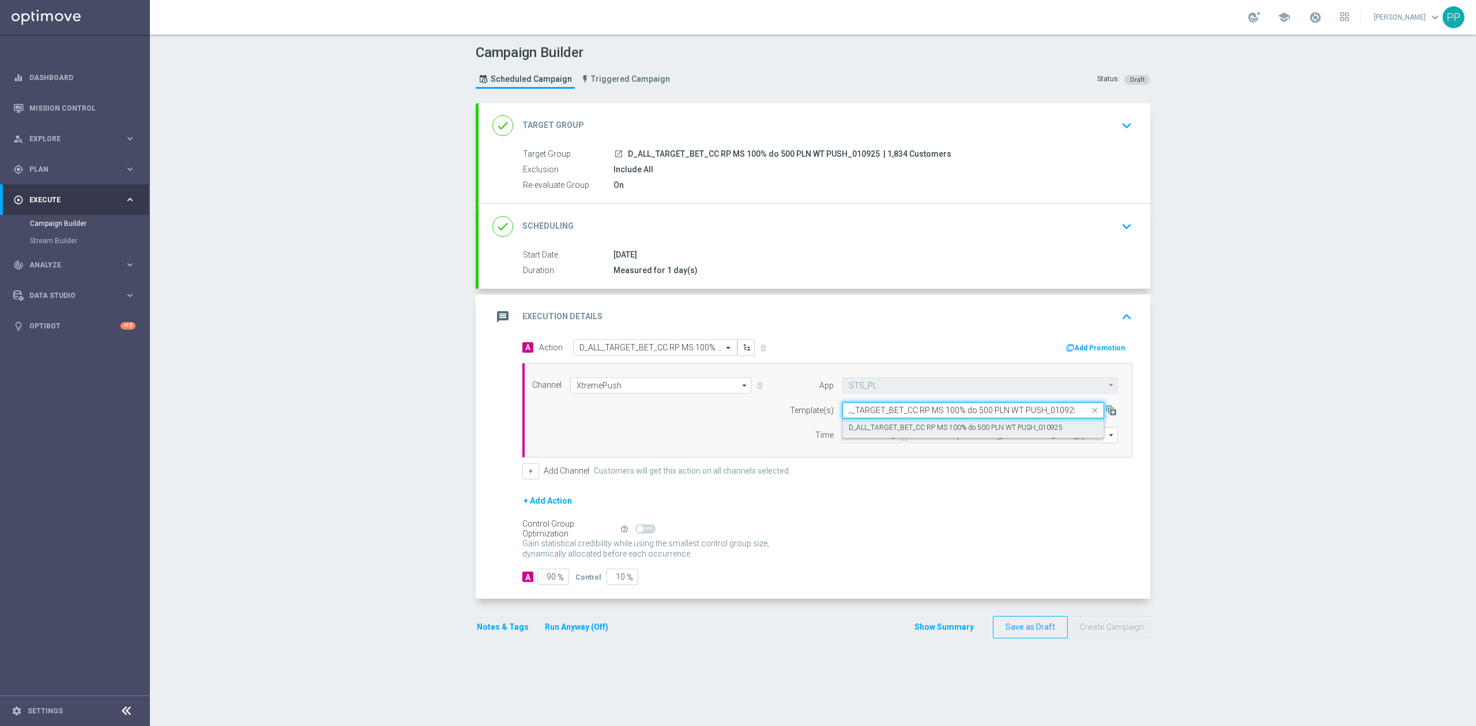
click at [878, 432] on label "D_ALL_TARGET_BET_CC RP MS 100% do 500 PLN WT PUSH_010925" at bounding box center [956, 428] width 214 height 10
type input "D_ALL_TARGET_BET_CC RP MS 100% do 500 PLN WT PUSH_010925"
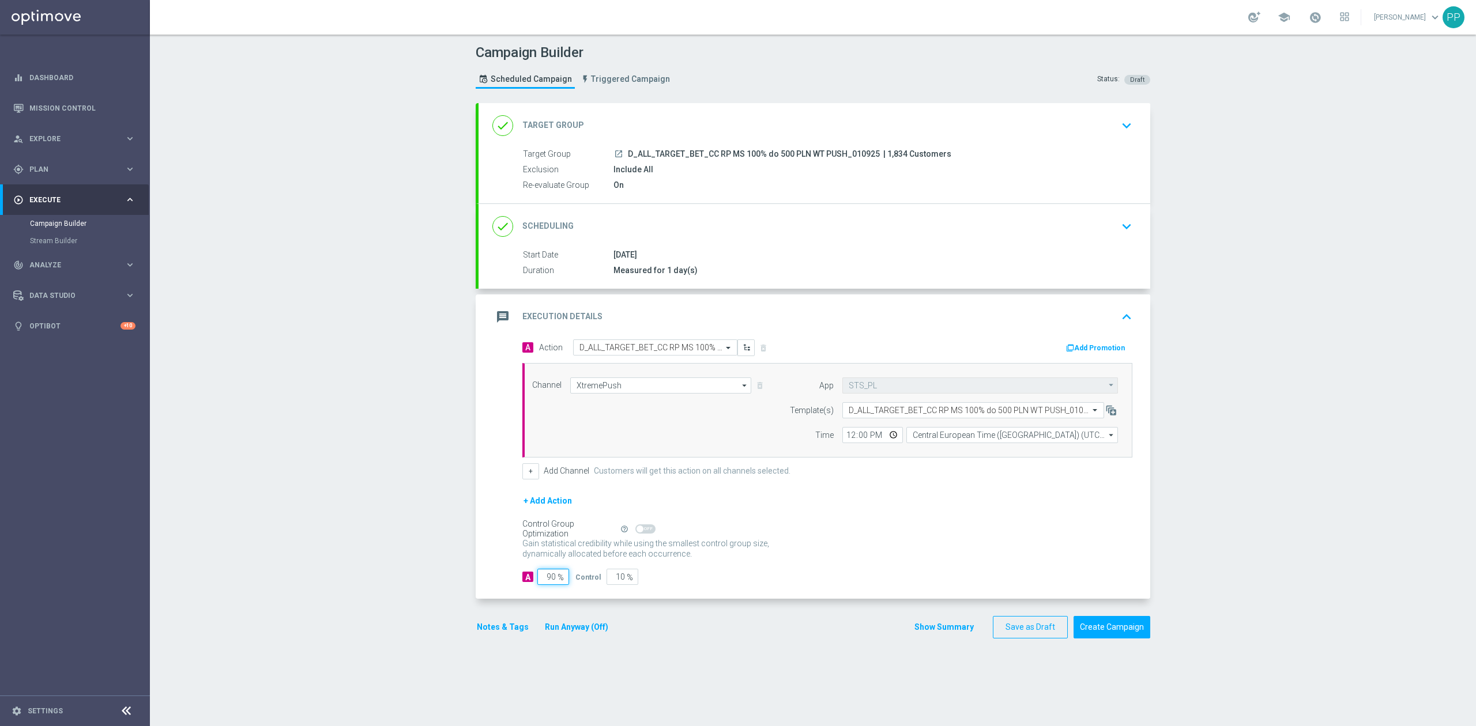
click at [543, 583] on input "90" at bounding box center [553, 577] width 32 height 16
type input "9"
type input "91"
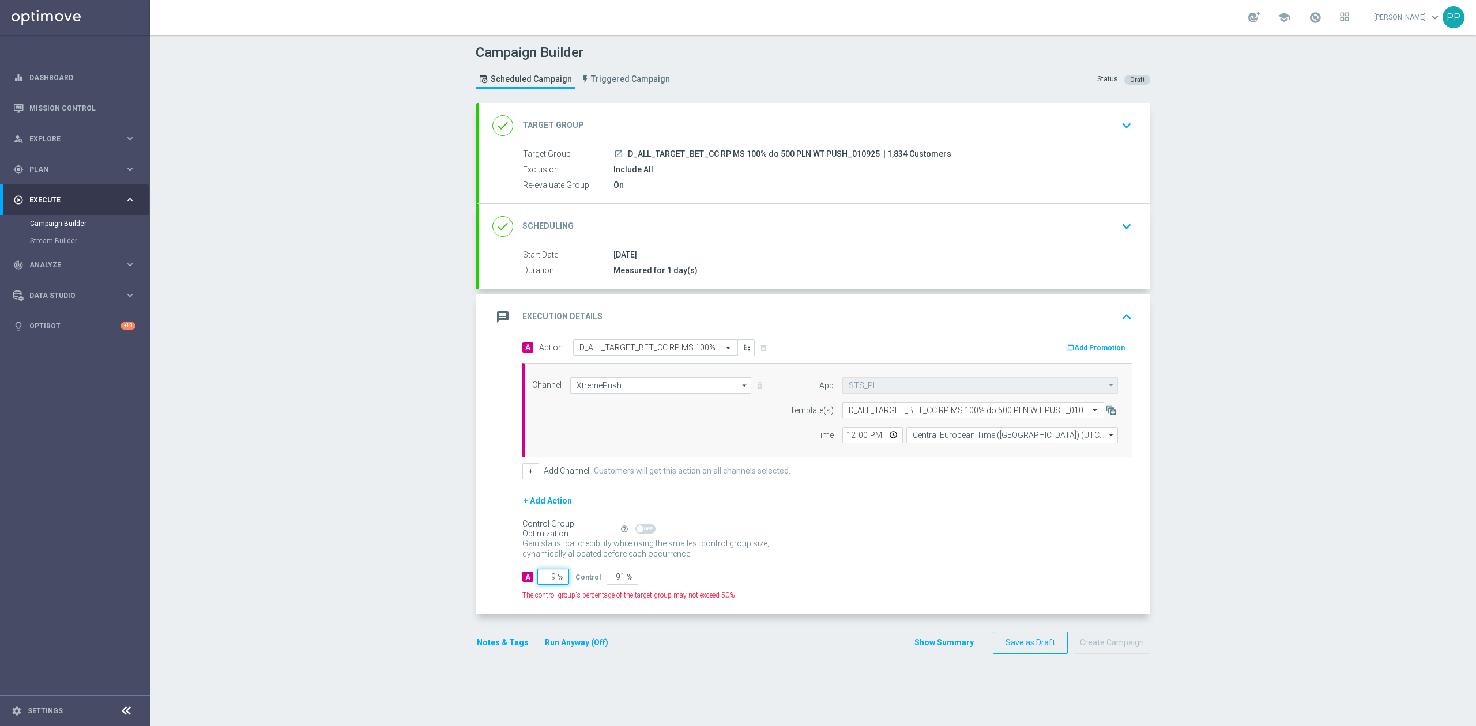
type input "95"
type input "5"
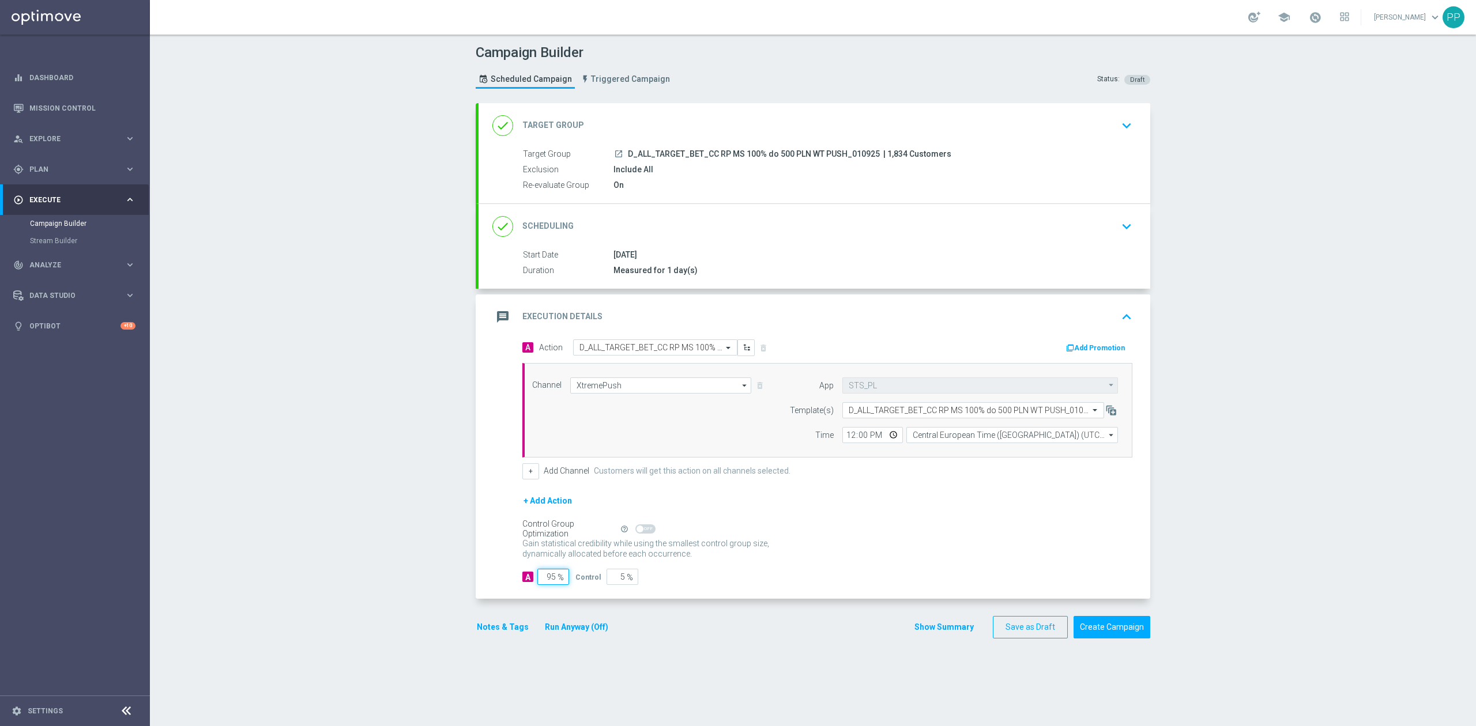
type input "95"
click at [342, 565] on div "Campaign Builder Scheduled Campaign Triggered Campaign Status: Draft done Targe…" at bounding box center [813, 381] width 1326 height 692
click at [846, 439] on input "12:00" at bounding box center [872, 435] width 61 height 16
type input "18:30"
click at [284, 487] on div "Campaign Builder Scheduled Campaign Triggered Campaign Status: Draft done Targe…" at bounding box center [813, 381] width 1326 height 692
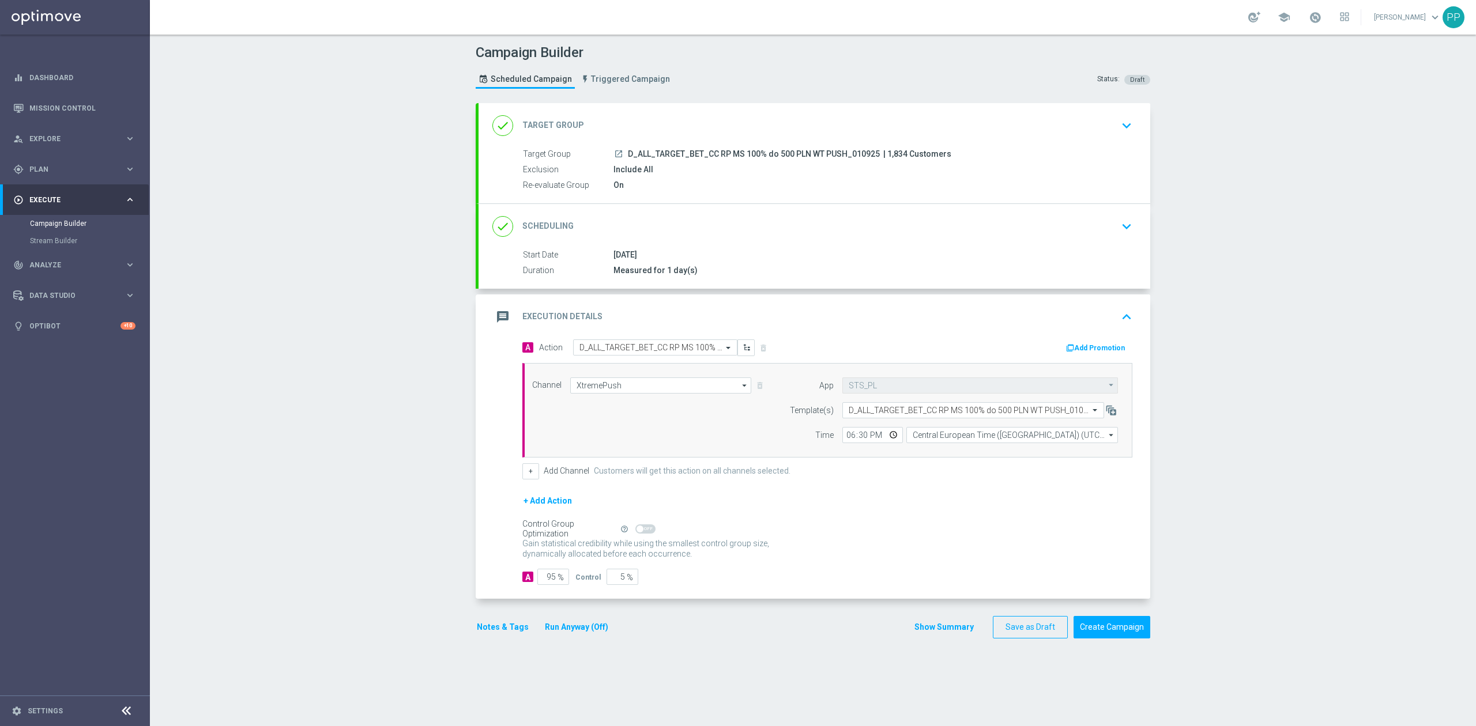
drag, startPoint x: 511, startPoint y: 630, endPoint x: 439, endPoint y: 505, distance: 143.6
click at [436, 510] on div "Campaign Builder Scheduled Campaign Triggered Campaign Status: Draft done Targe…" at bounding box center [813, 381] width 1326 height 692
click at [632, 216] on div "done Scheduling keyboard_arrow_down" at bounding box center [814, 227] width 644 height 22
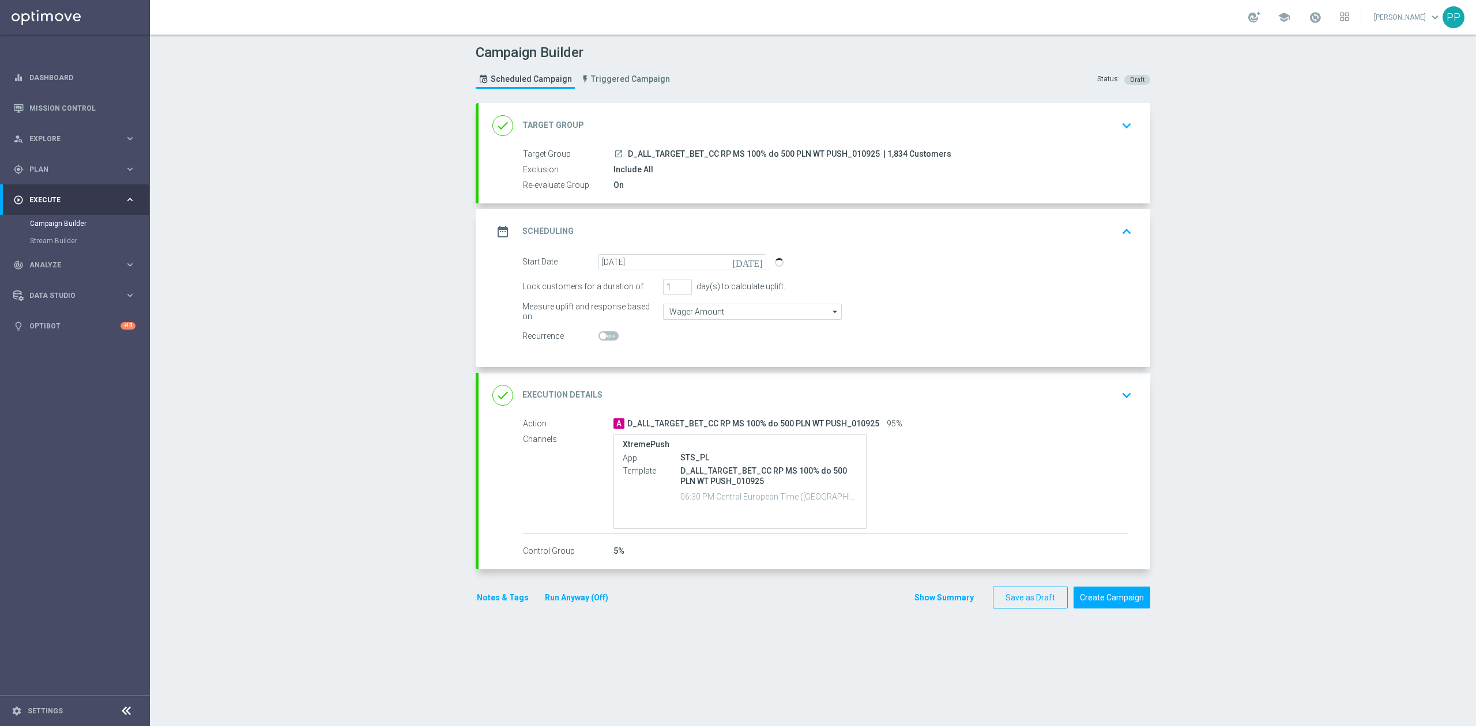
click at [655, 226] on div "date_range Scheduling keyboard_arrow_up" at bounding box center [814, 232] width 644 height 22
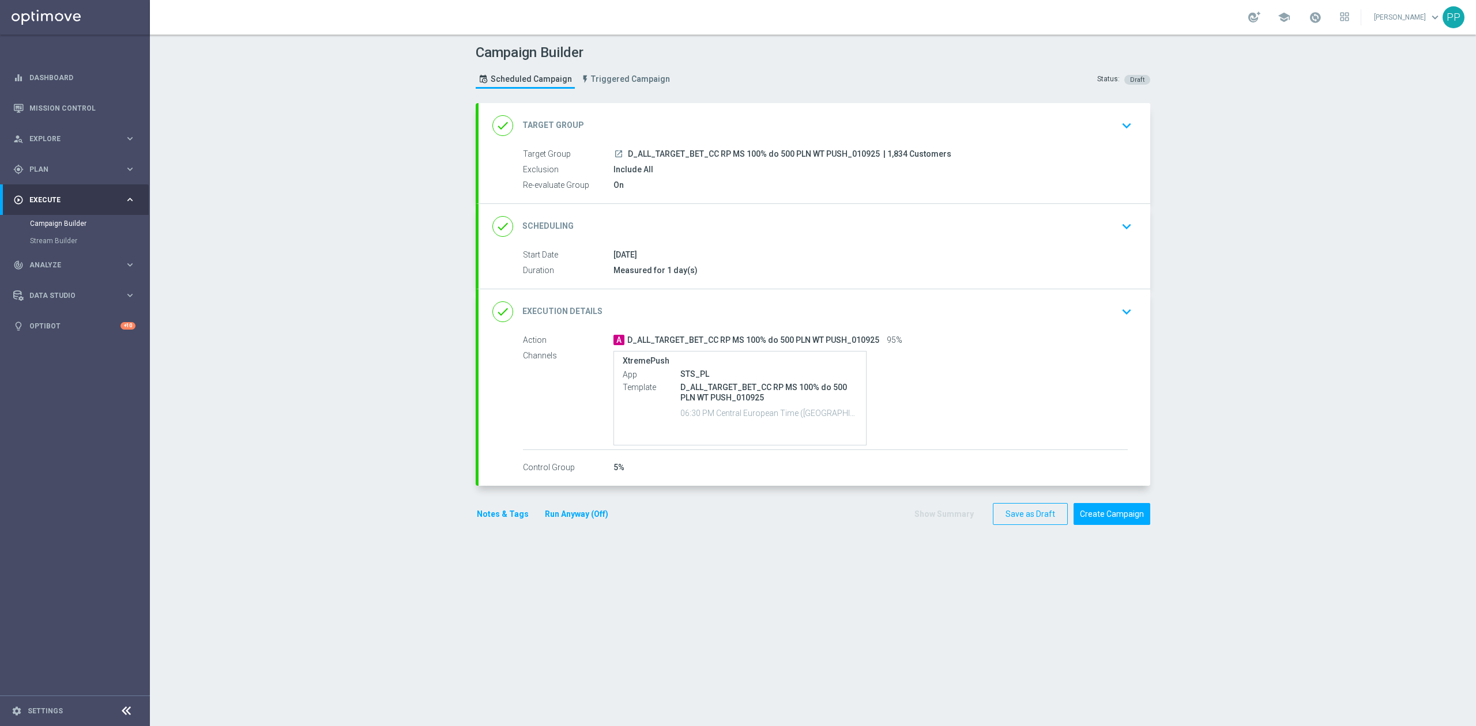
click at [648, 318] on div "done Execution Details keyboard_arrow_down" at bounding box center [814, 312] width 644 height 22
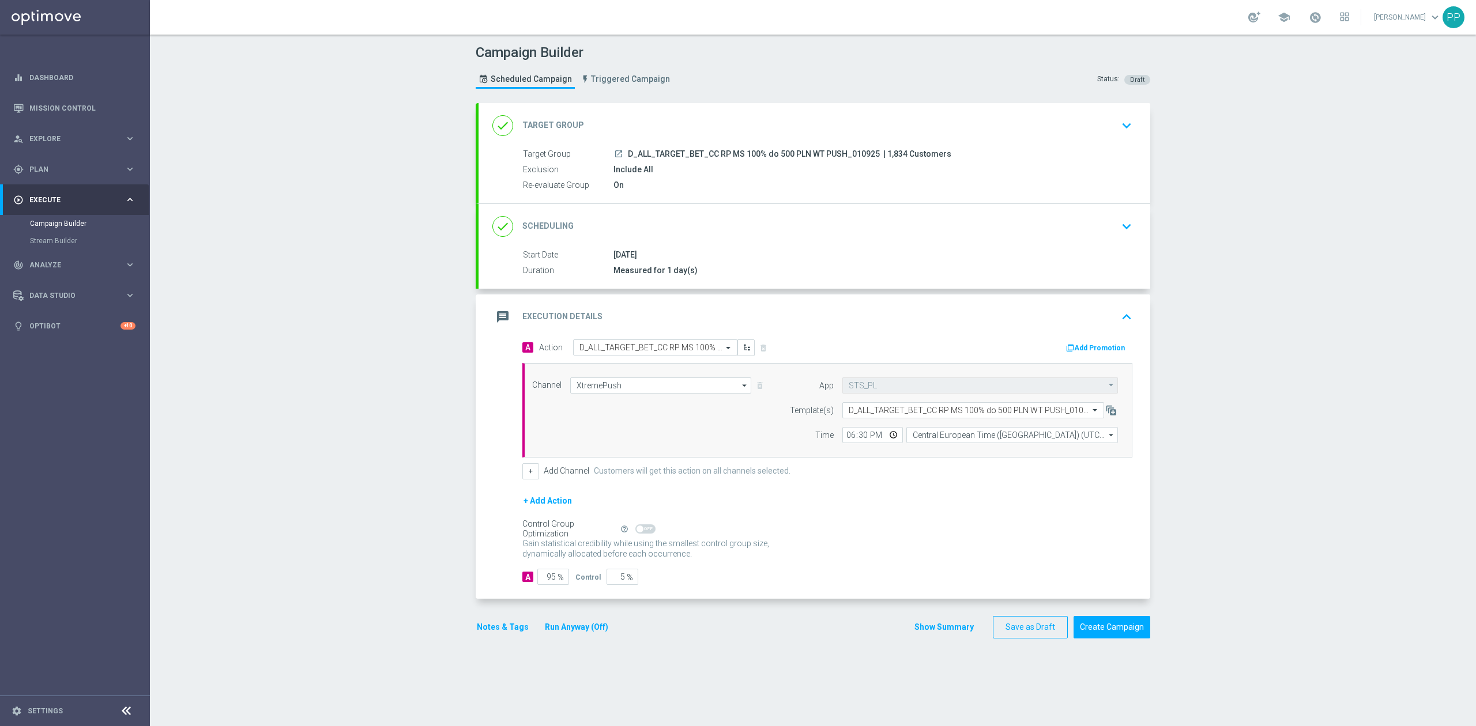
click at [505, 623] on button "Notes & Tags" at bounding box center [503, 627] width 54 height 14
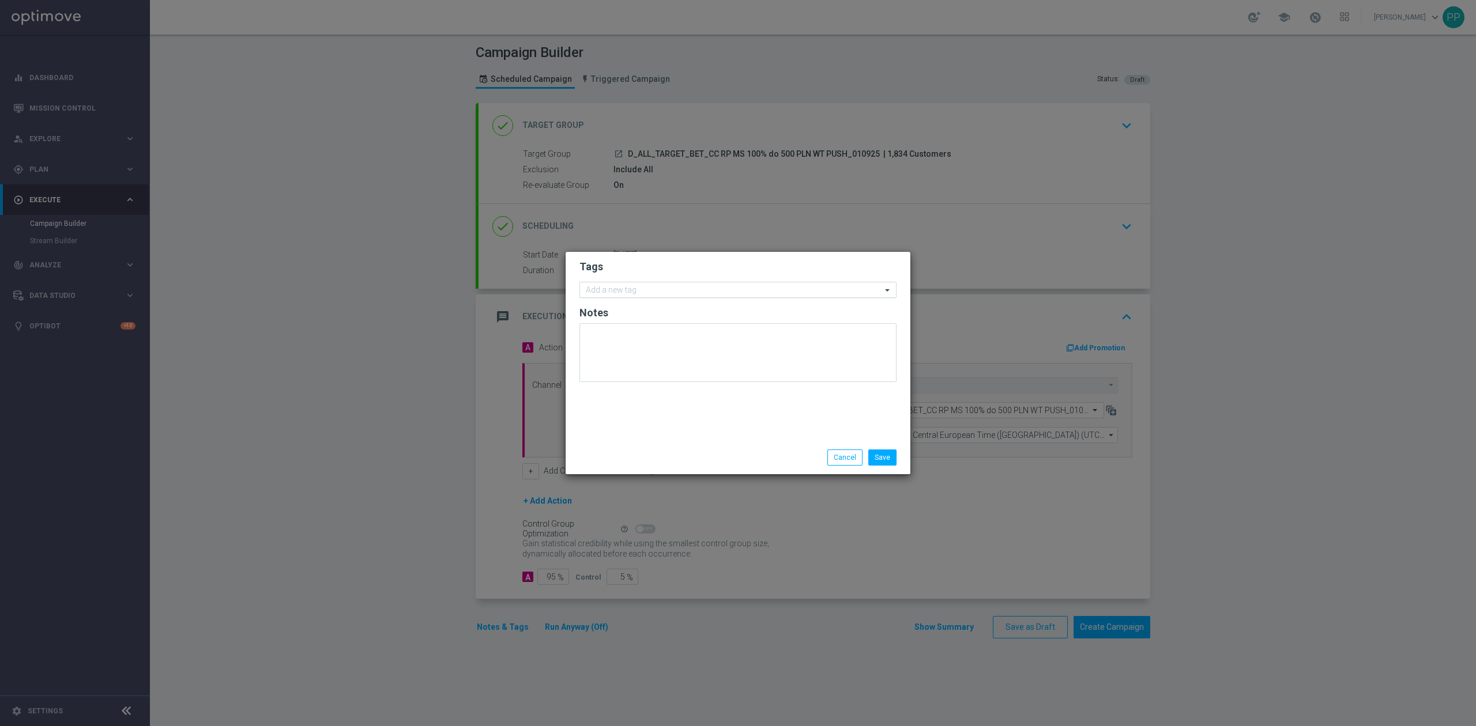
click at [634, 286] on input "text" at bounding box center [734, 291] width 296 height 10
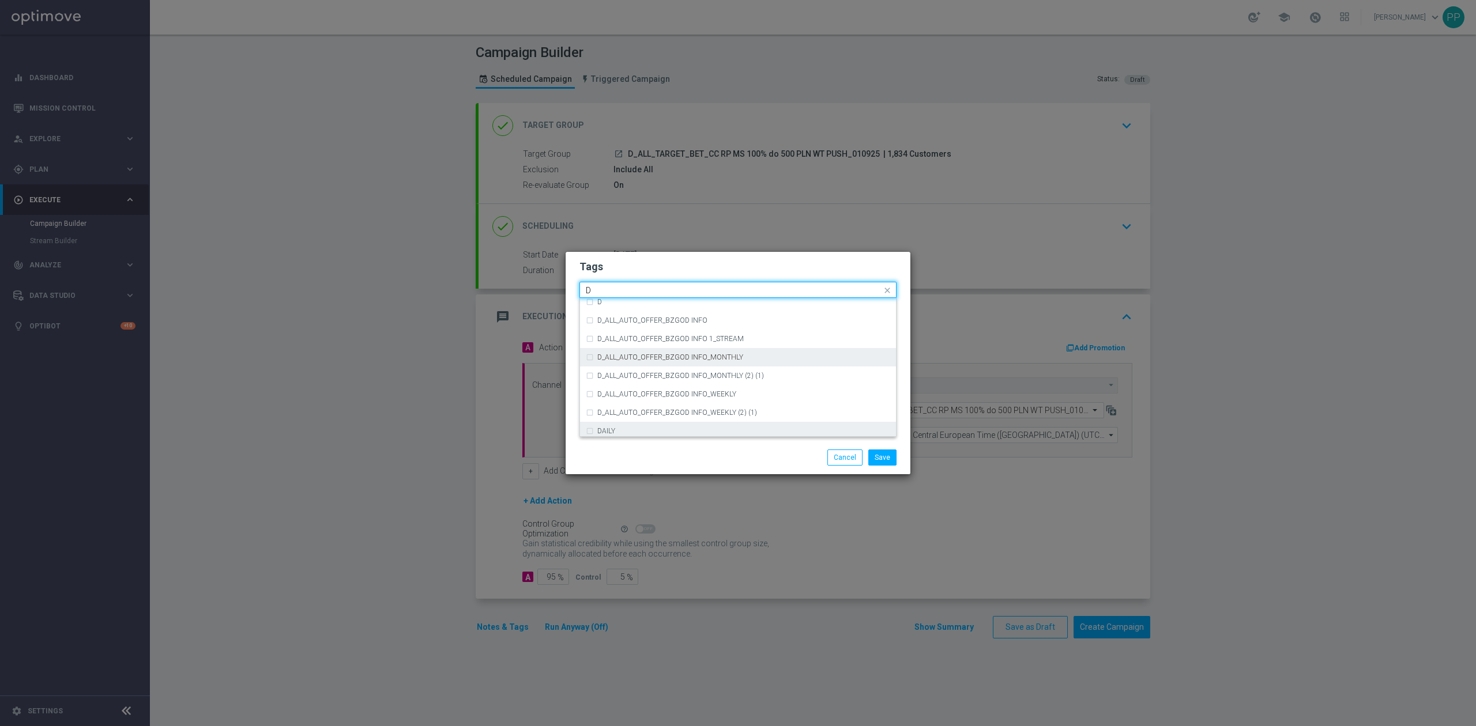
scroll to position [1306, 0]
click at [611, 333] on div "D" at bounding box center [738, 329] width 304 height 18
type input "D"
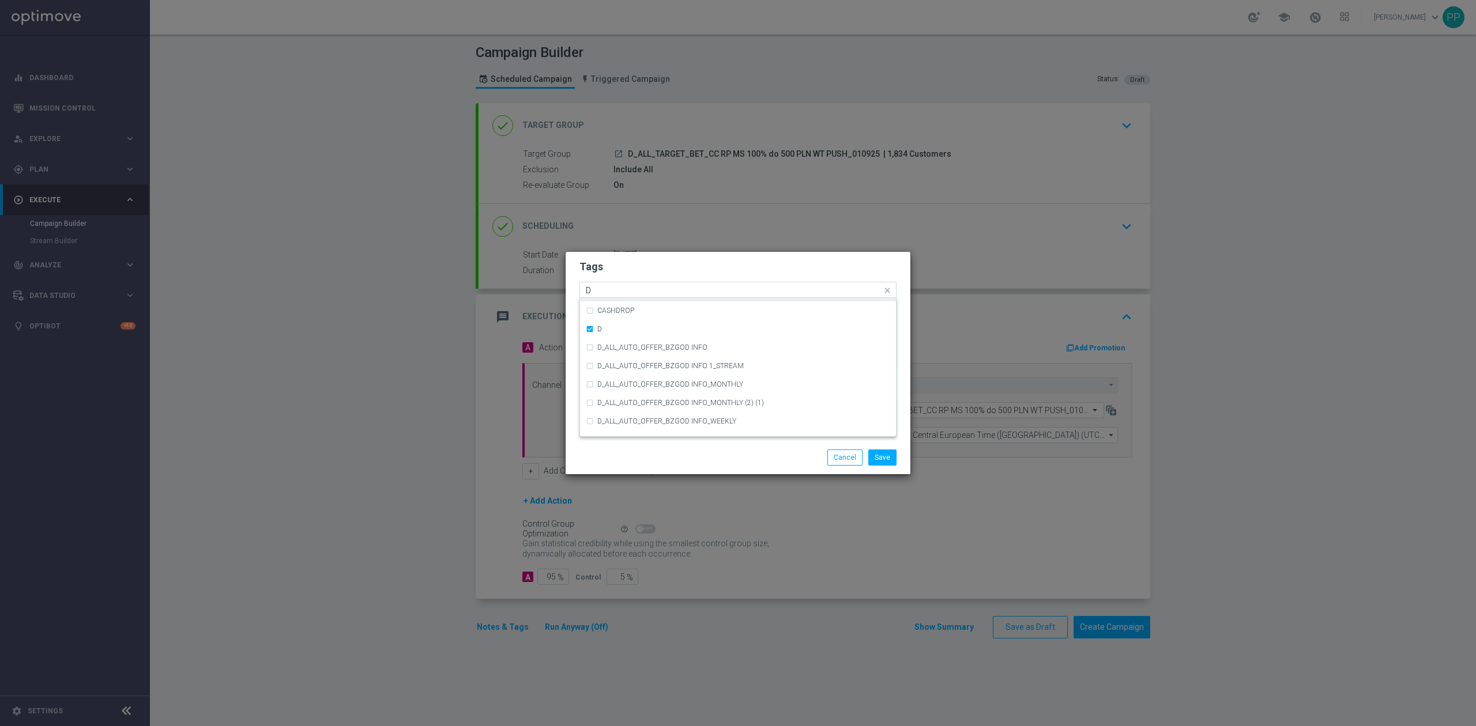
click at [600, 291] on input "D" at bounding box center [734, 291] width 296 height 10
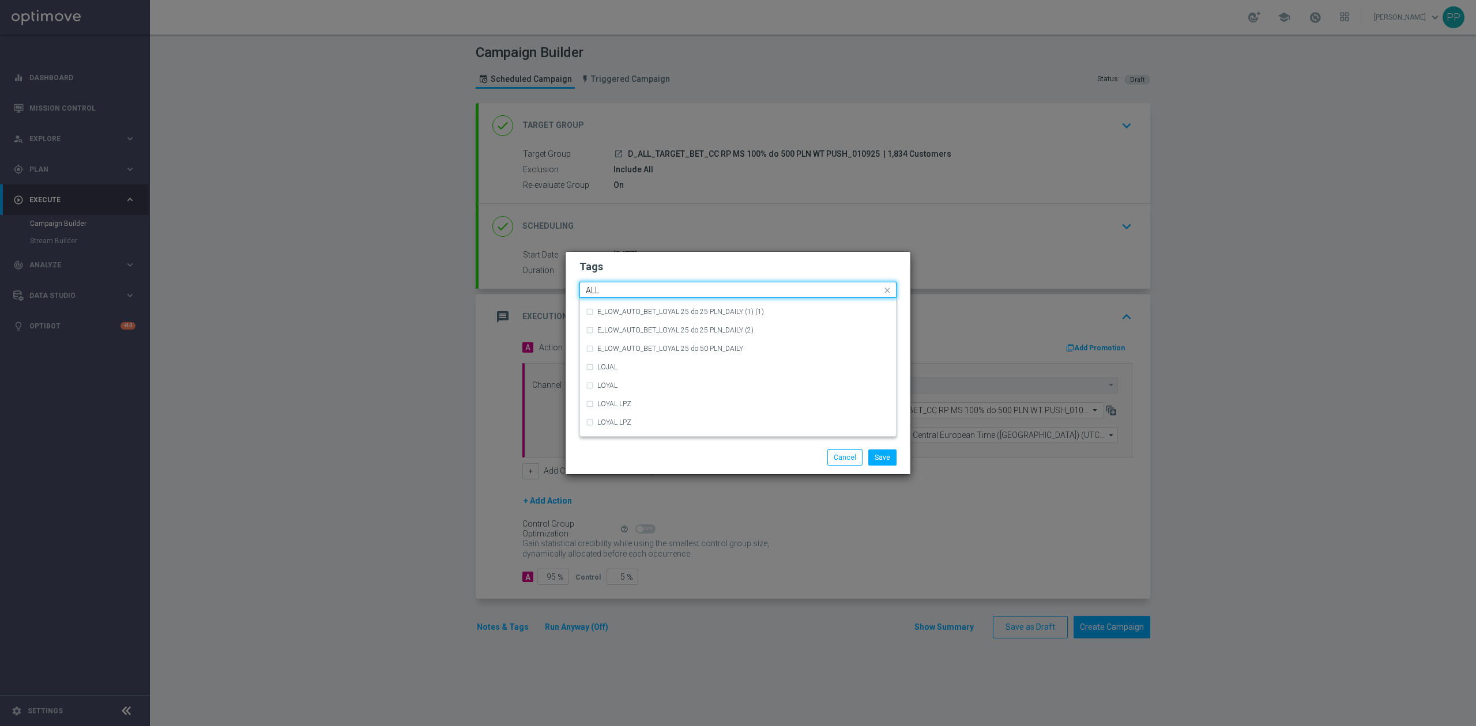
scroll to position [0, 0]
click at [593, 307] on div "ALL" at bounding box center [738, 307] width 304 height 18
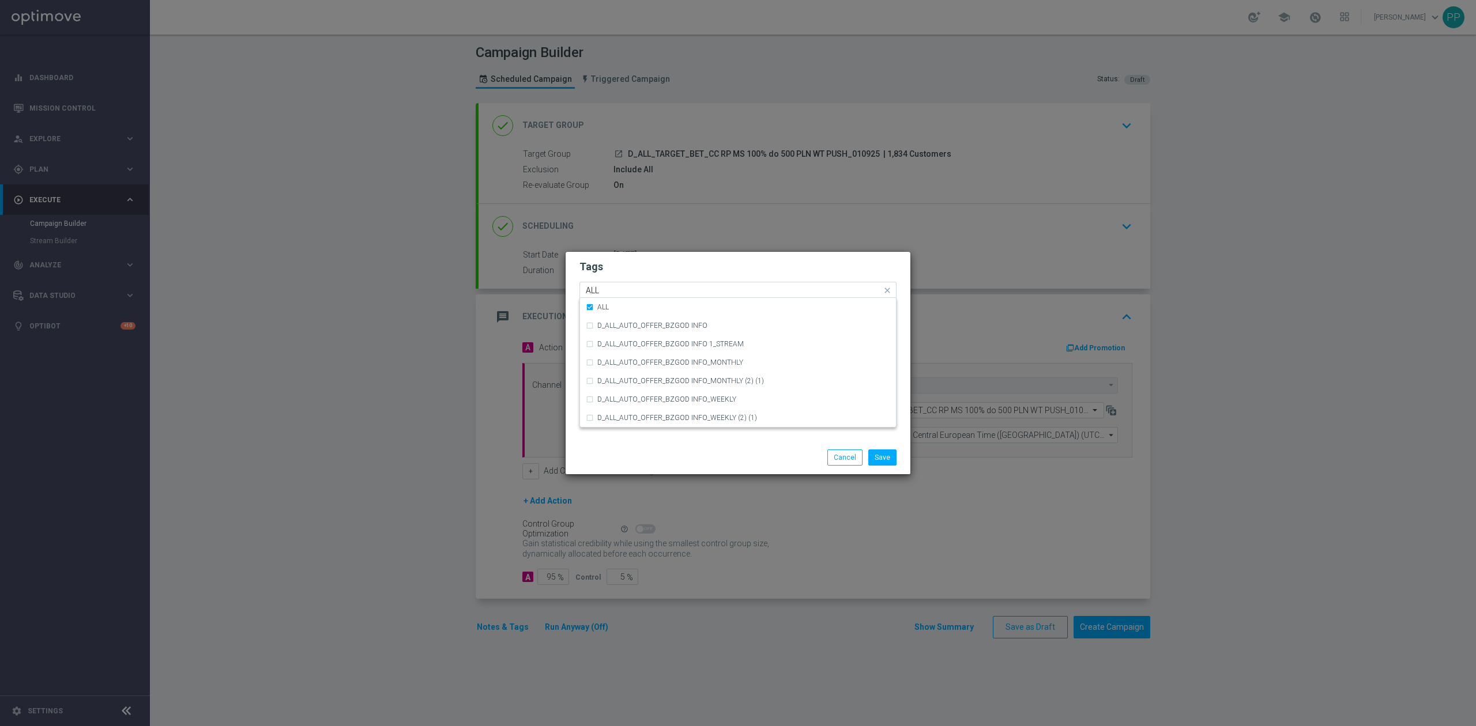
click at [609, 289] on input "ALL" at bounding box center [734, 291] width 296 height 10
type input "A"
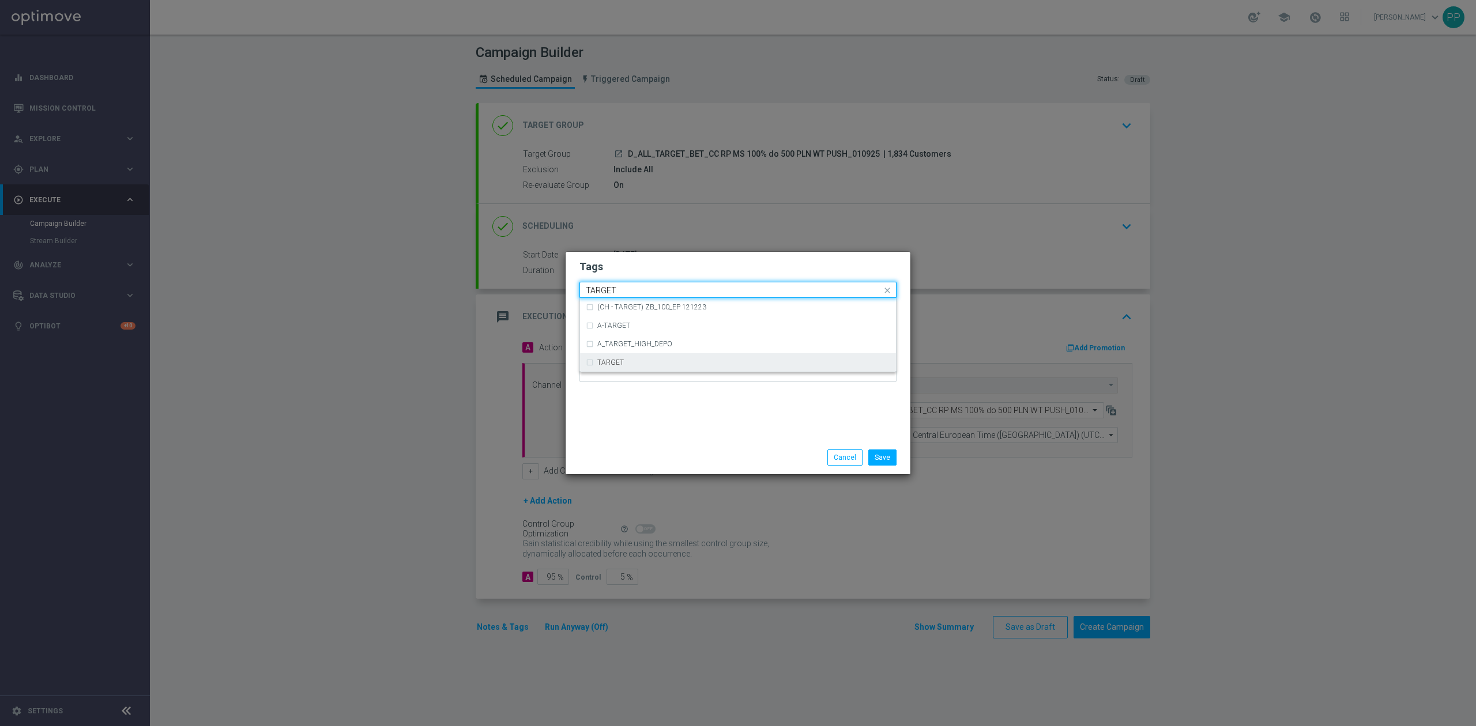
click at [602, 358] on div "TARGET" at bounding box center [738, 362] width 304 height 18
click at [635, 288] on input "TARGET" at bounding box center [734, 291] width 296 height 10
type input "T"
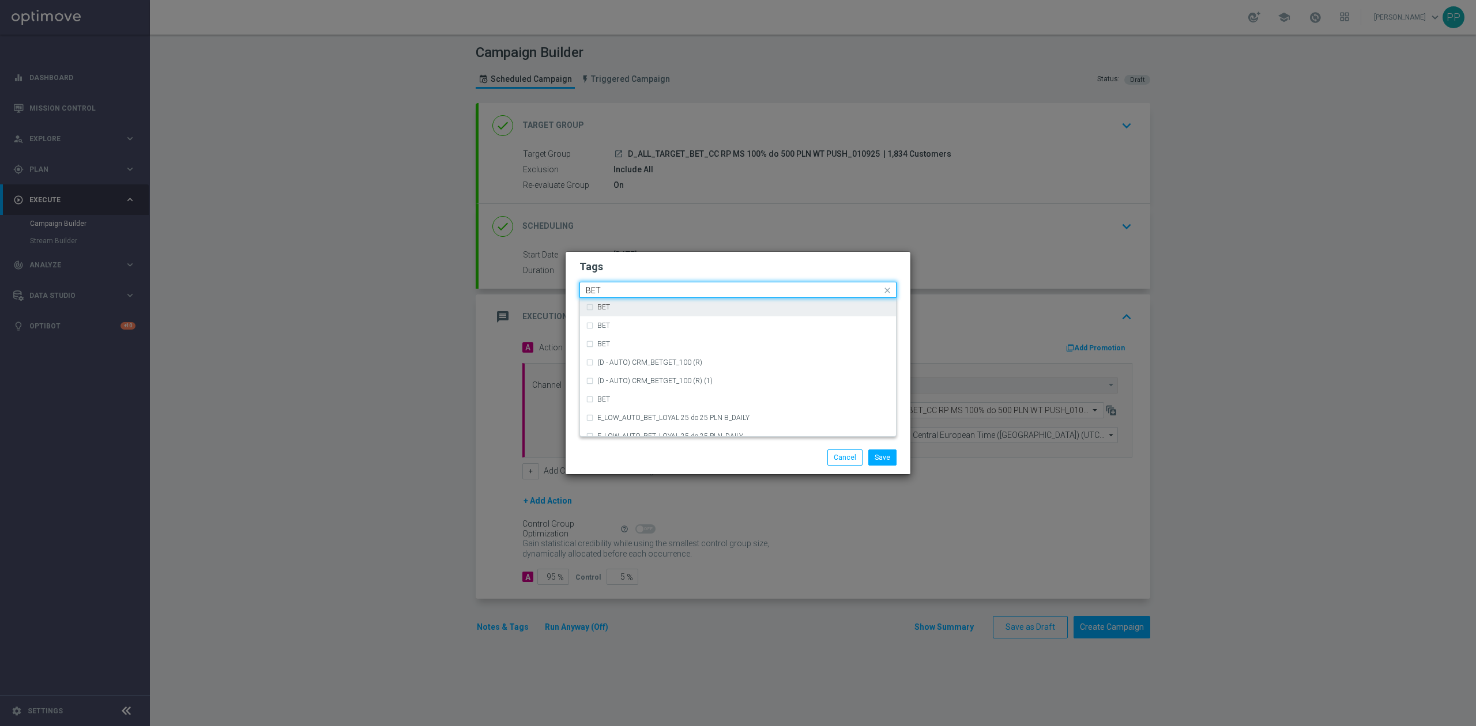
click at [609, 303] on div "BET" at bounding box center [738, 307] width 304 height 18
click at [612, 292] on input "BET" at bounding box center [734, 291] width 296 height 10
type input "B"
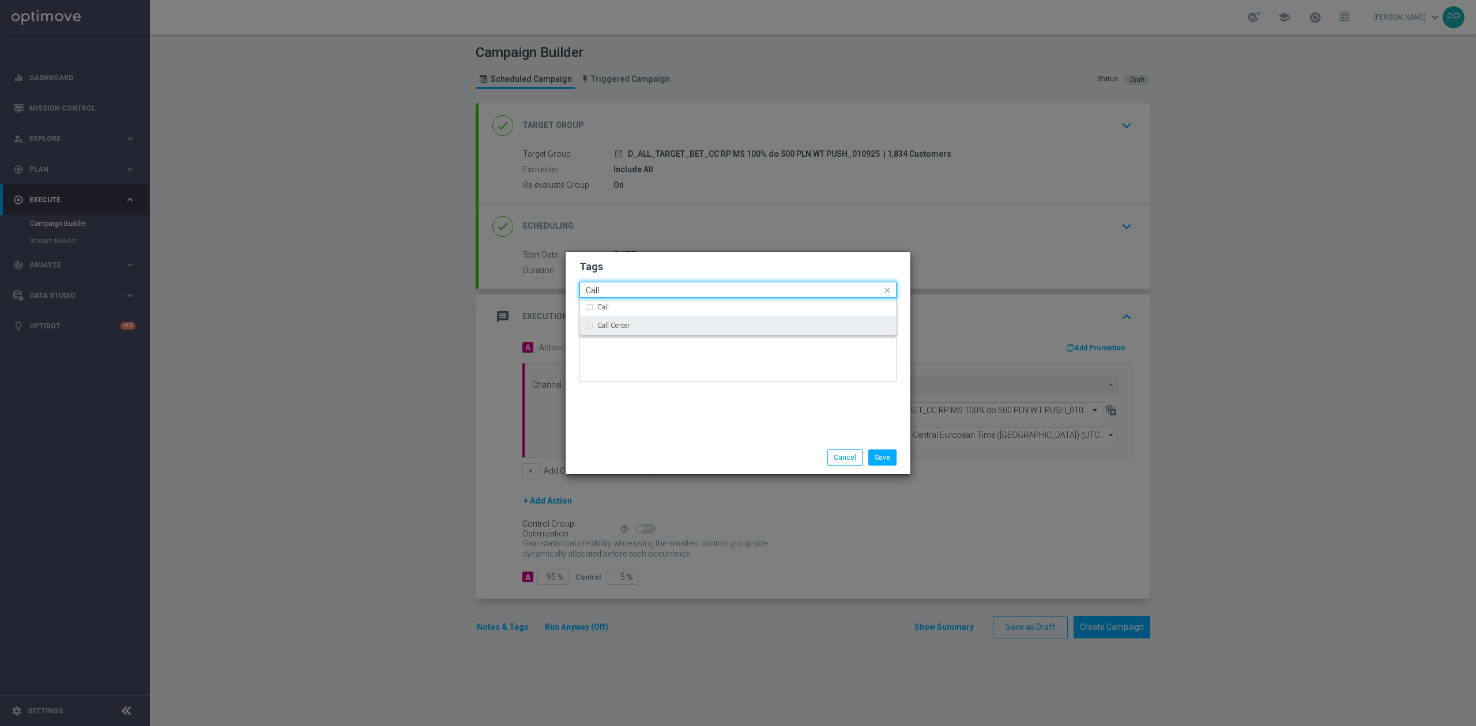
click at [646, 321] on div "Call Center" at bounding box center [738, 326] width 304 height 18
type input "Call"
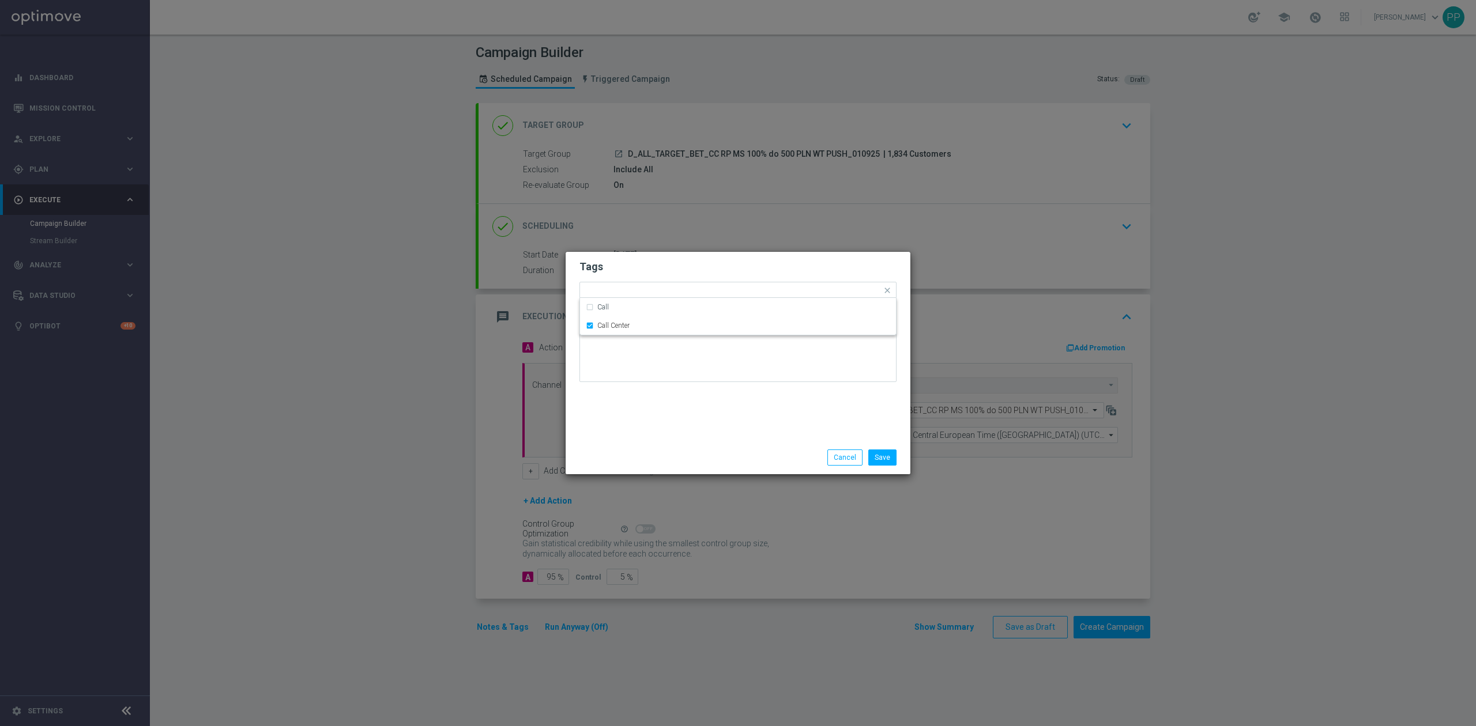
click at [663, 428] on div "Tags Quick find × D × ALL × TARGET × BET × Call Center Call Call Center Notes" at bounding box center [738, 346] width 345 height 189
click at [886, 464] on button "Save" at bounding box center [882, 458] width 28 height 16
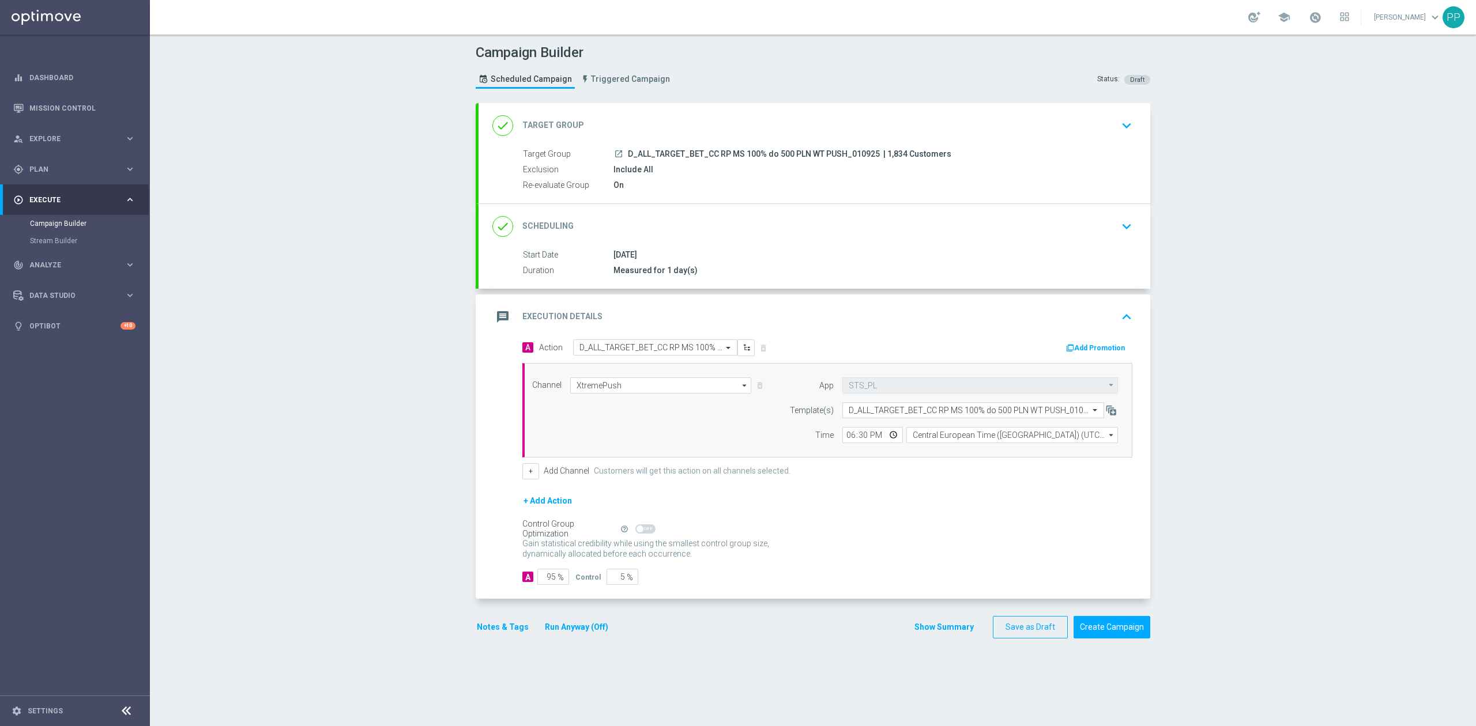
click at [875, 323] on div "message Execution Details keyboard_arrow_up" at bounding box center [814, 317] width 644 height 22
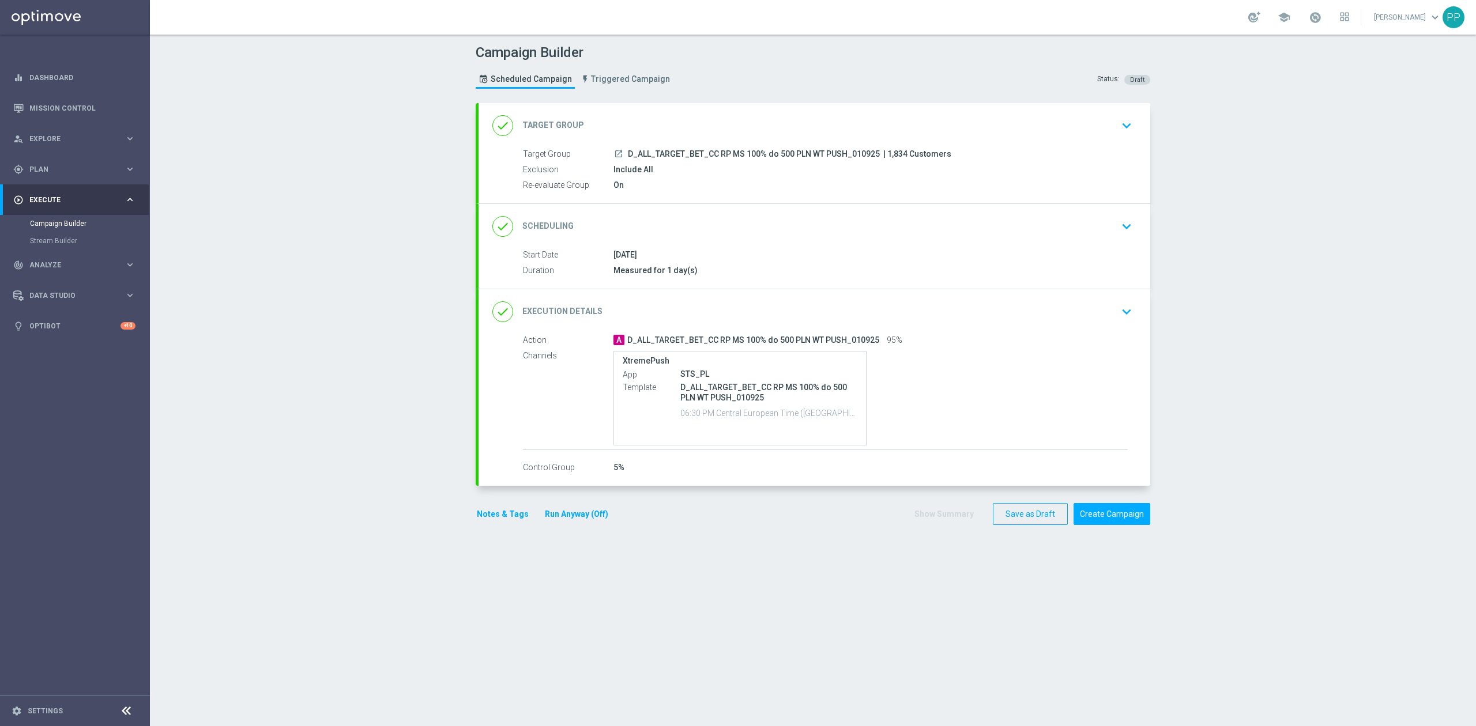
click at [747, 227] on div "done Scheduling keyboard_arrow_down" at bounding box center [814, 227] width 644 height 22
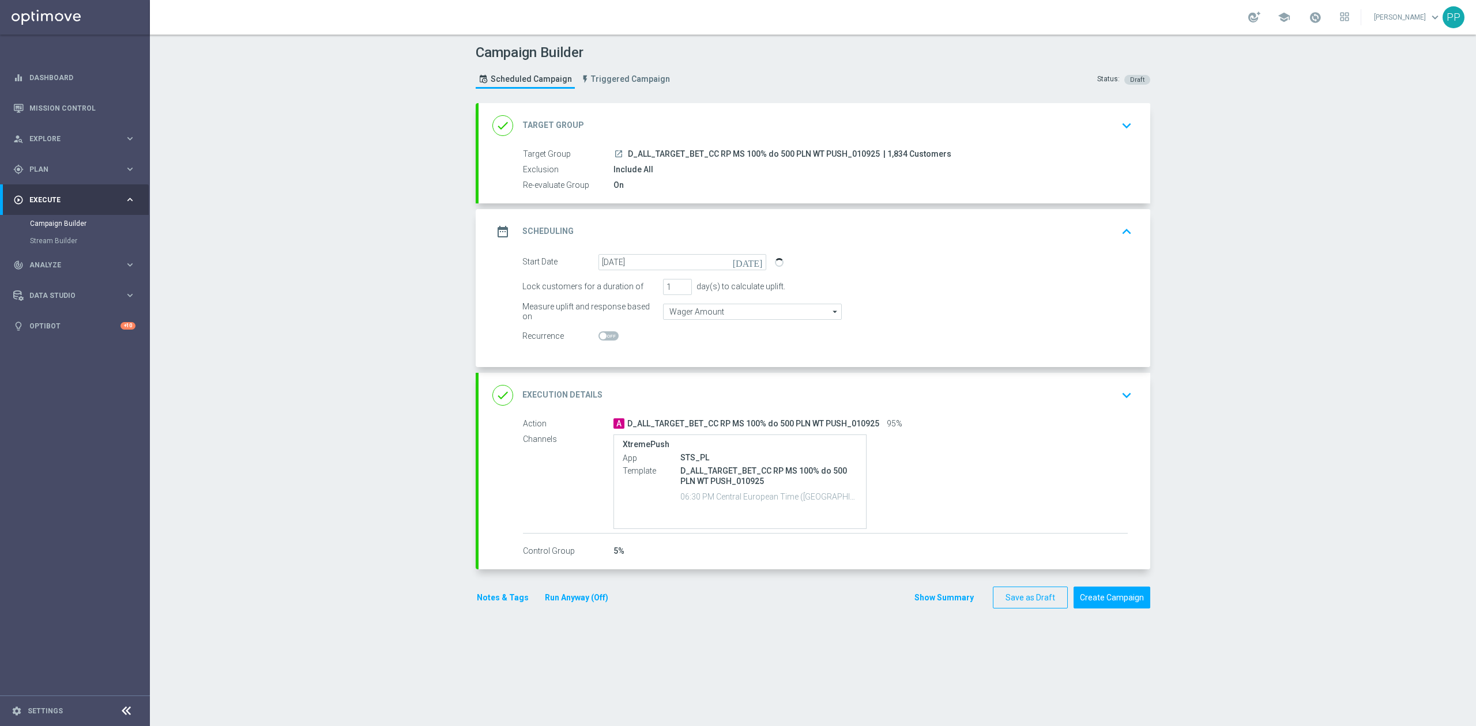
click at [740, 227] on div "date_range Scheduling keyboard_arrow_up" at bounding box center [814, 232] width 644 height 22
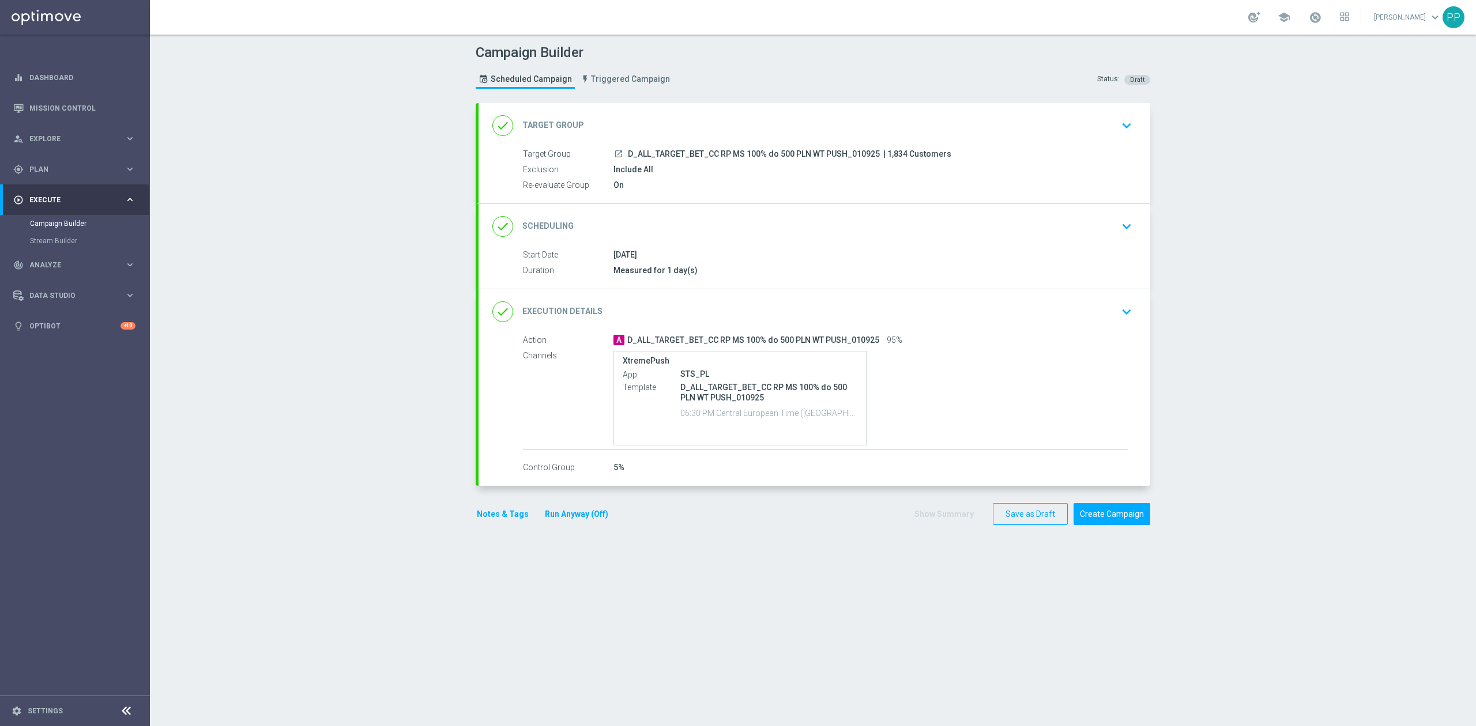
click at [743, 224] on div "done Scheduling keyboard_arrow_down" at bounding box center [814, 227] width 644 height 22
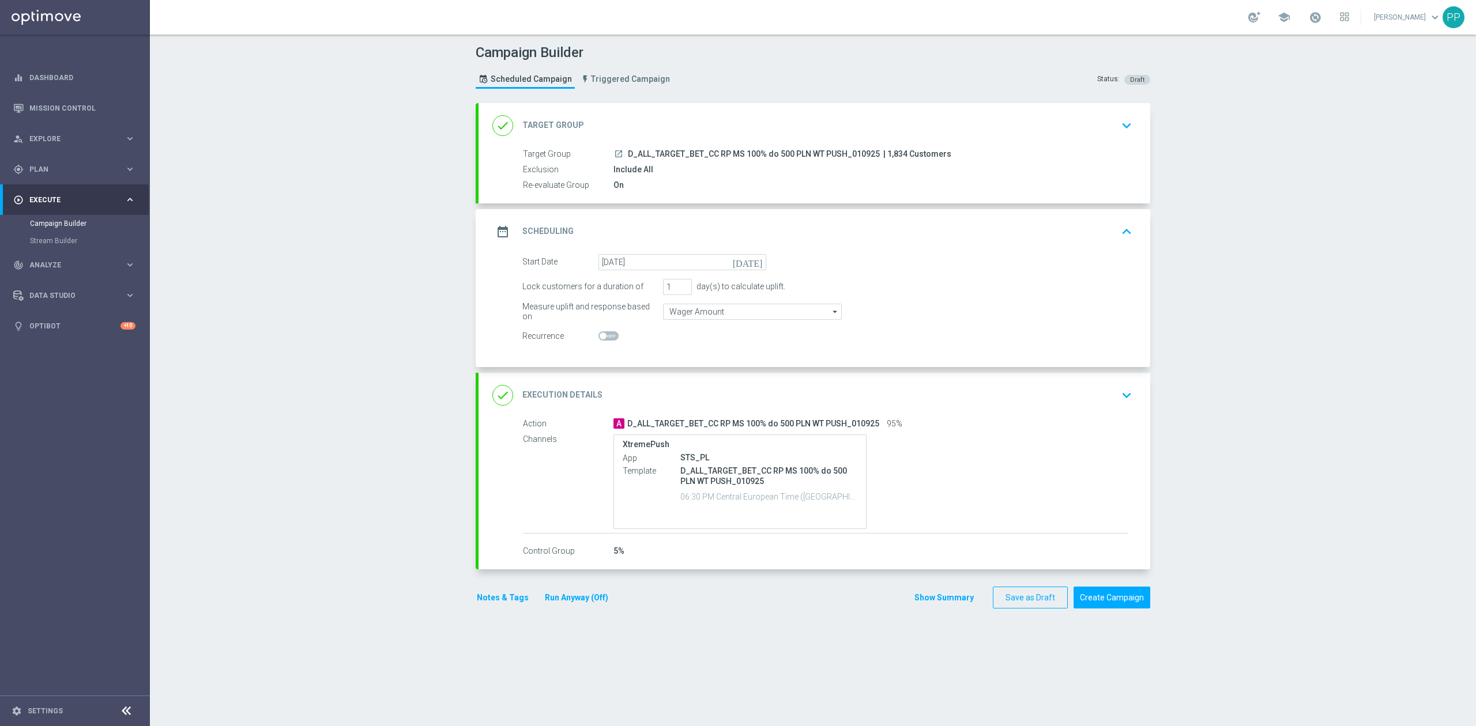
click at [623, 238] on div "date_range Scheduling keyboard_arrow_up" at bounding box center [814, 232] width 644 height 22
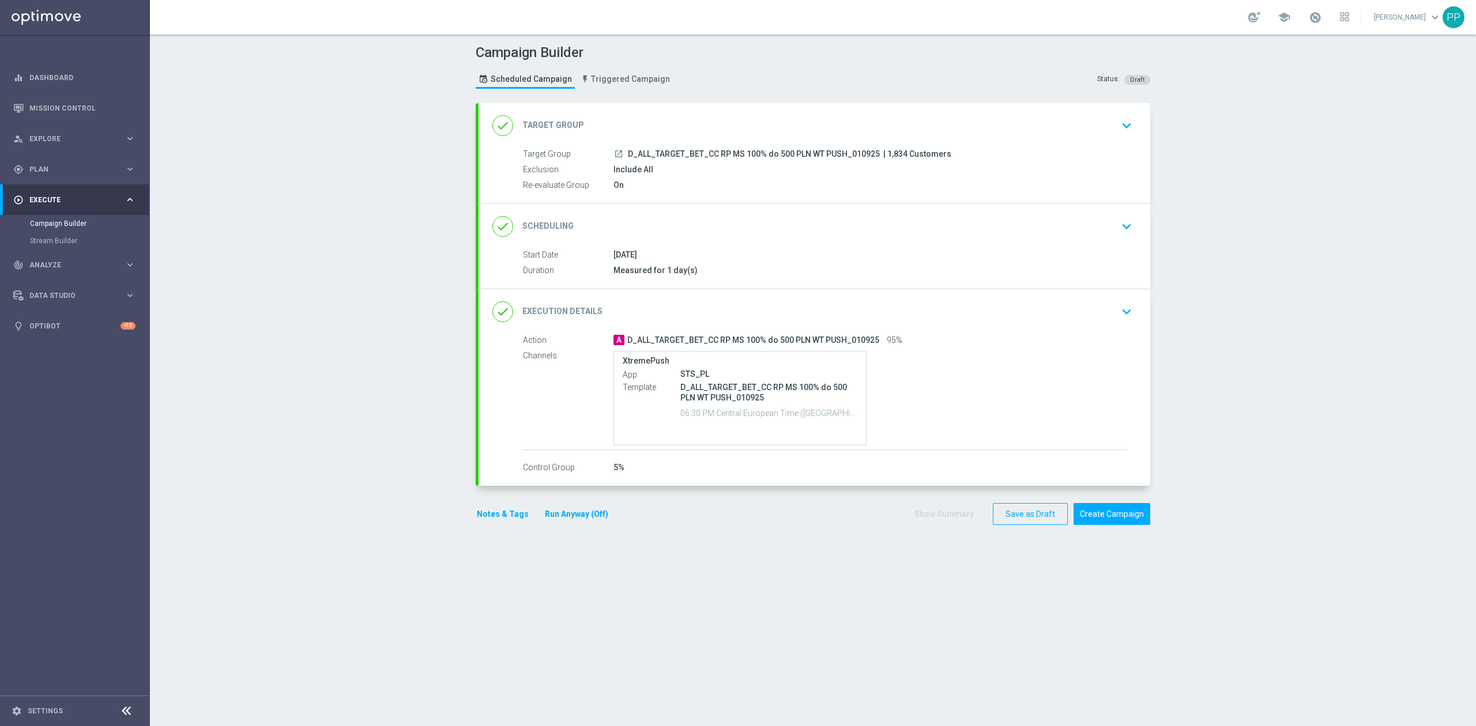
click at [685, 209] on div "done Scheduling keyboard_arrow_down" at bounding box center [815, 226] width 672 height 45
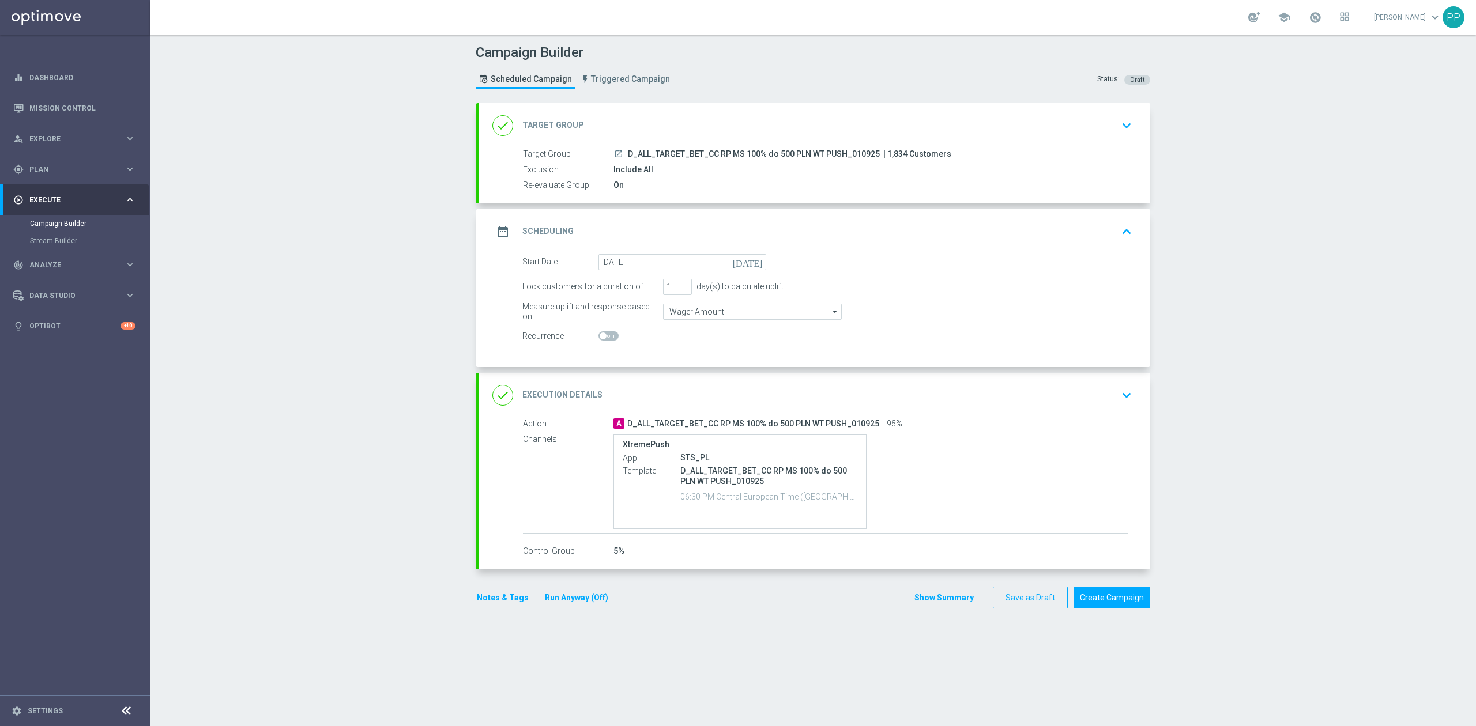
click at [676, 238] on div "date_range Scheduling keyboard_arrow_up" at bounding box center [814, 232] width 644 height 22
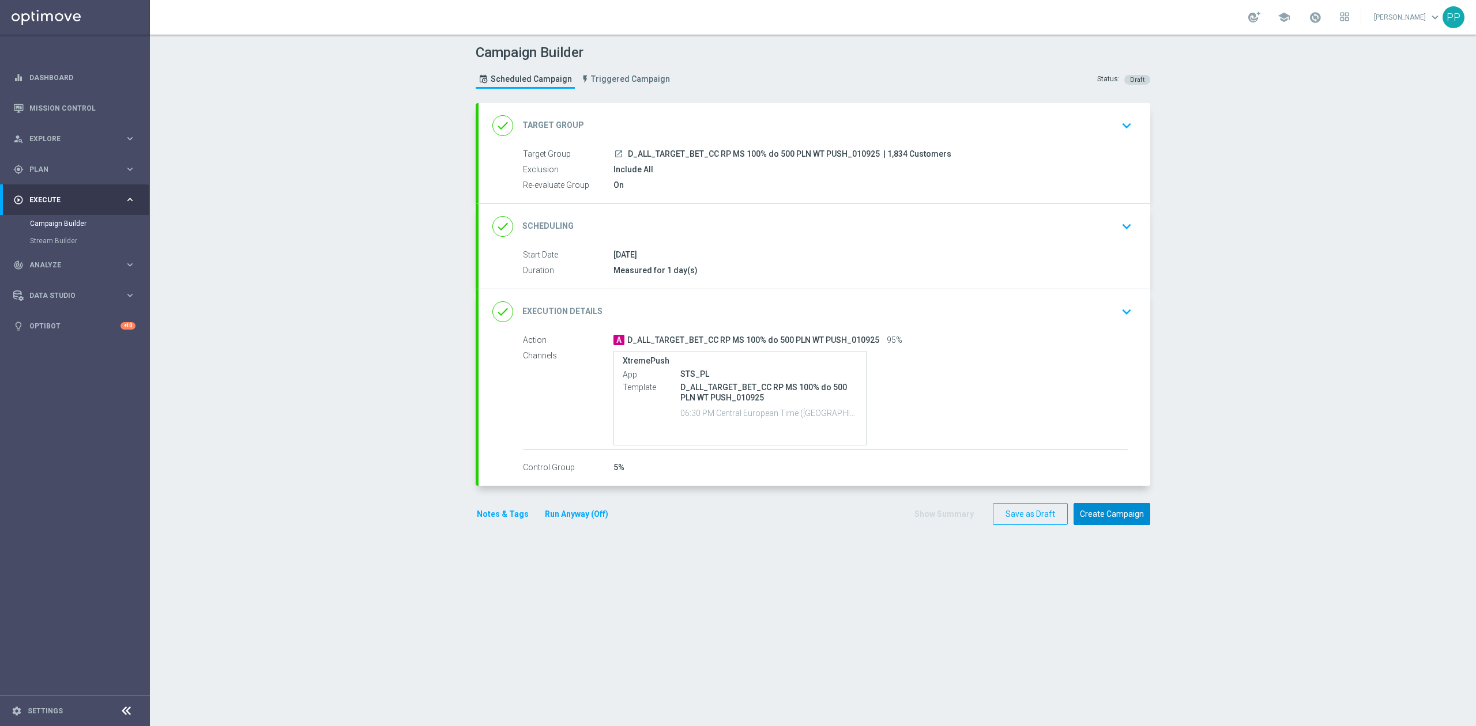
click at [1135, 522] on button "Create Campaign" at bounding box center [1112, 514] width 77 height 22
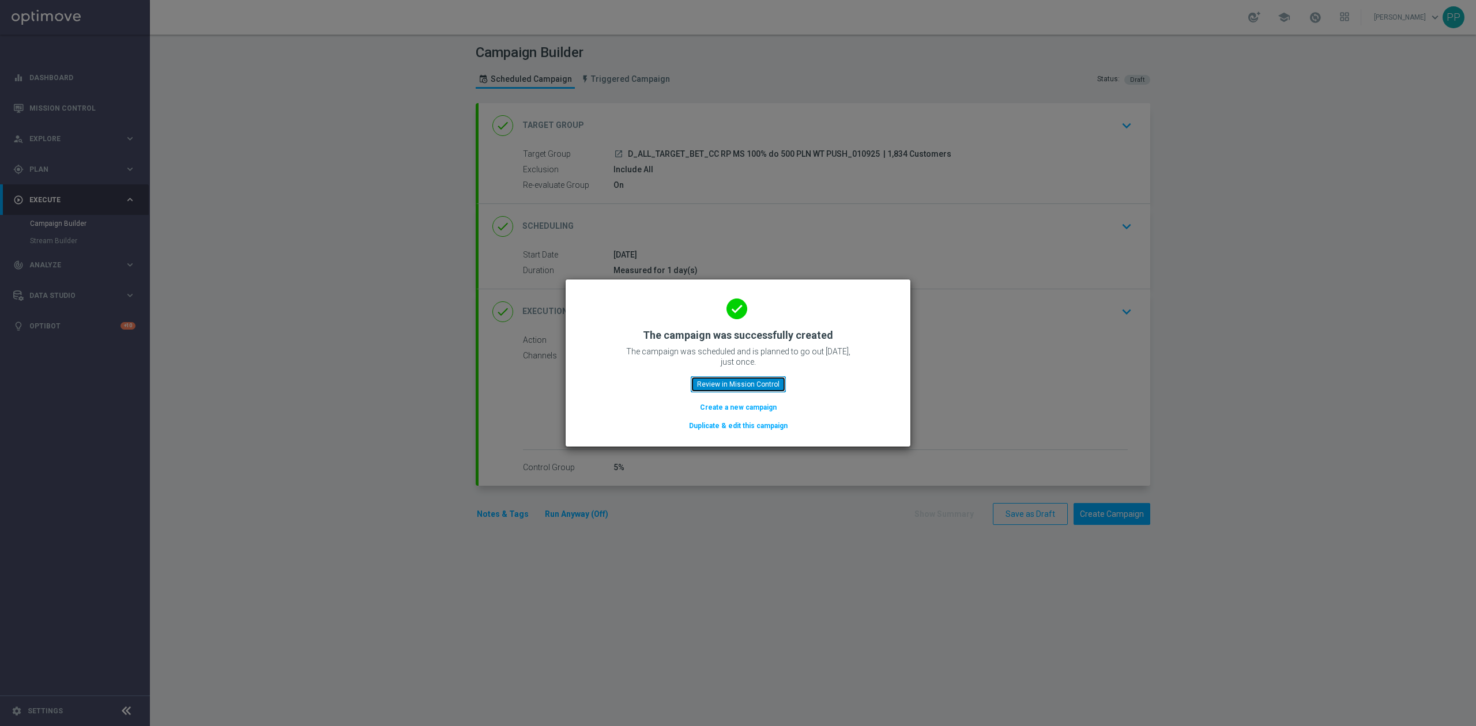
click at [729, 386] on button "Review in Mission Control" at bounding box center [738, 384] width 95 height 16
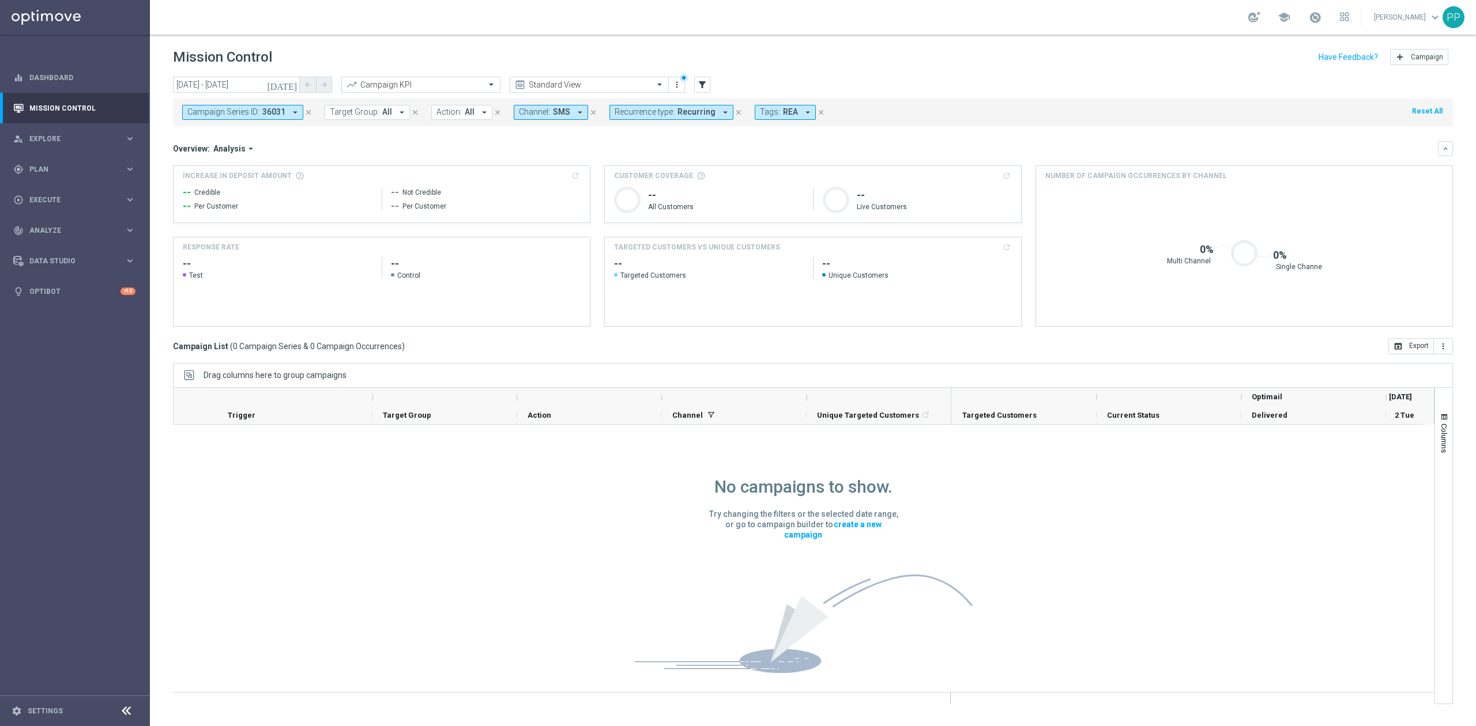
scroll to position [1, 0]
click at [305, 113] on icon "close" at bounding box center [308, 112] width 8 height 8
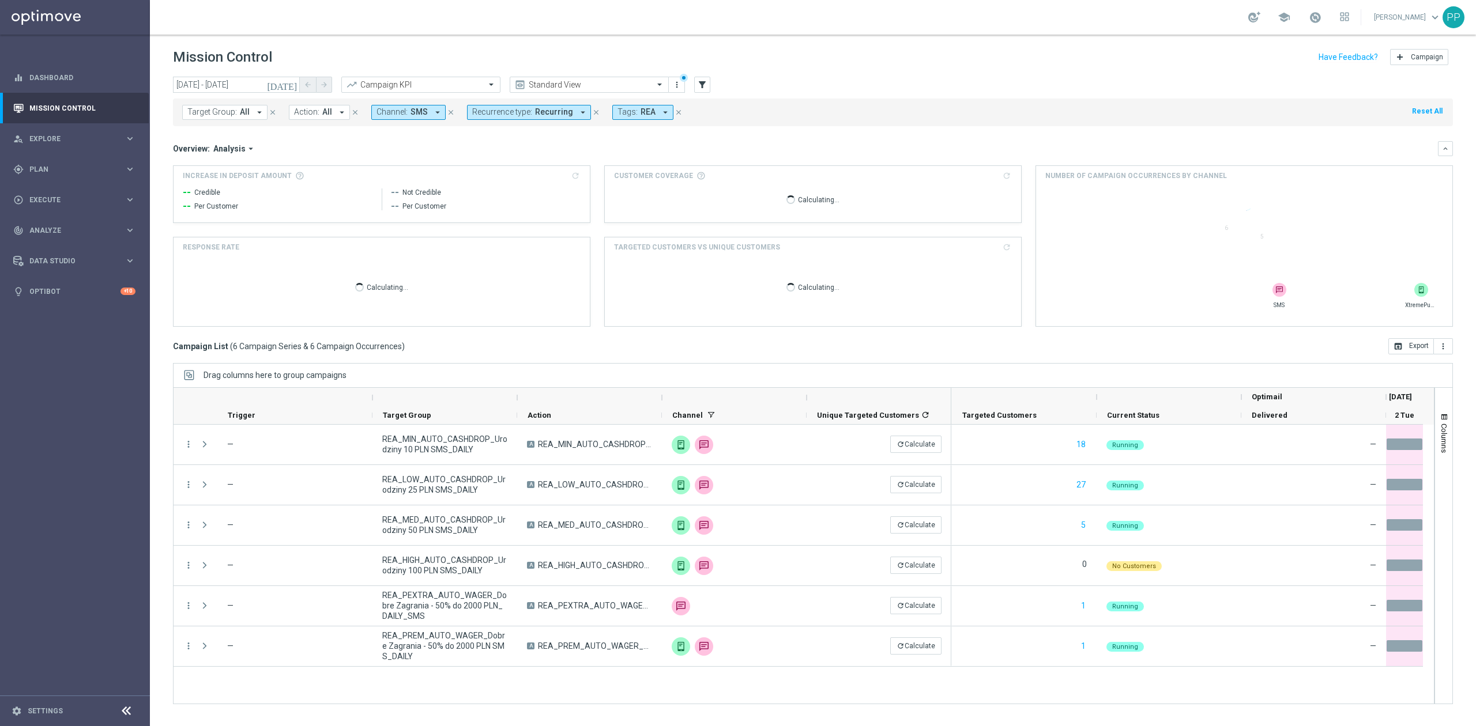
click at [631, 116] on button "Tags: REA arrow_drop_down" at bounding box center [642, 112] width 61 height 15
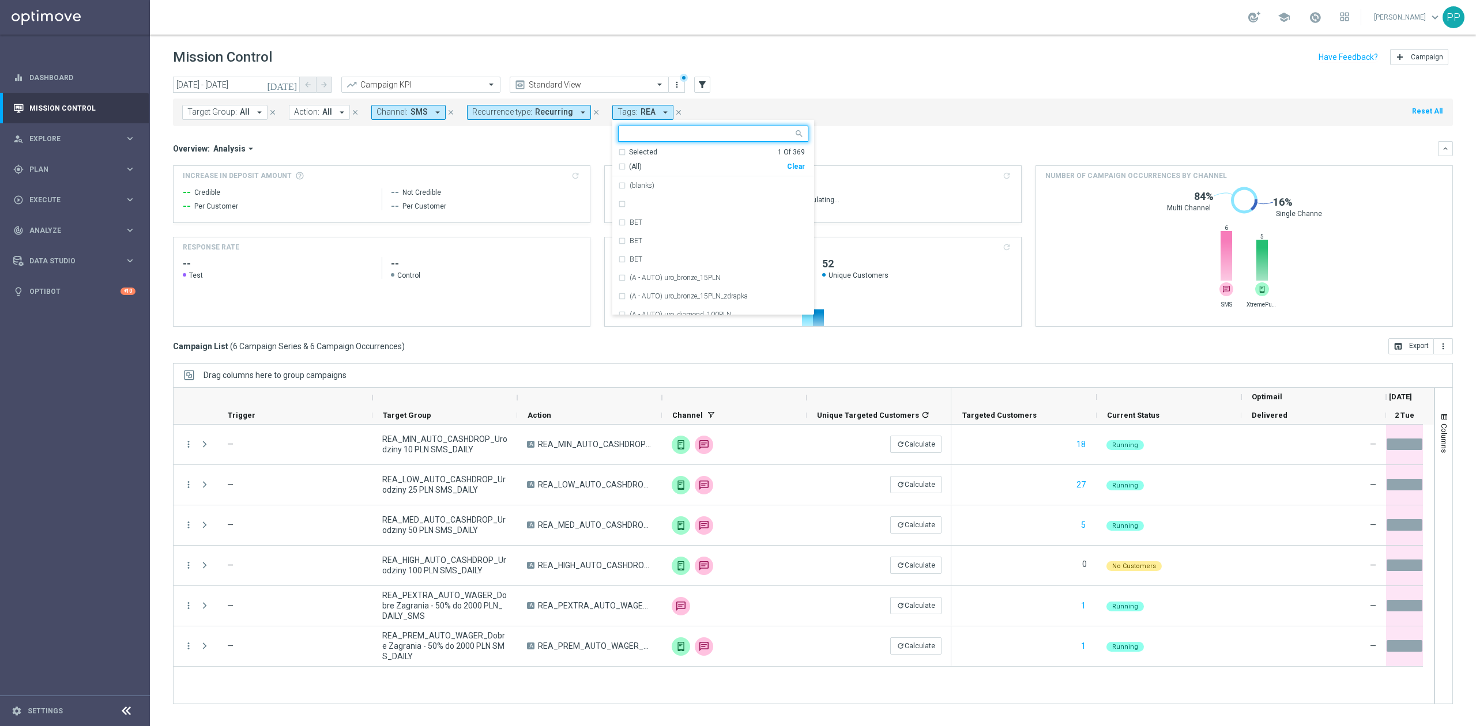
click at [0, 0] on div "Clear" at bounding box center [0, 0] width 0 height 0
drag, startPoint x: 776, startPoint y: 103, endPoint x: 609, endPoint y: 107, distance: 166.7
click at [777, 103] on div "Target Group: All arrow_drop_down close Action: All arrow_drop_down close Chann…" at bounding box center [813, 113] width 1280 height 28
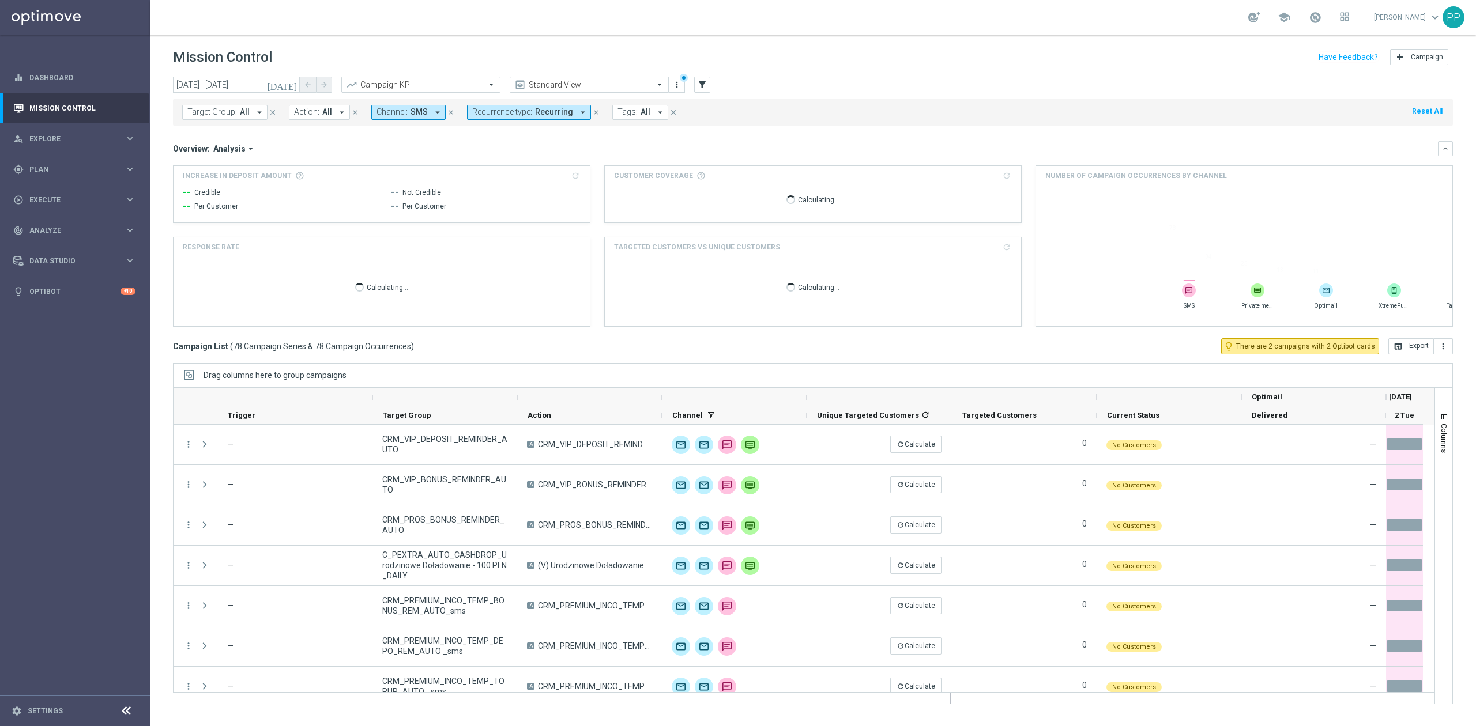
click at [565, 111] on span "Recurring" at bounding box center [554, 112] width 38 height 10
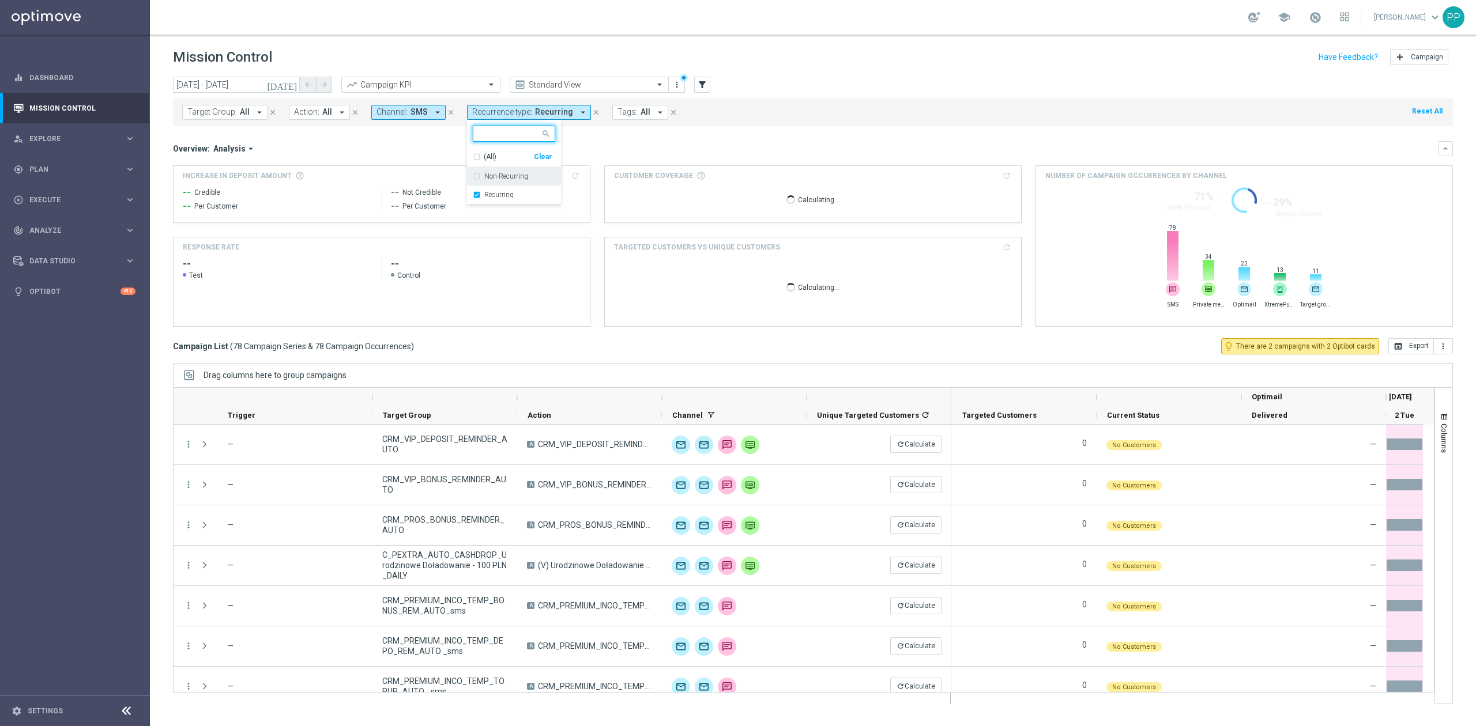
click at [513, 178] on label "Non-Recurring" at bounding box center [506, 176] width 44 height 7
click at [505, 197] on label "Recurring" at bounding box center [498, 194] width 29 height 7
click at [485, 40] on header "Mission Control add Campaign" at bounding box center [813, 56] width 1326 height 42
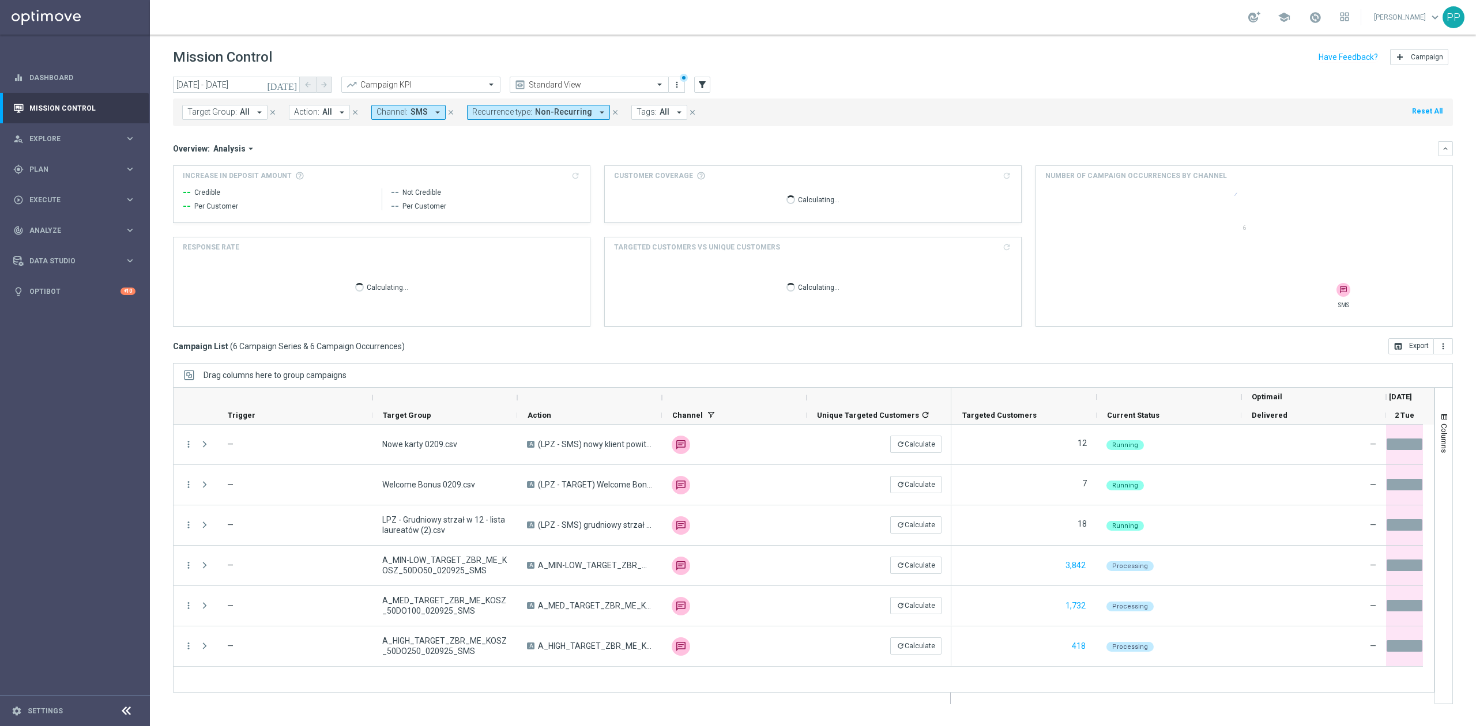
click at [425, 114] on button "Channel: SMS arrow_drop_down" at bounding box center [408, 112] width 74 height 15
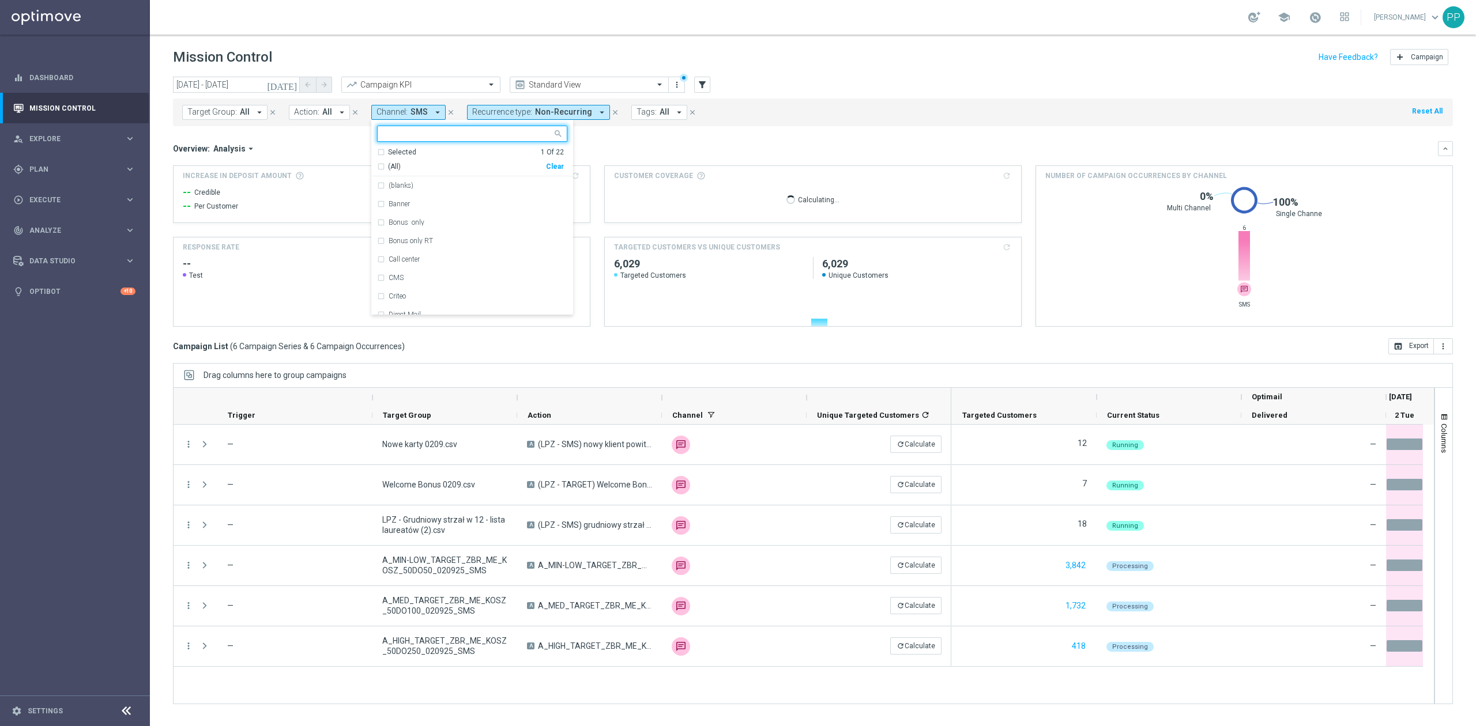
click at [0, 0] on div "Clear" at bounding box center [0, 0] width 0 height 0
drag, startPoint x: 745, startPoint y: 65, endPoint x: 705, endPoint y: 86, distance: 45.9
click at [745, 65] on div "Mission Control add Campaign" at bounding box center [813, 57] width 1280 height 22
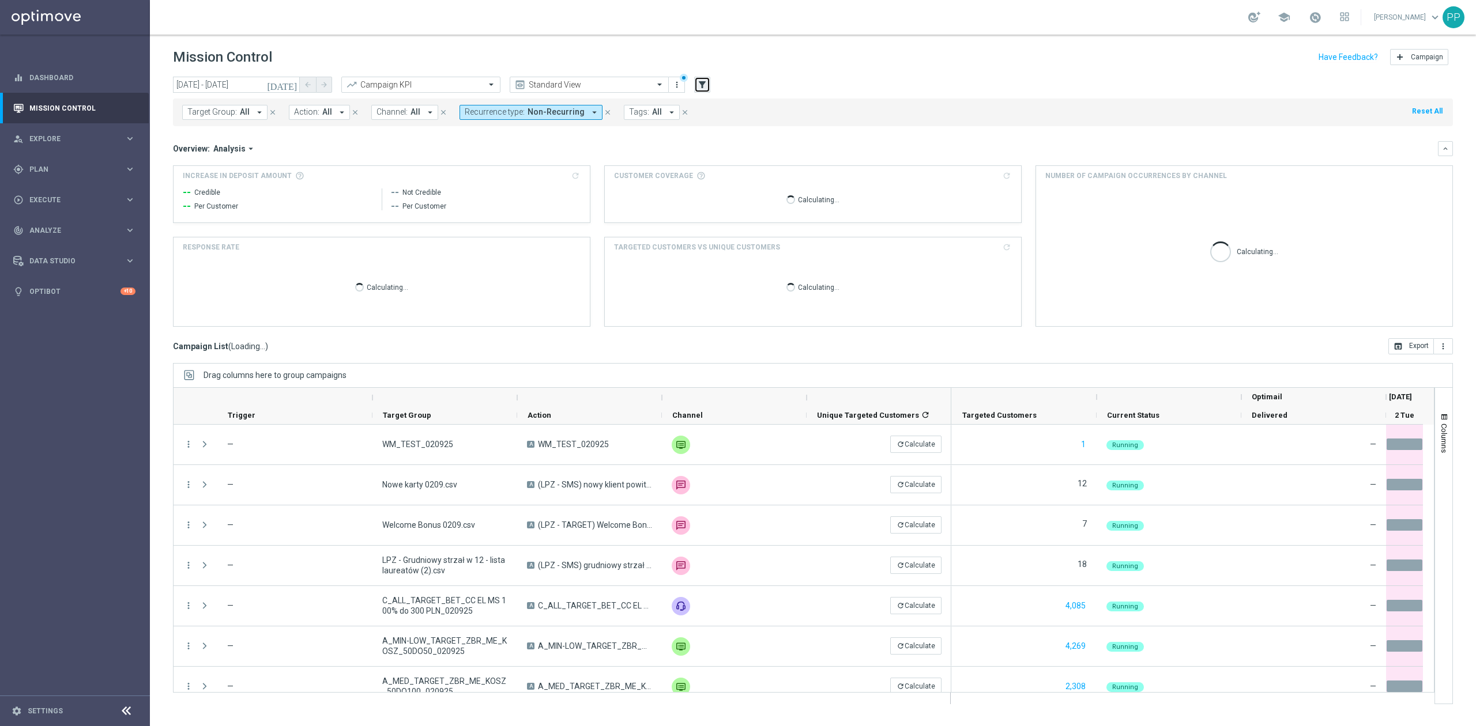
click at [700, 85] on icon "filter_alt" at bounding box center [702, 85] width 10 height 10
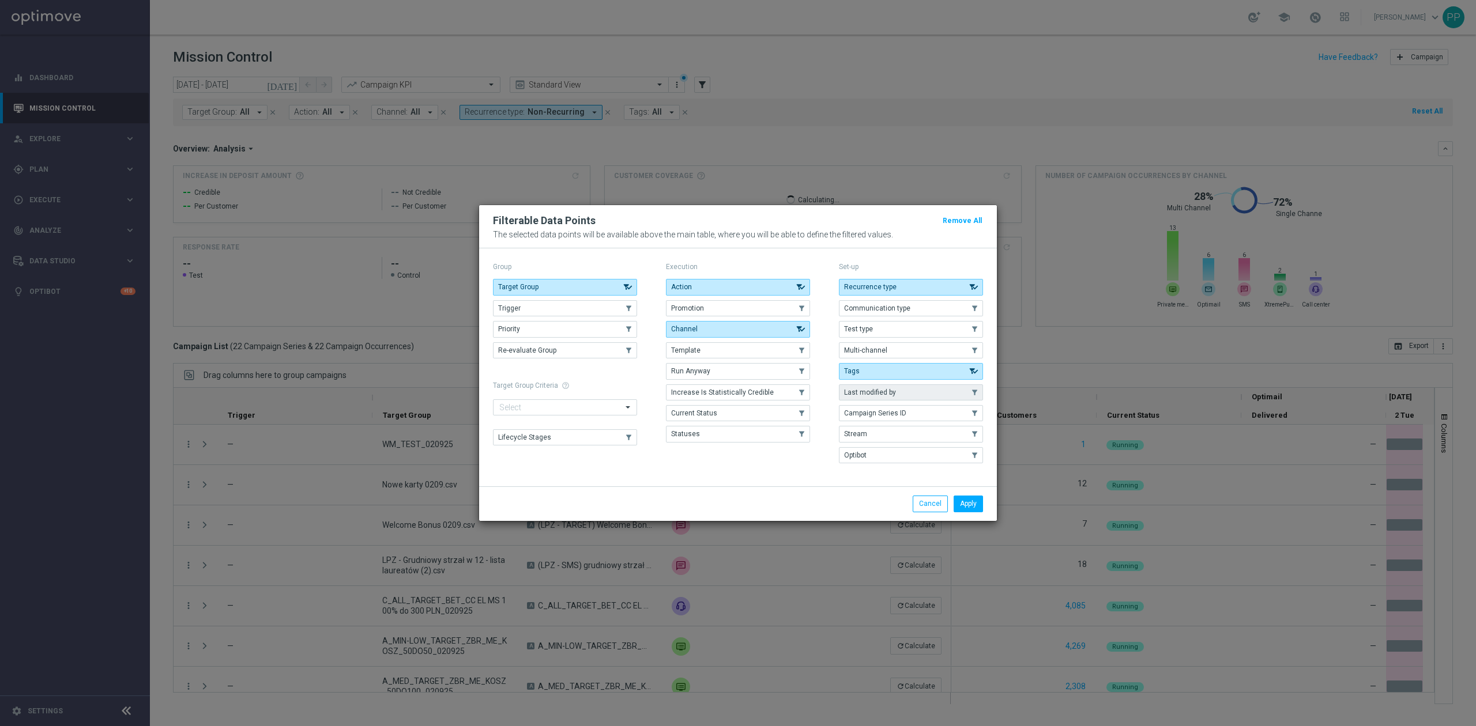
click at [894, 393] on span "Last modified by" at bounding box center [870, 393] width 52 height 8
click at [981, 504] on button "Apply" at bounding box center [968, 504] width 29 height 16
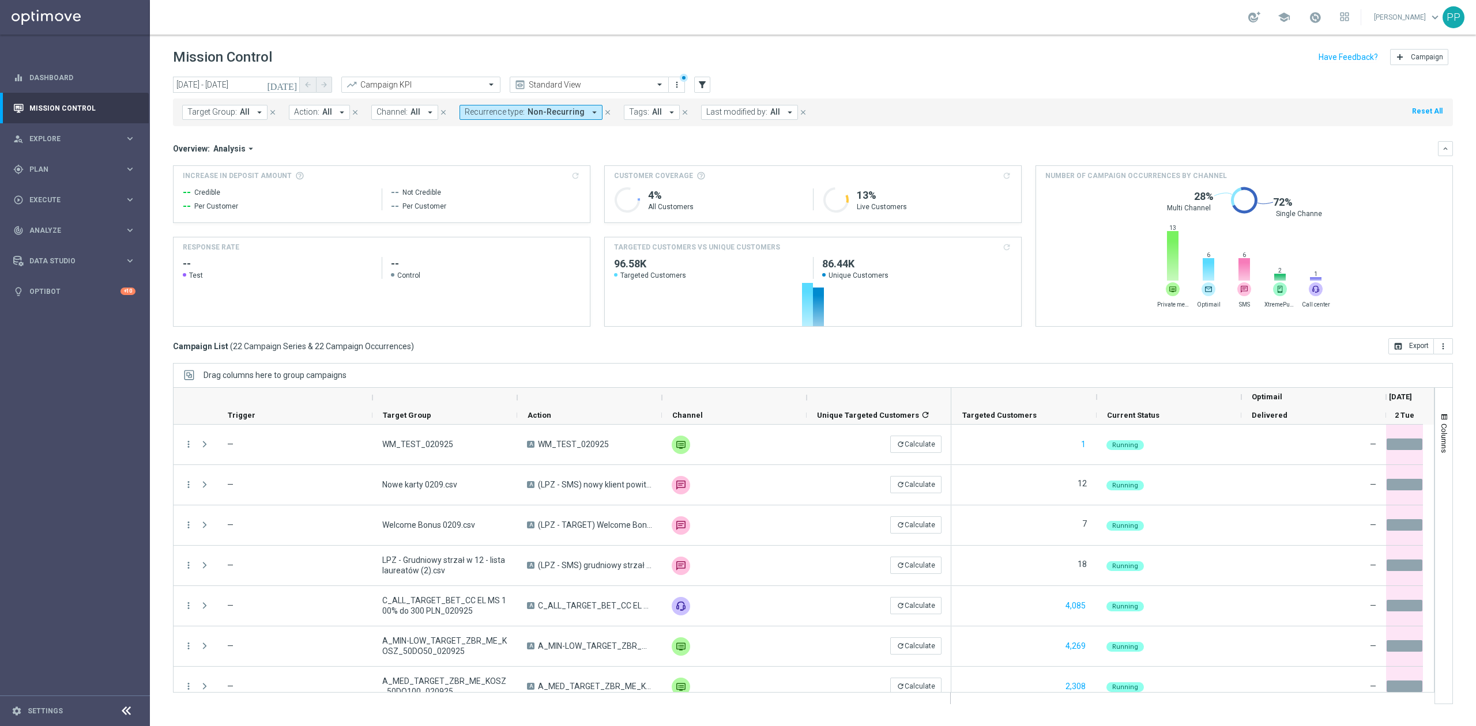
click at [716, 113] on span "Last modified by:" at bounding box center [736, 112] width 61 height 10
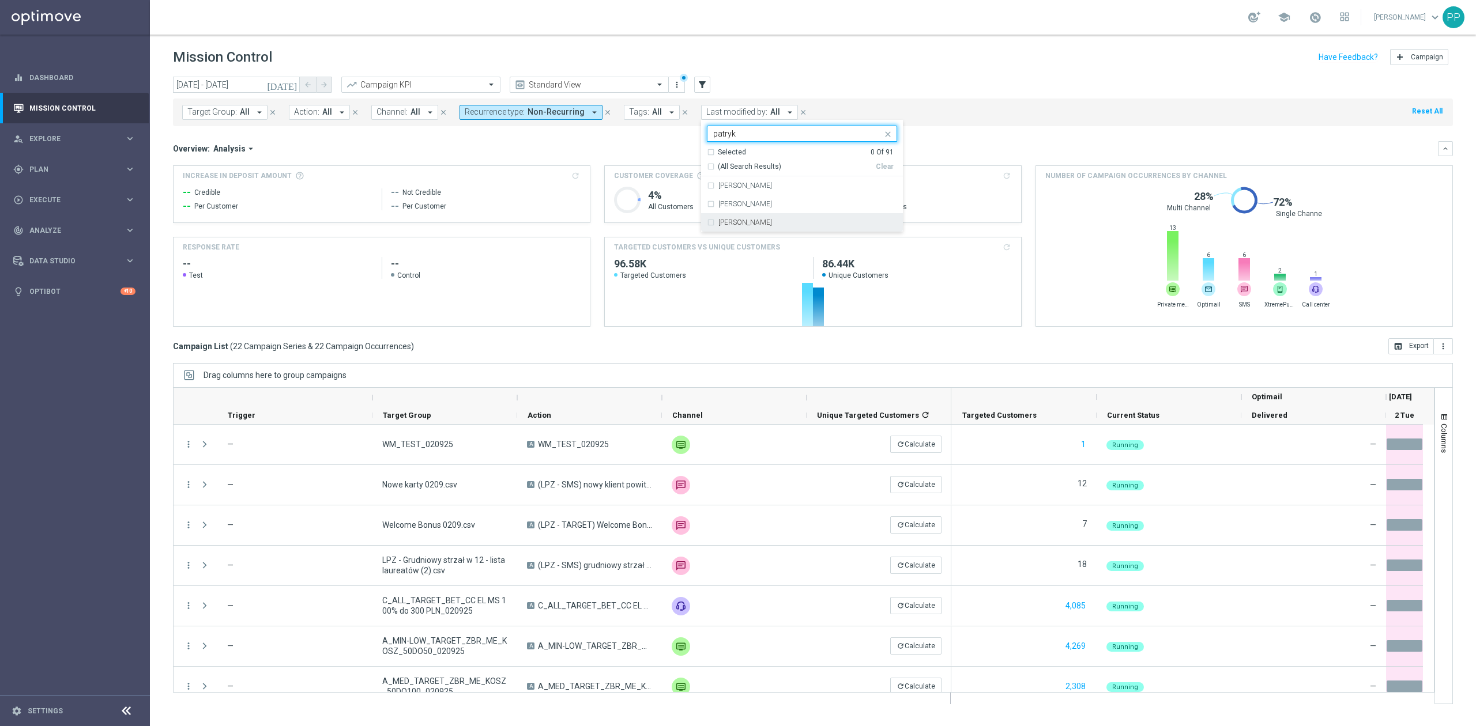
click at [750, 226] on label "[PERSON_NAME]" at bounding box center [745, 222] width 54 height 7
type input "patryk"
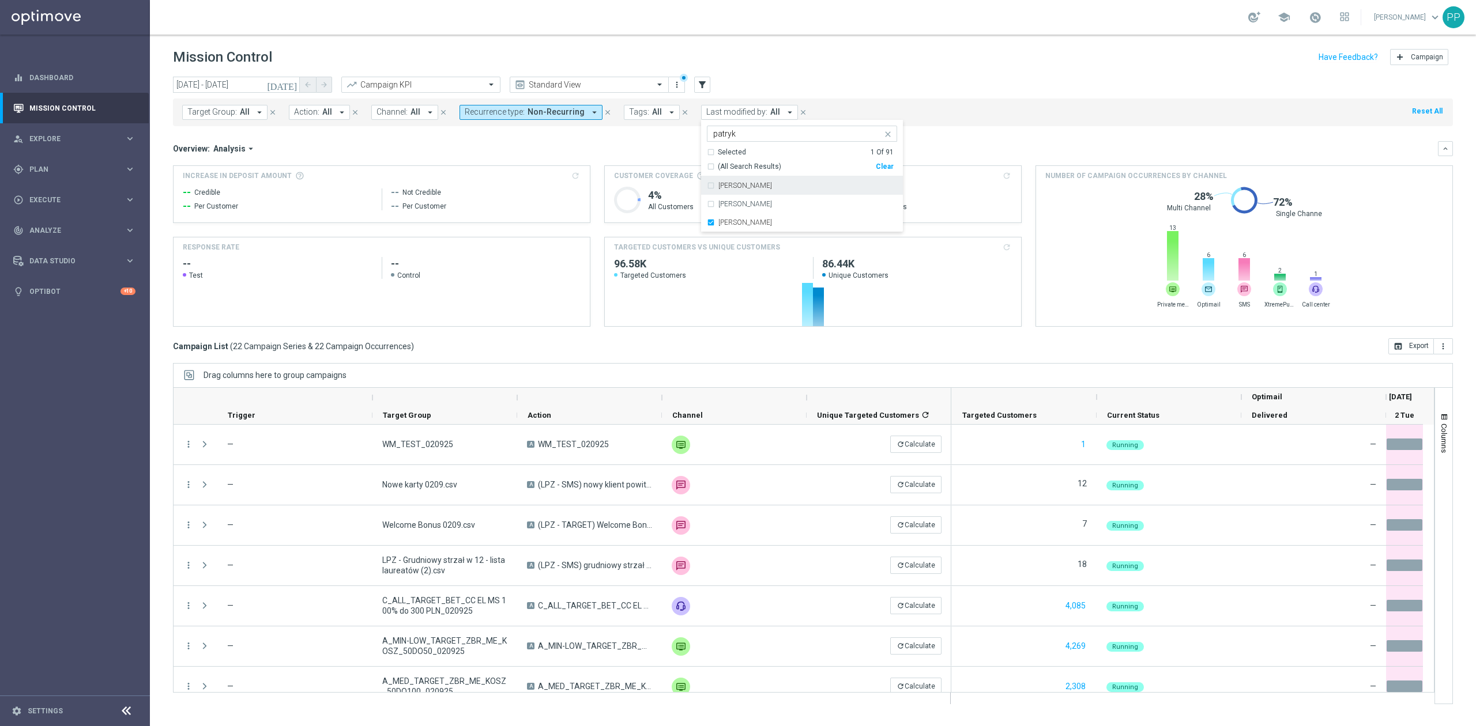
click at [808, 65] on div "Mission Control add Campaign" at bounding box center [813, 57] width 1280 height 22
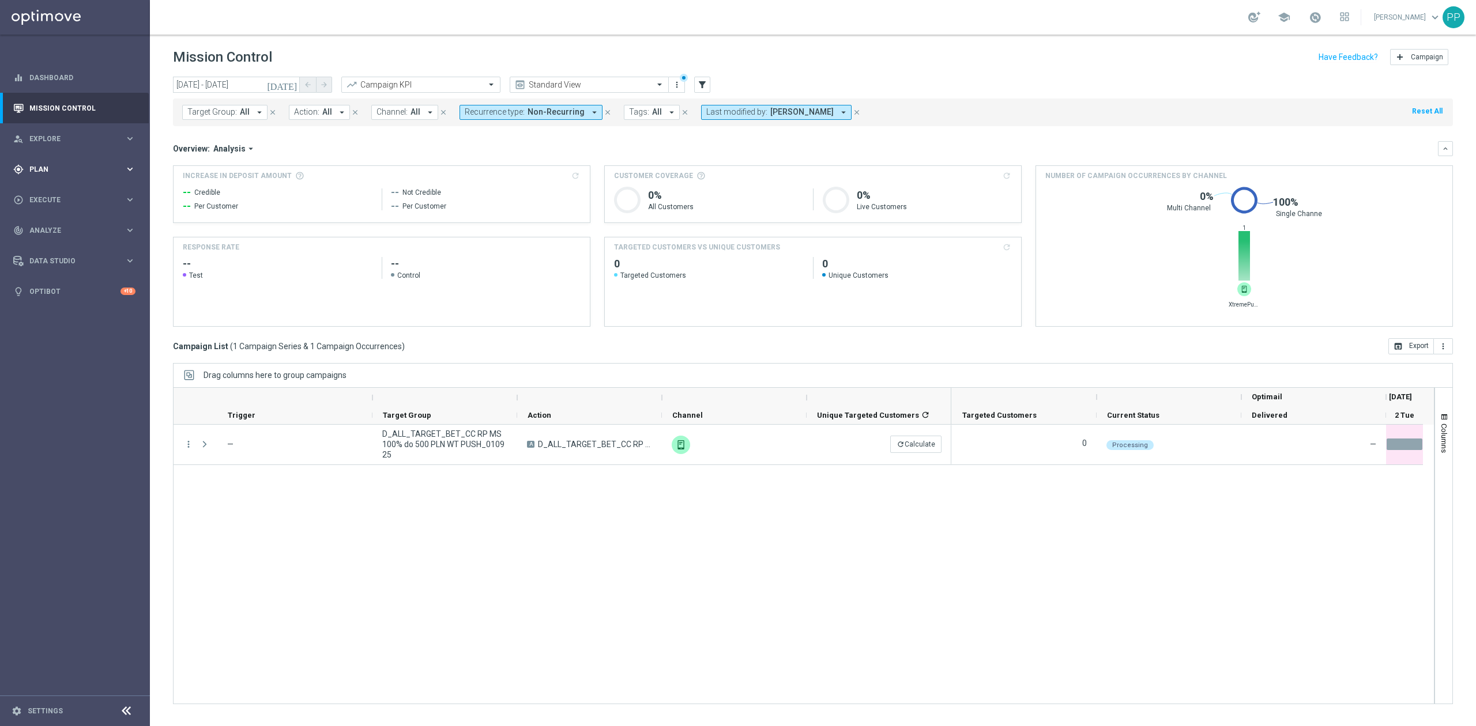
click at [73, 163] on div "gps_fixed Plan keyboard_arrow_right" at bounding box center [74, 169] width 149 height 31
click at [72, 224] on span "Templates" at bounding box center [72, 227] width 82 height 7
click at [65, 240] on link "Optimail" at bounding box center [78, 244] width 84 height 9
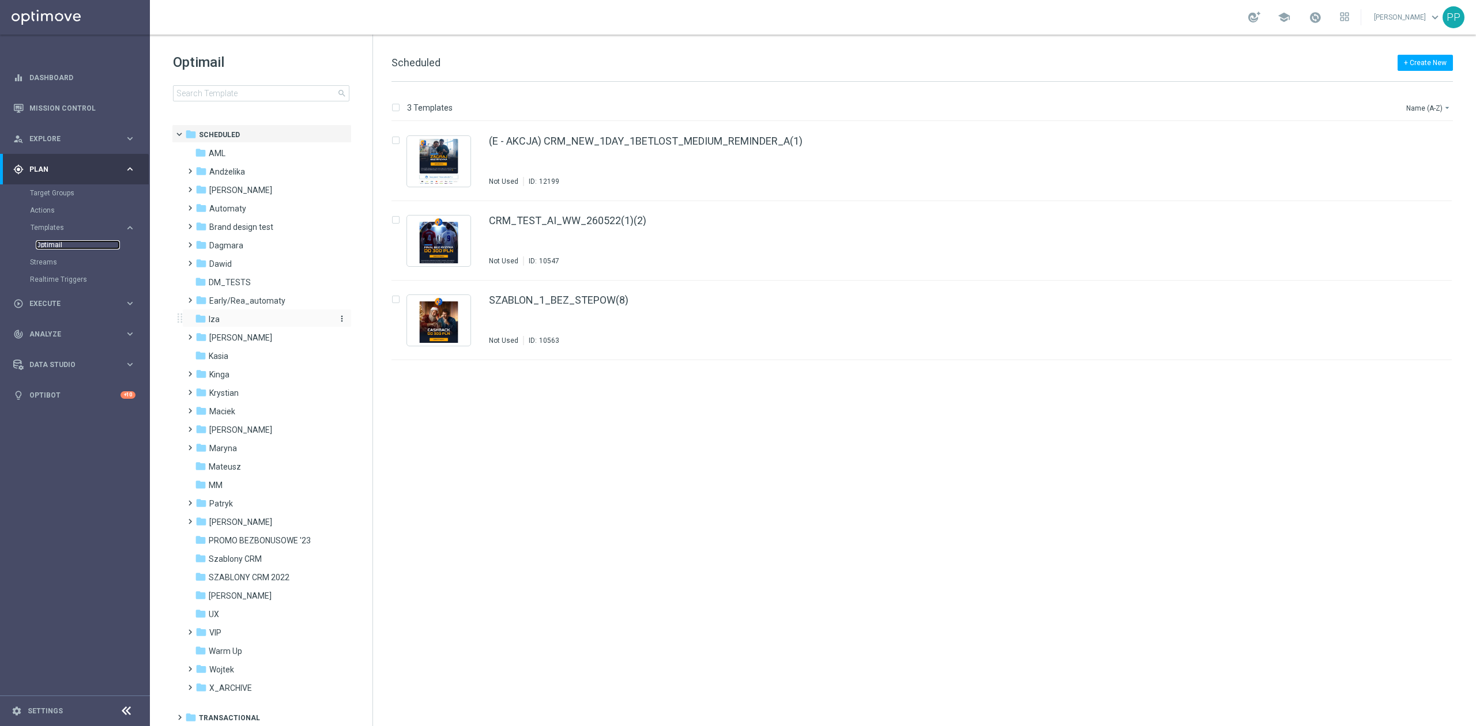
scroll to position [32, 0]
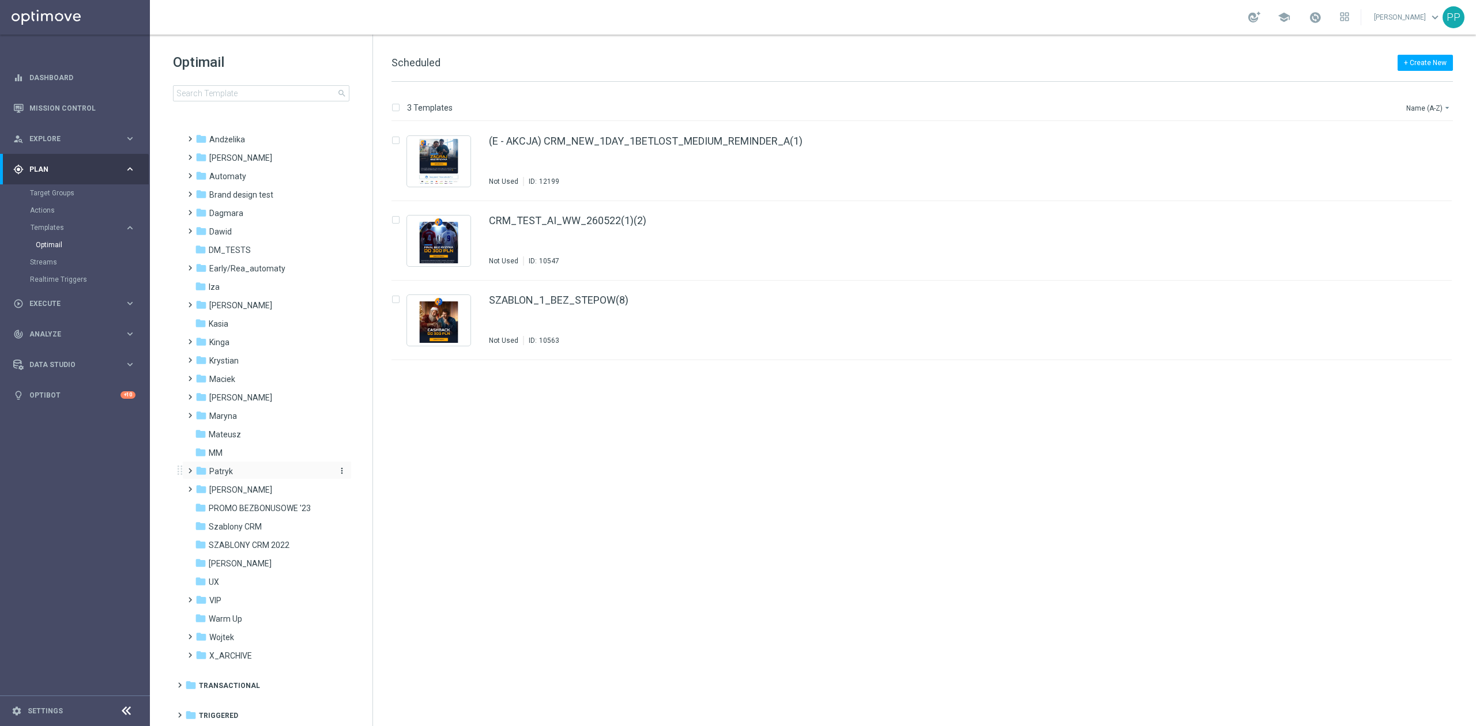
click at [251, 477] on div "folder Patryk" at bounding box center [261, 471] width 133 height 13
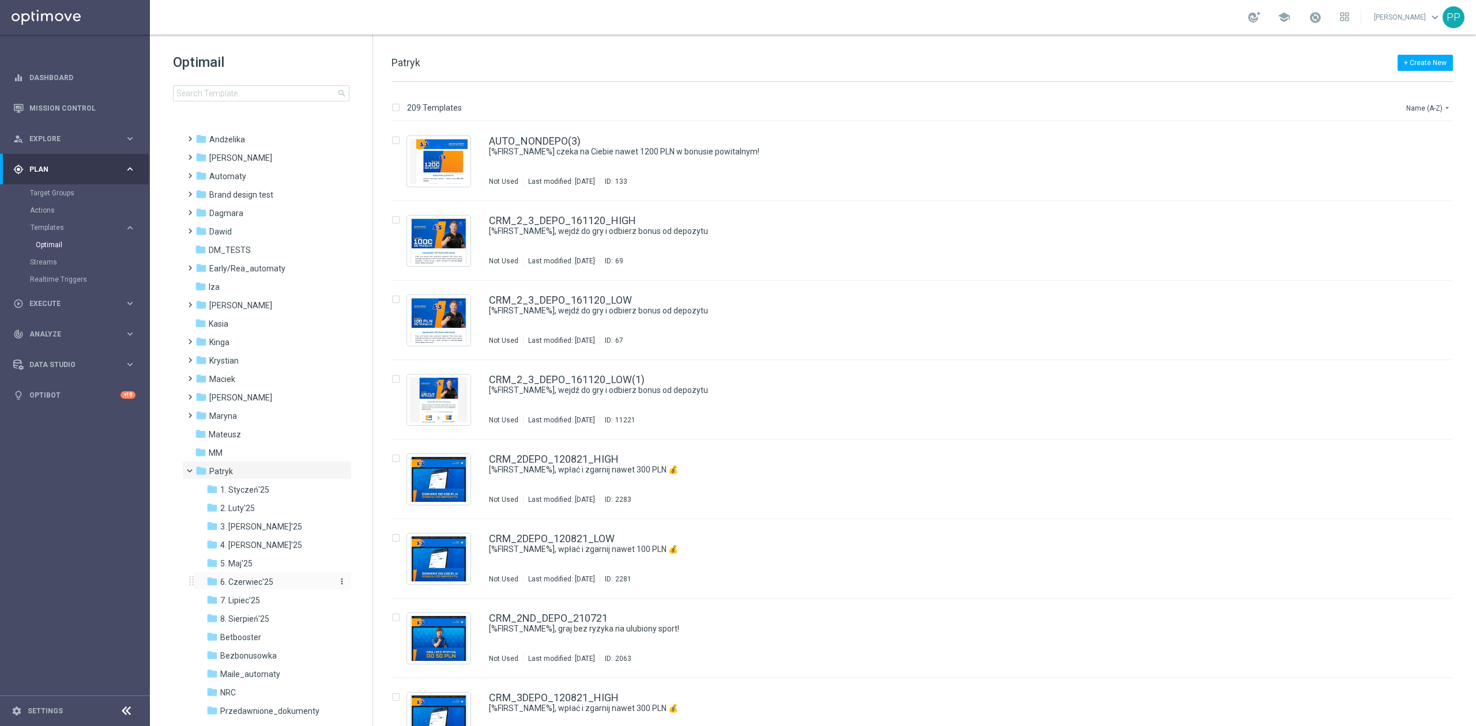
click at [266, 578] on span "6. Czerwiec'25" at bounding box center [246, 582] width 53 height 10
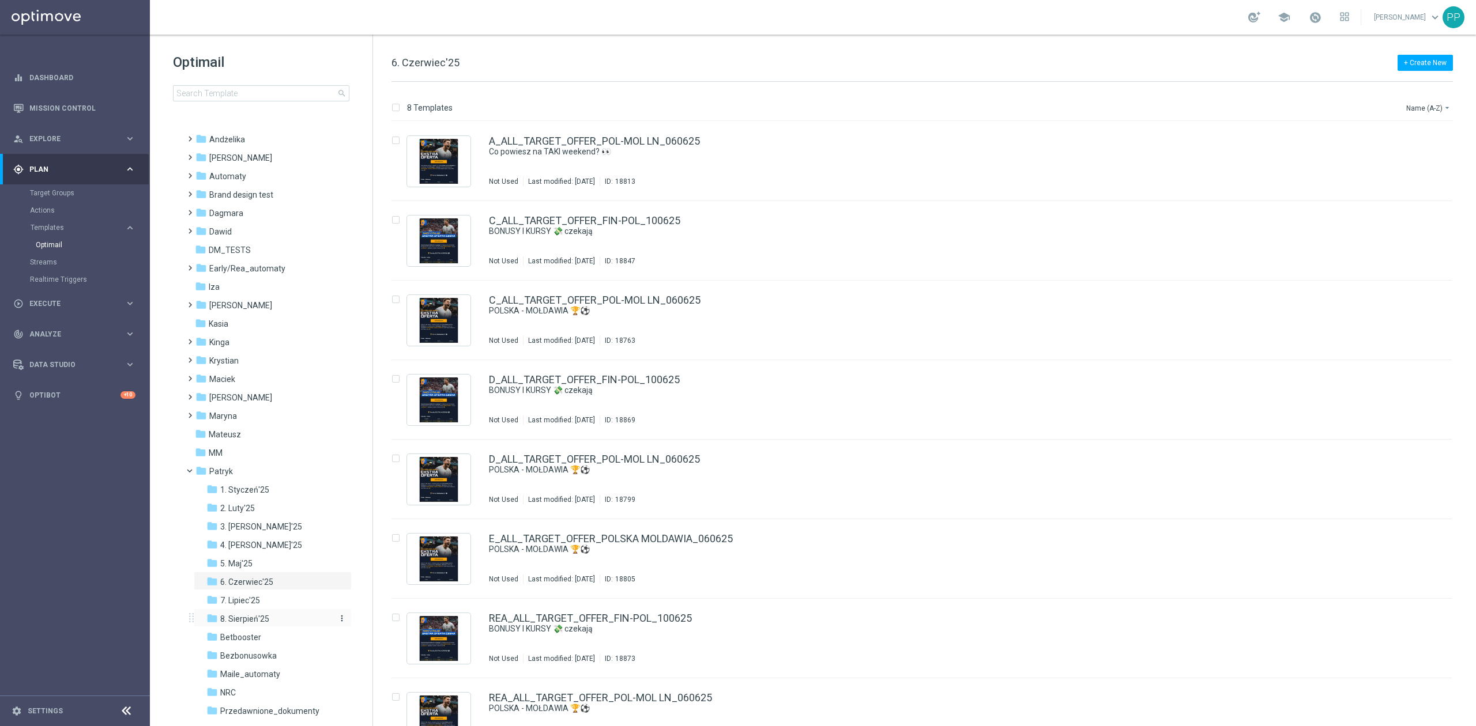
drag, startPoint x: 266, startPoint y: 616, endPoint x: 252, endPoint y: 617, distance: 13.9
click at [252, 617] on span "8. Sierpień'25" at bounding box center [244, 619] width 49 height 10
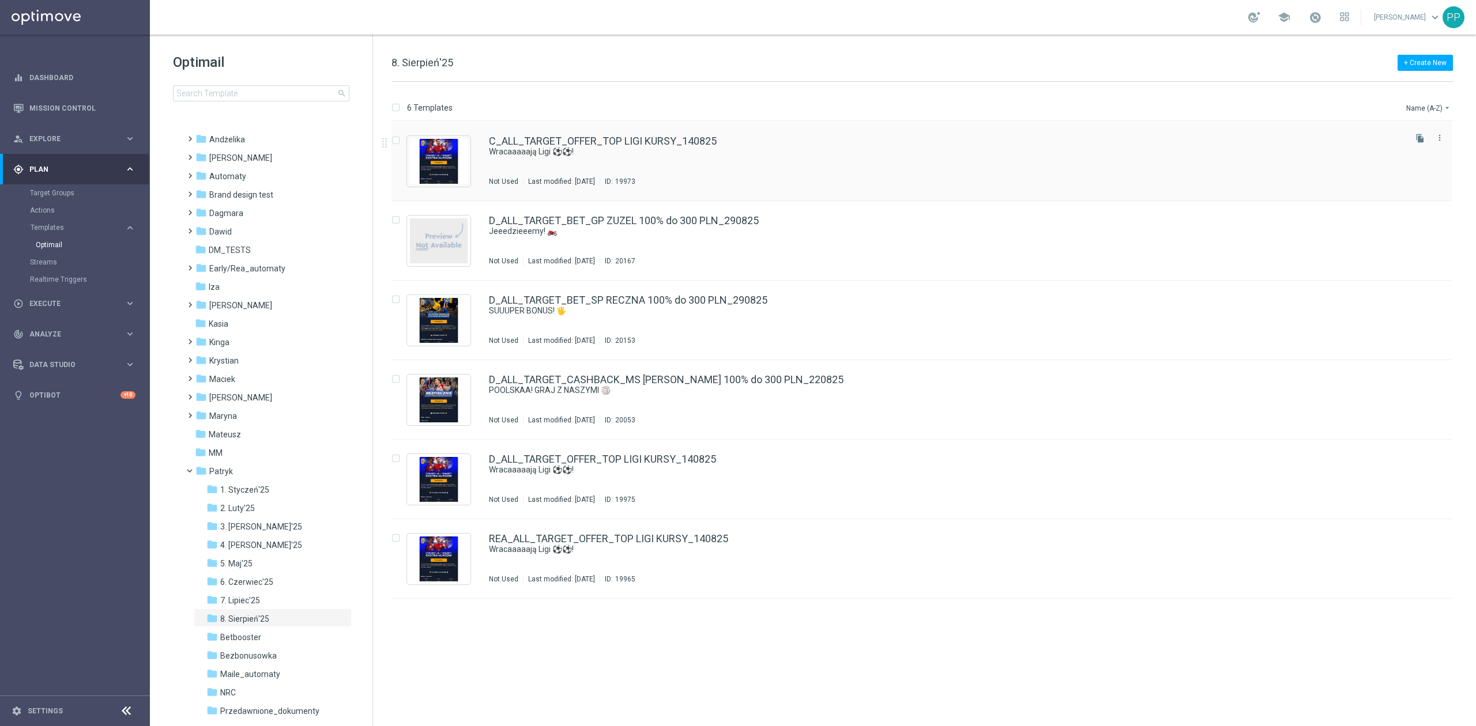
click at [741, 165] on div "C_ALL_TARGET_OFFER_TOP LIGI KURSY_140825 Wracaaaaają Ligi ⚽⚽! Not Used Last mod…" at bounding box center [946, 161] width 914 height 50
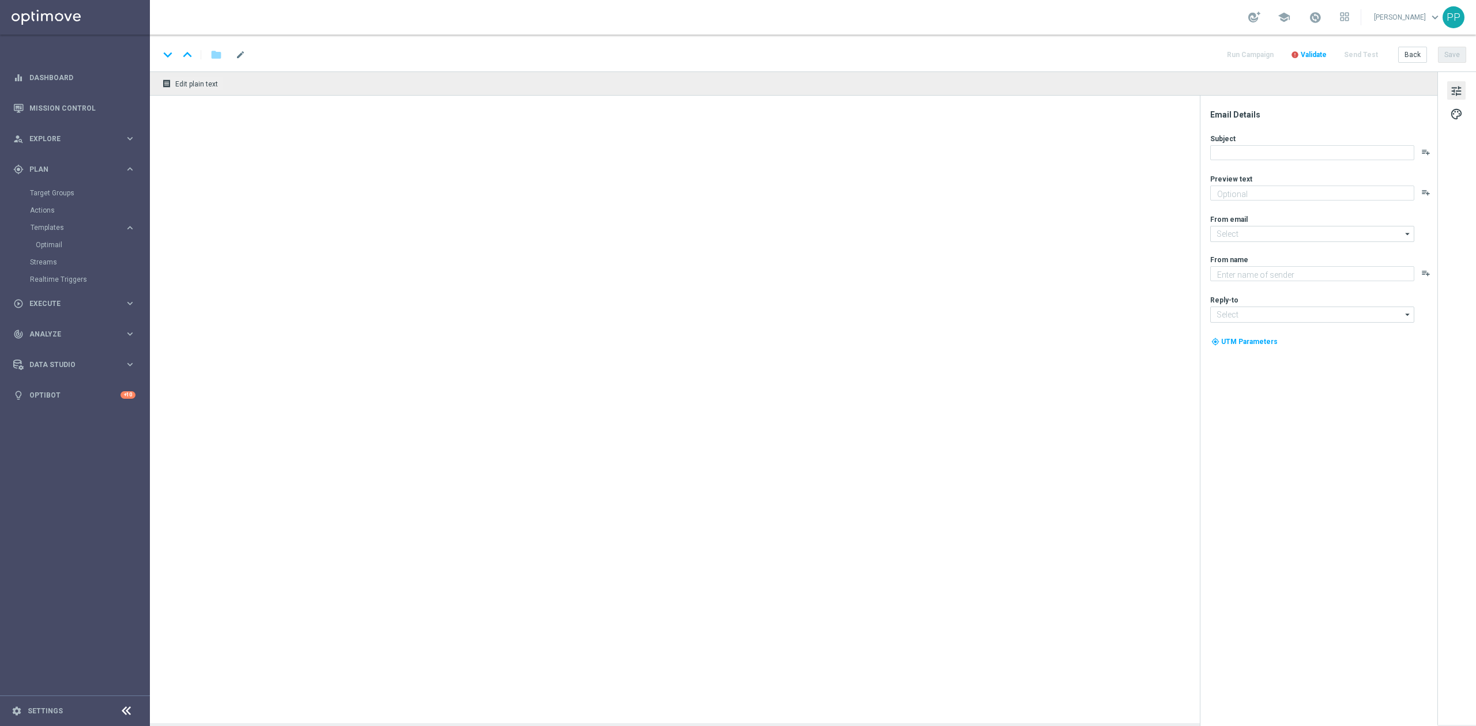
type textarea "A razem z nimi EKSTRA KURSY!"
type input "oferta@sts.pl"
type textarea "STS"
type input "kontakt@sts.pl"
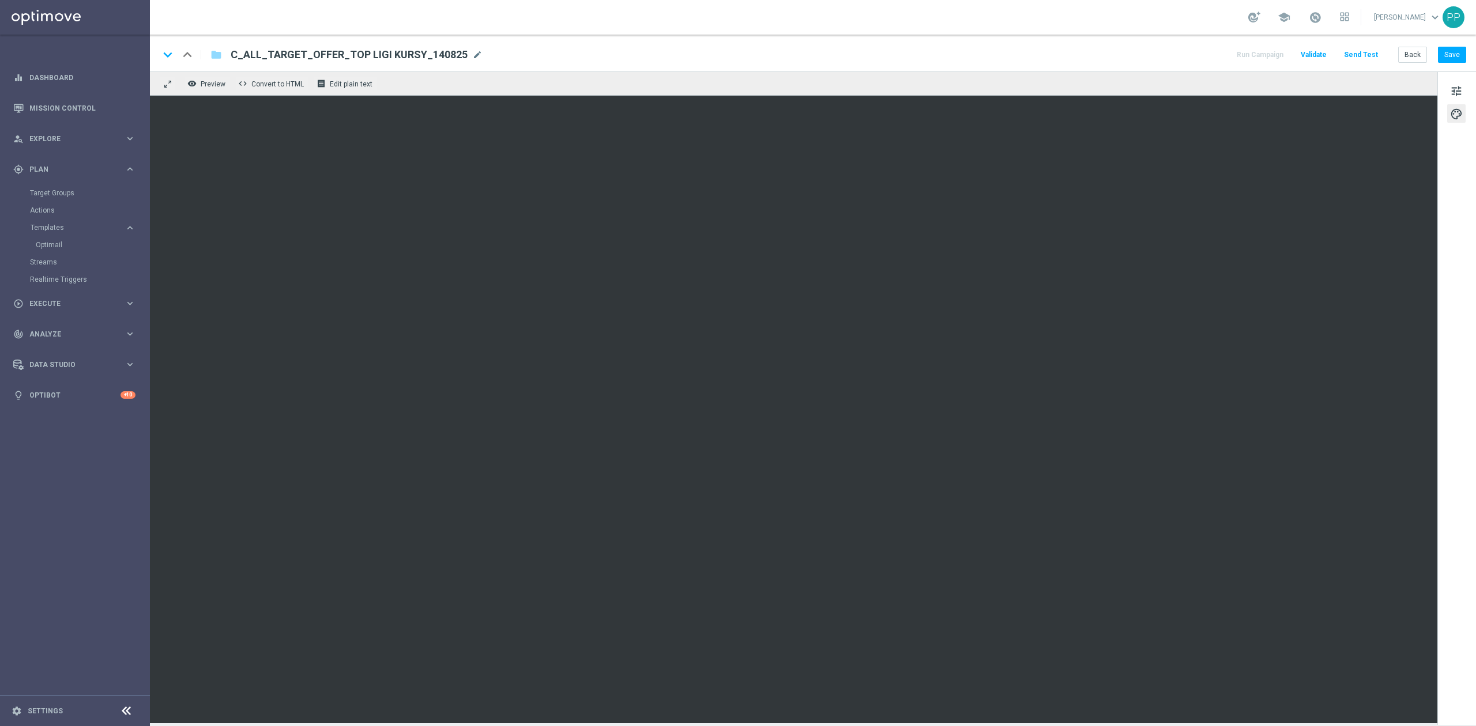
click at [1418, 17] on link "Patryk Przybolewski keyboard_arrow_down" at bounding box center [1408, 17] width 70 height 17
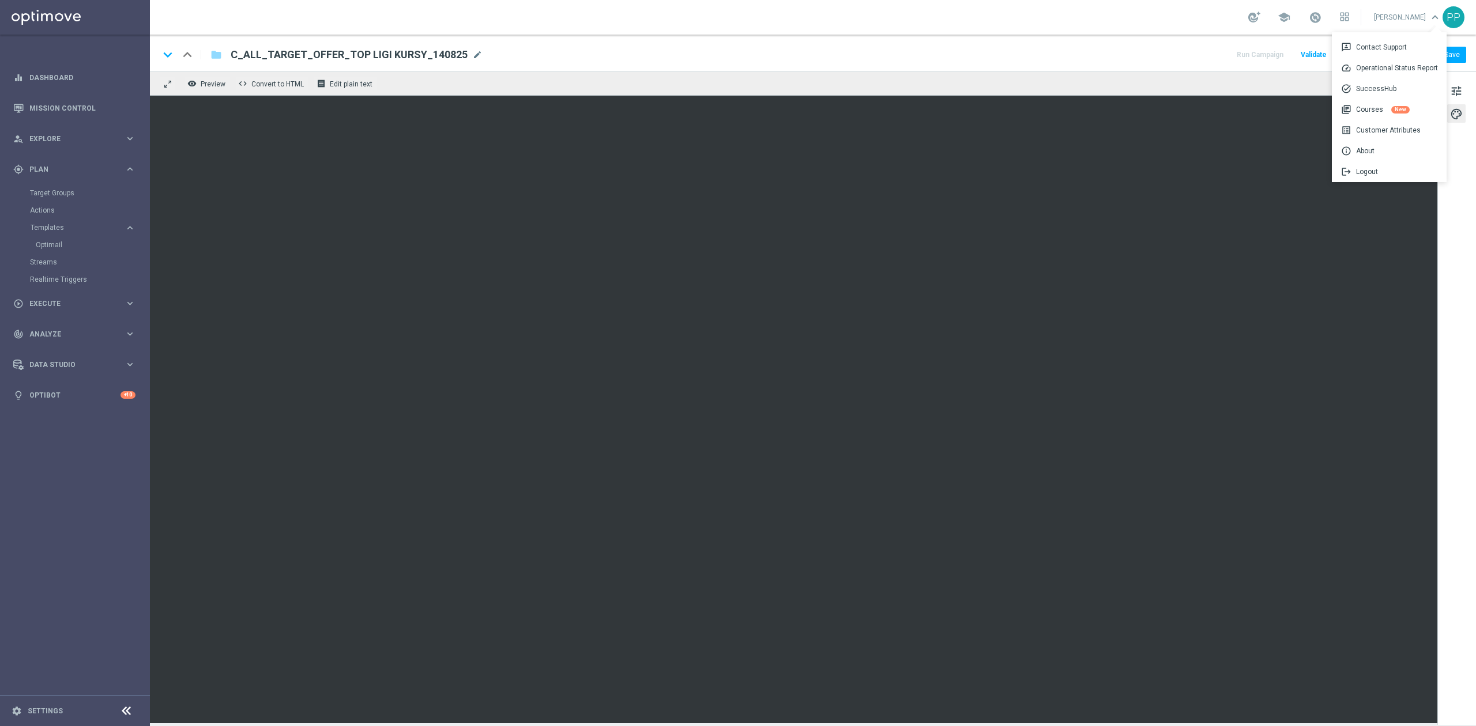
click at [1152, 21] on div "school Patryk Przybolewski keyboard_arrow_down 3p Contact Support speed Operati…" at bounding box center [813, 17] width 1326 height 35
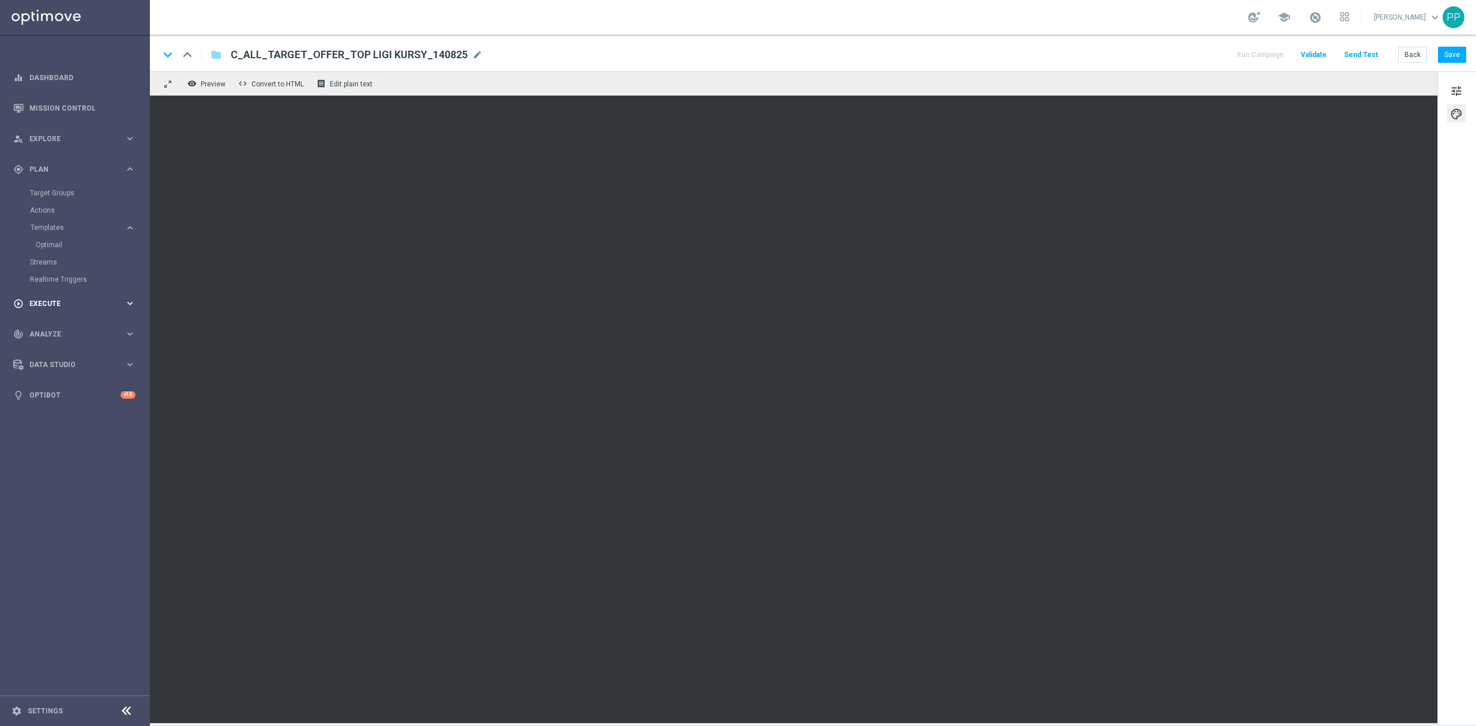
click at [86, 296] on div "play_circle_outline Execute keyboard_arrow_right" at bounding box center [74, 303] width 149 height 31
click at [82, 275] on div "track_changes Analyze keyboard_arrow_right" at bounding box center [74, 265] width 149 height 31
click at [84, 307] on link "Repeat Rate Analysis" at bounding box center [75, 306] width 90 height 9
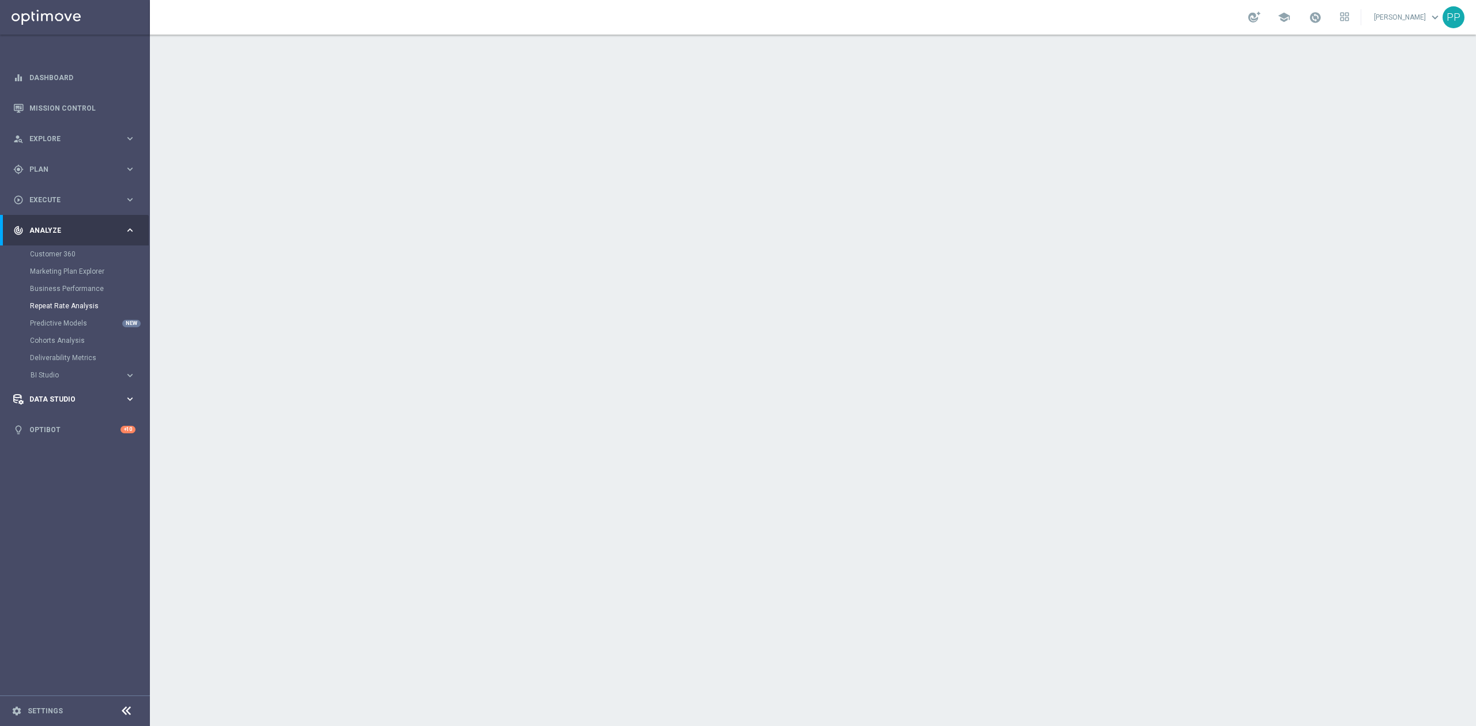
click at [69, 398] on span "Data Studio" at bounding box center [76, 399] width 95 height 7
click at [68, 136] on span "Explore" at bounding box center [76, 138] width 95 height 7
